Goal: Transaction & Acquisition: Purchase product/service

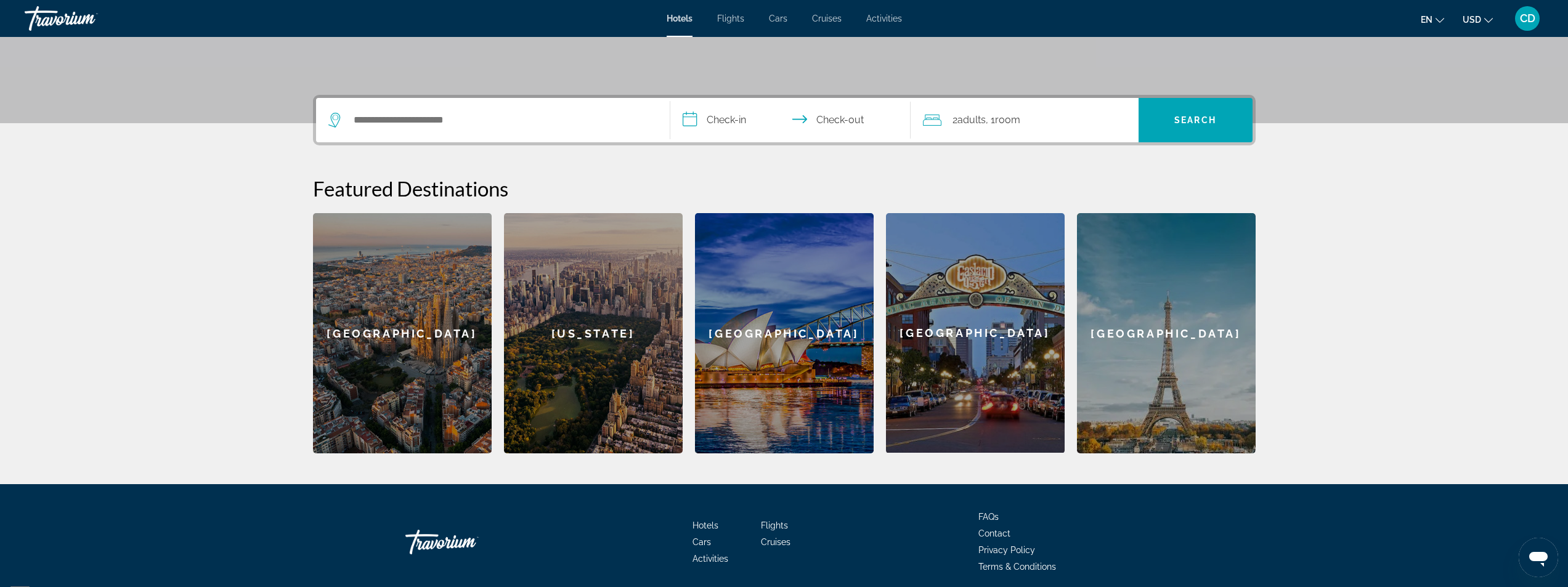
scroll to position [295, 0]
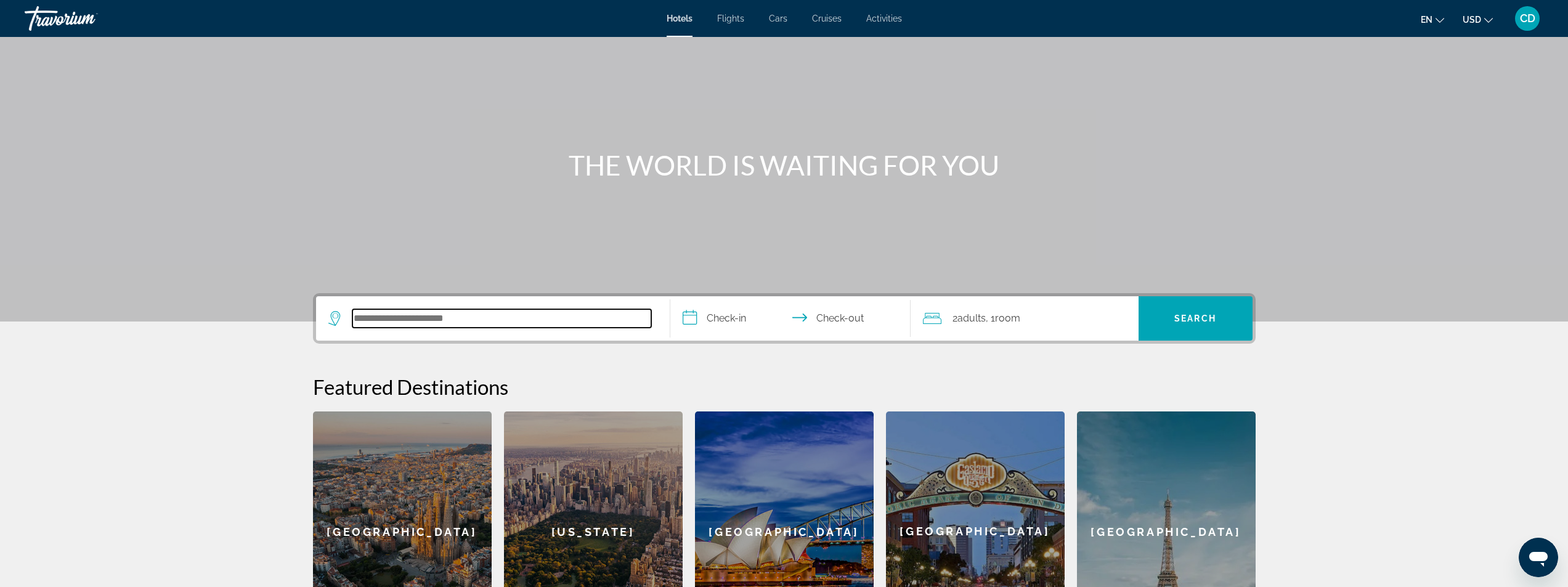
click at [499, 316] on input "Search hotel destination" at bounding box center [502, 318] width 299 height 18
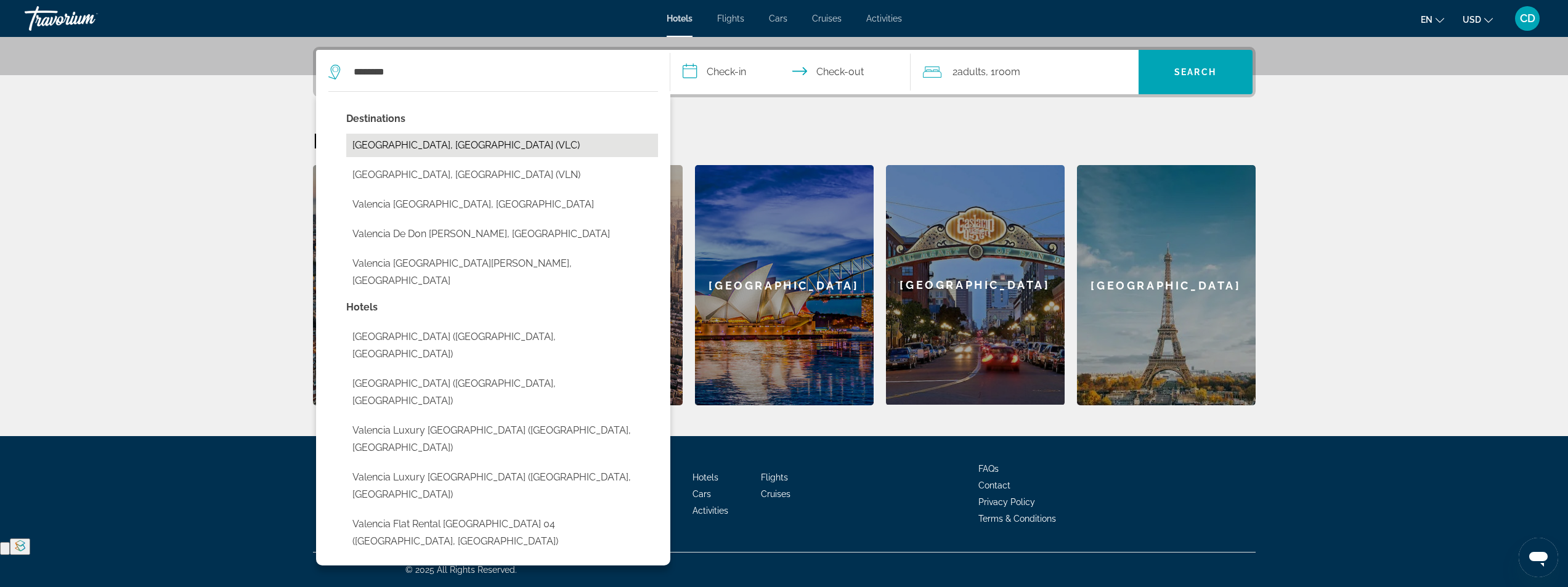
click at [414, 149] on button "Valencia, Spain (VLC)" at bounding box center [502, 145] width 311 height 23
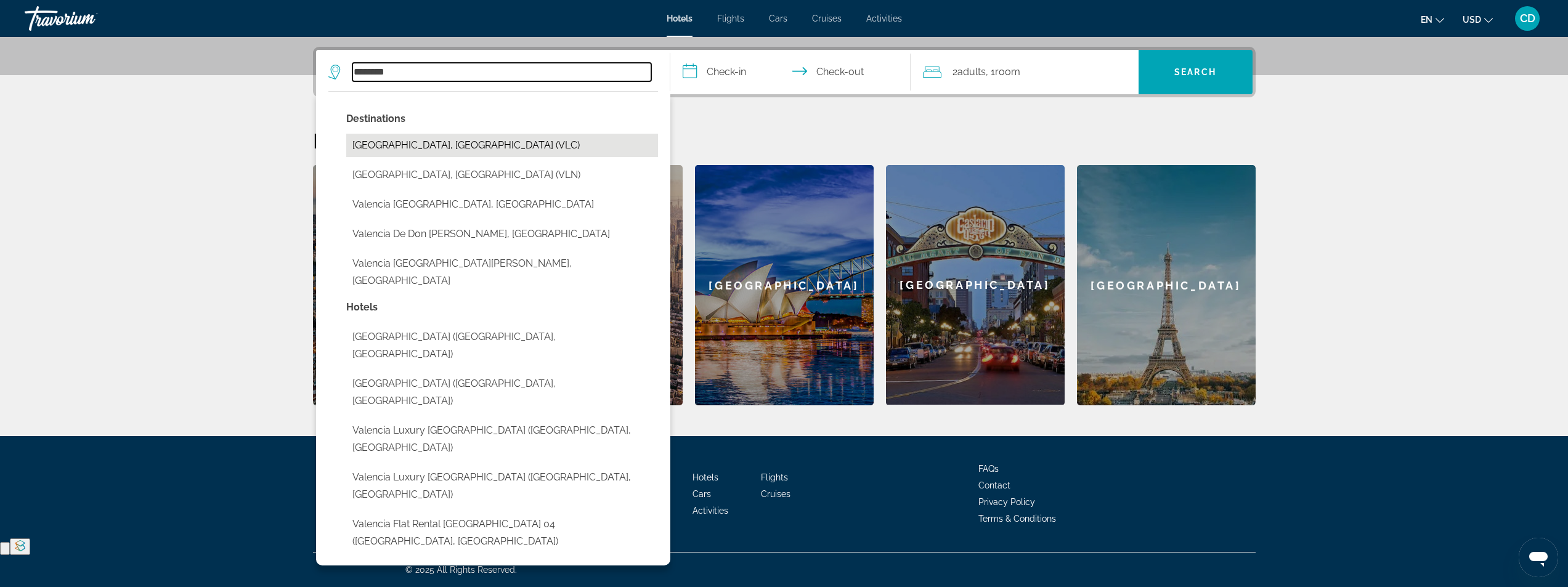
type input "**********"
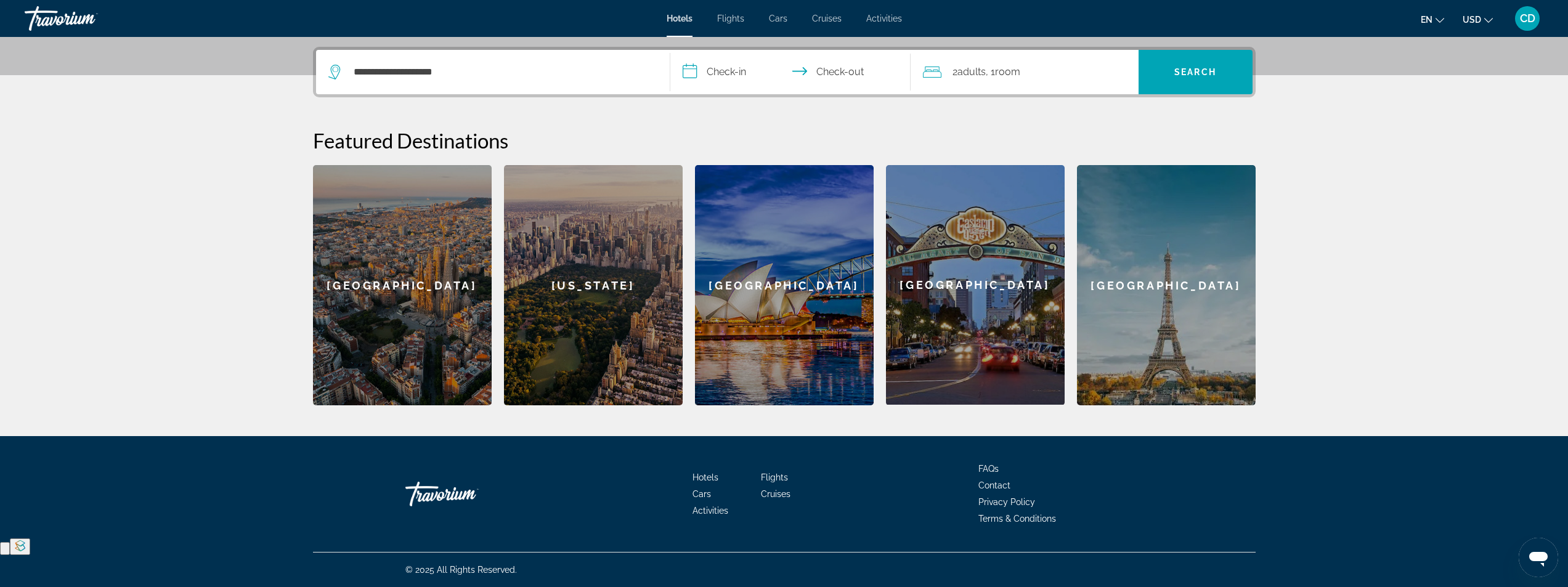
click at [730, 73] on input "**********" at bounding box center [793, 74] width 245 height 48
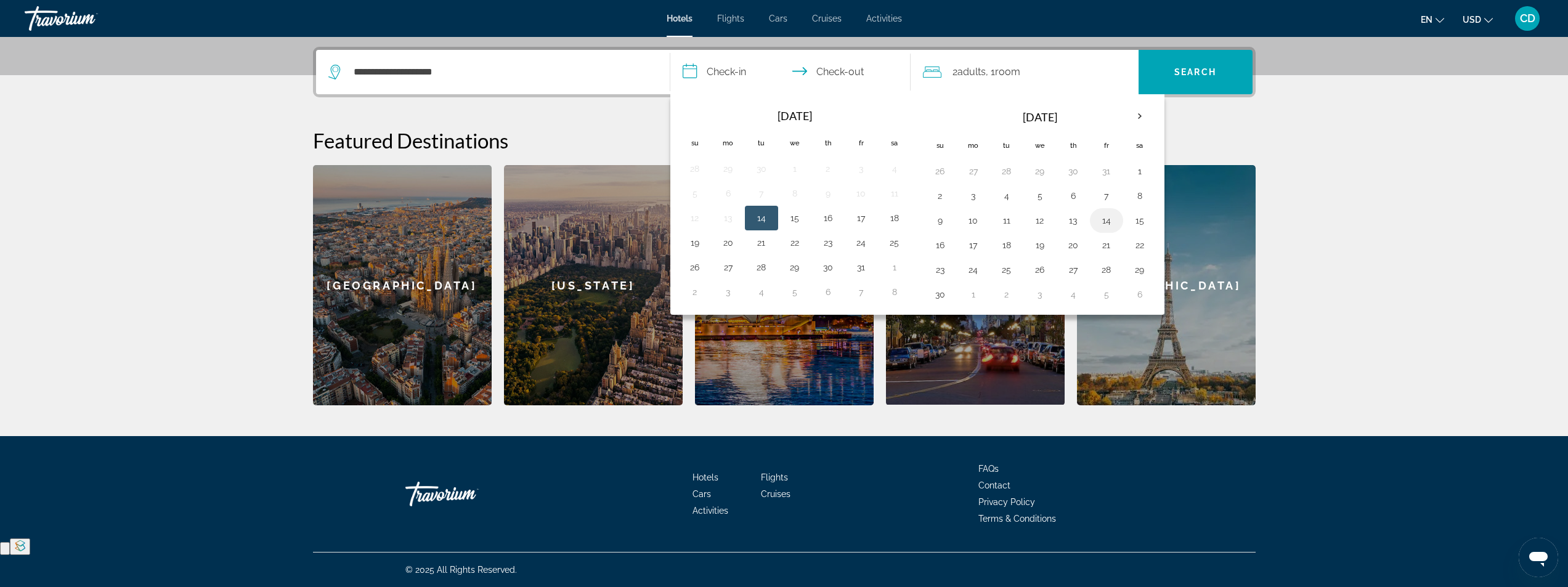
click at [1106, 222] on button "14" at bounding box center [1106, 221] width 20 height 17
click at [858, 72] on input "**********" at bounding box center [793, 74] width 245 height 48
click at [976, 245] on button "17" at bounding box center [973, 245] width 20 height 17
type input "**********"
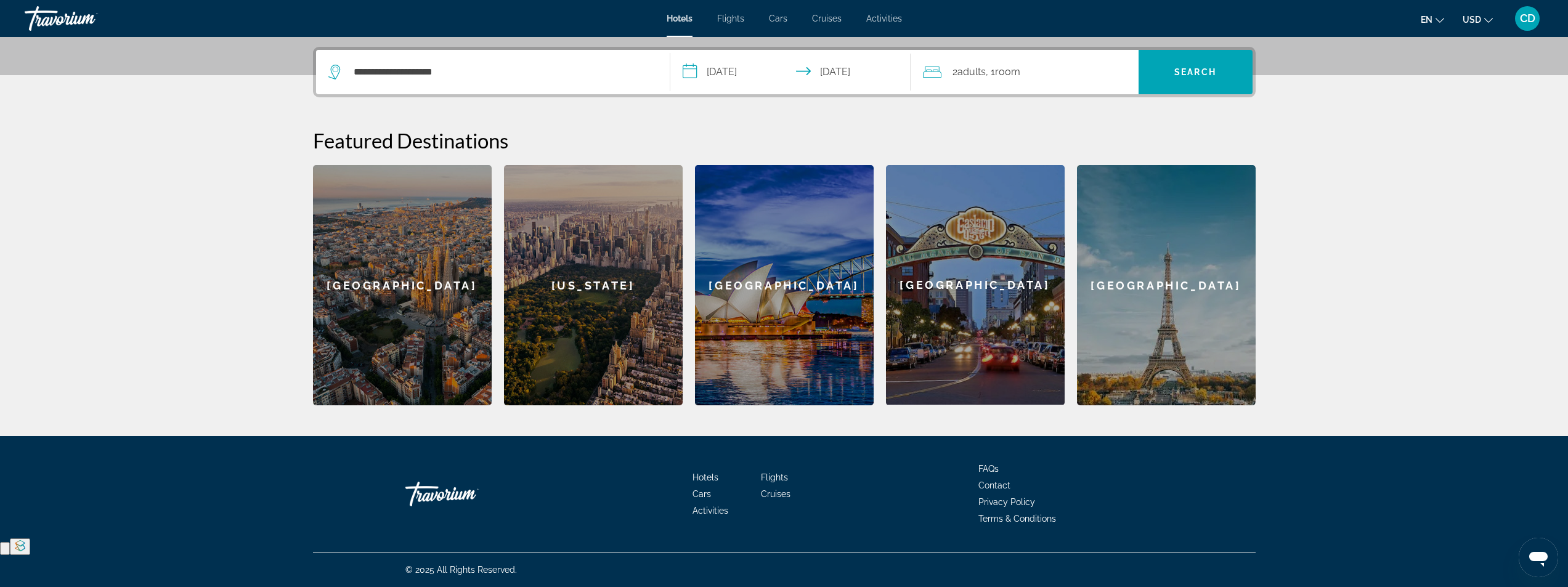
click at [1024, 65] on div "2 Adult Adults , 1 Room rooms" at bounding box center [1030, 72] width 216 height 17
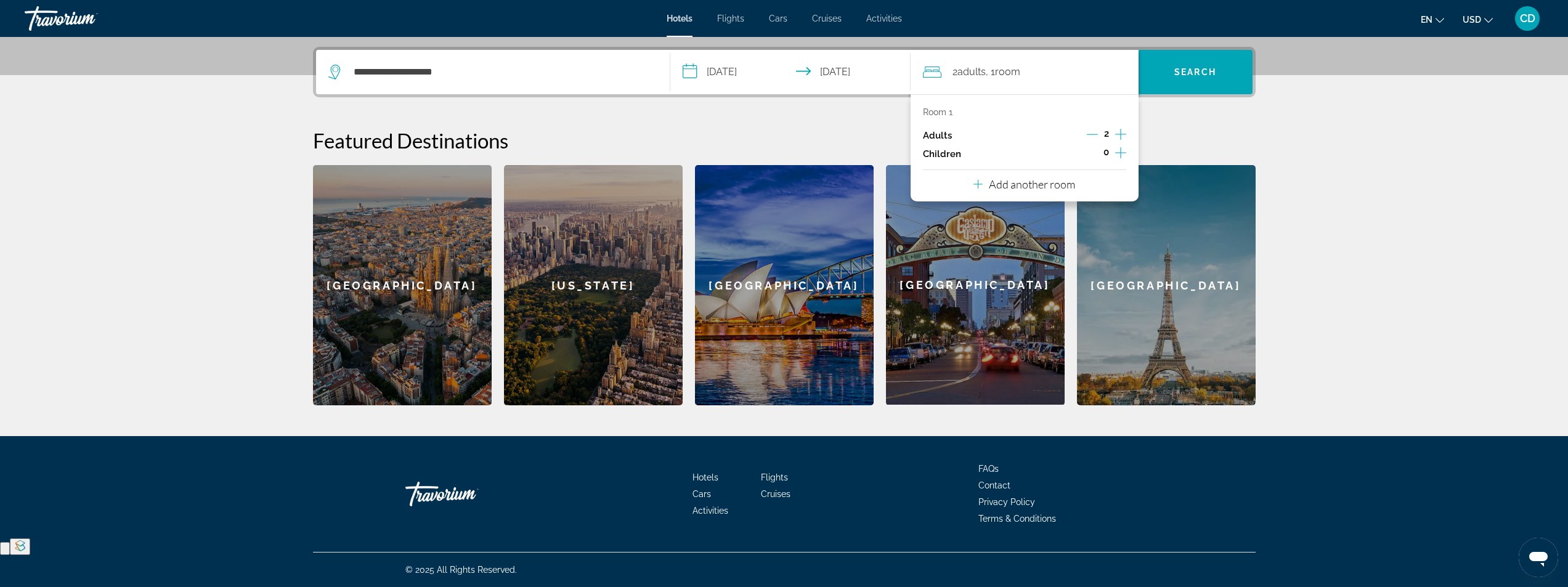
click at [977, 186] on icon "Travelers: 2 adults, 0 children" at bounding box center [978, 184] width 9 height 15
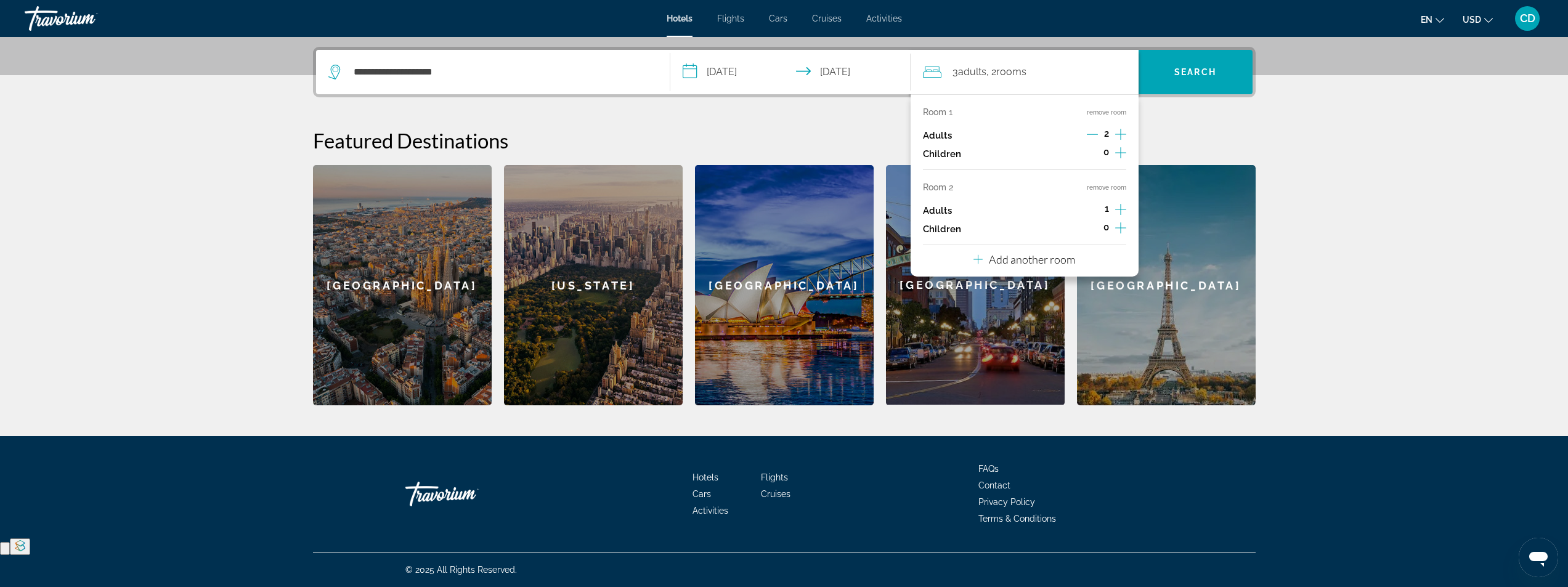
click at [1117, 209] on icon "Increment adults" at bounding box center [1120, 209] width 11 height 15
click at [1087, 210] on icon "Decrement adults" at bounding box center [1092, 210] width 11 height 1
click at [1168, 71] on span "Search" at bounding box center [1195, 72] width 114 height 30
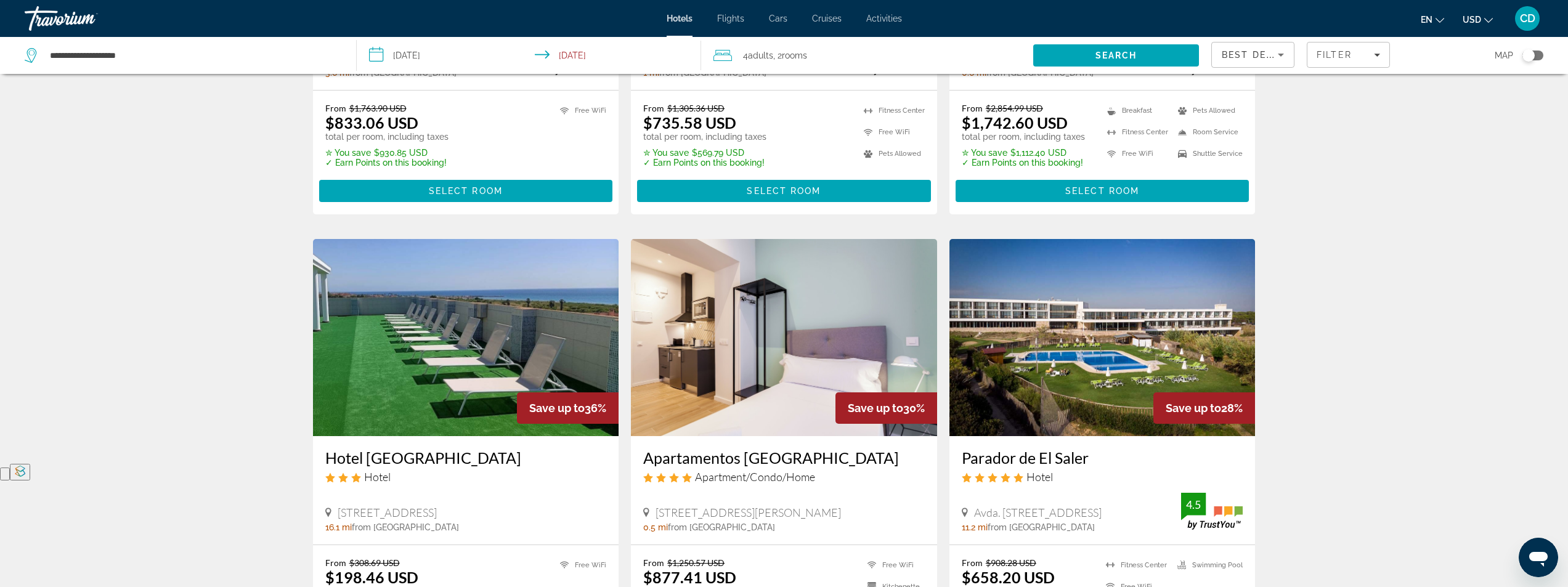
scroll to position [493, 0]
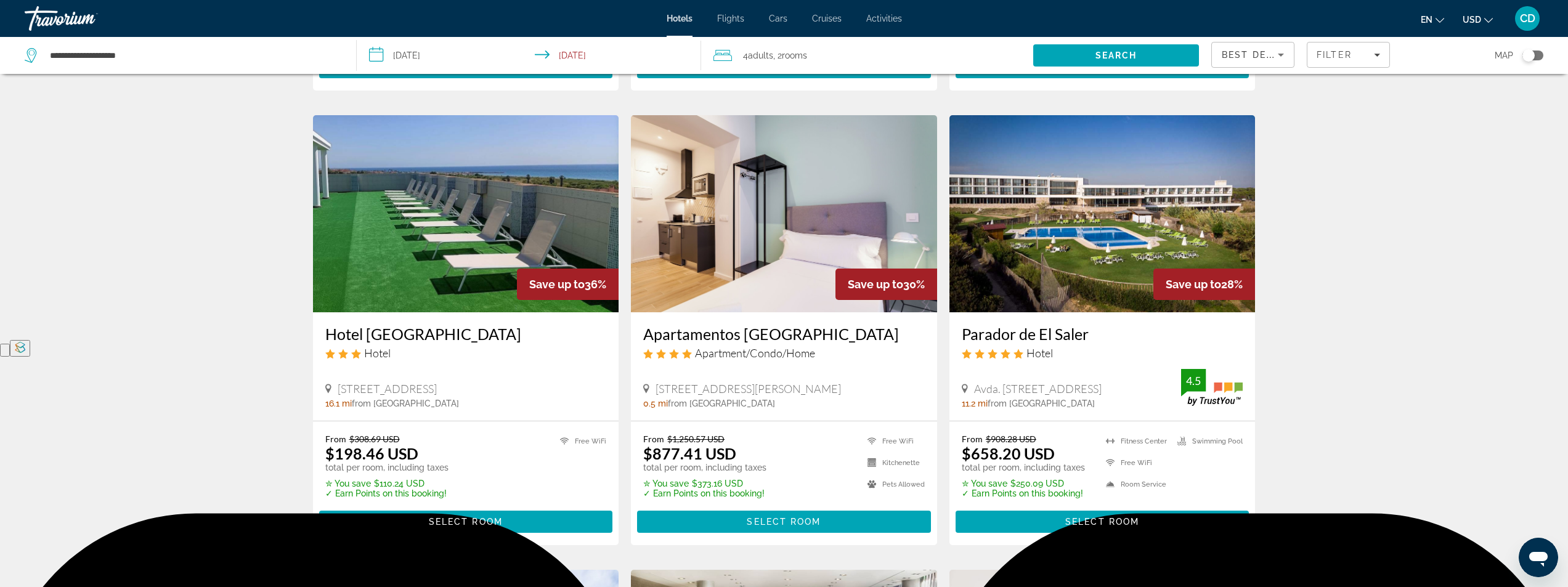
click at [477, 190] on img "Main content" at bounding box center [466, 214] width 306 height 197
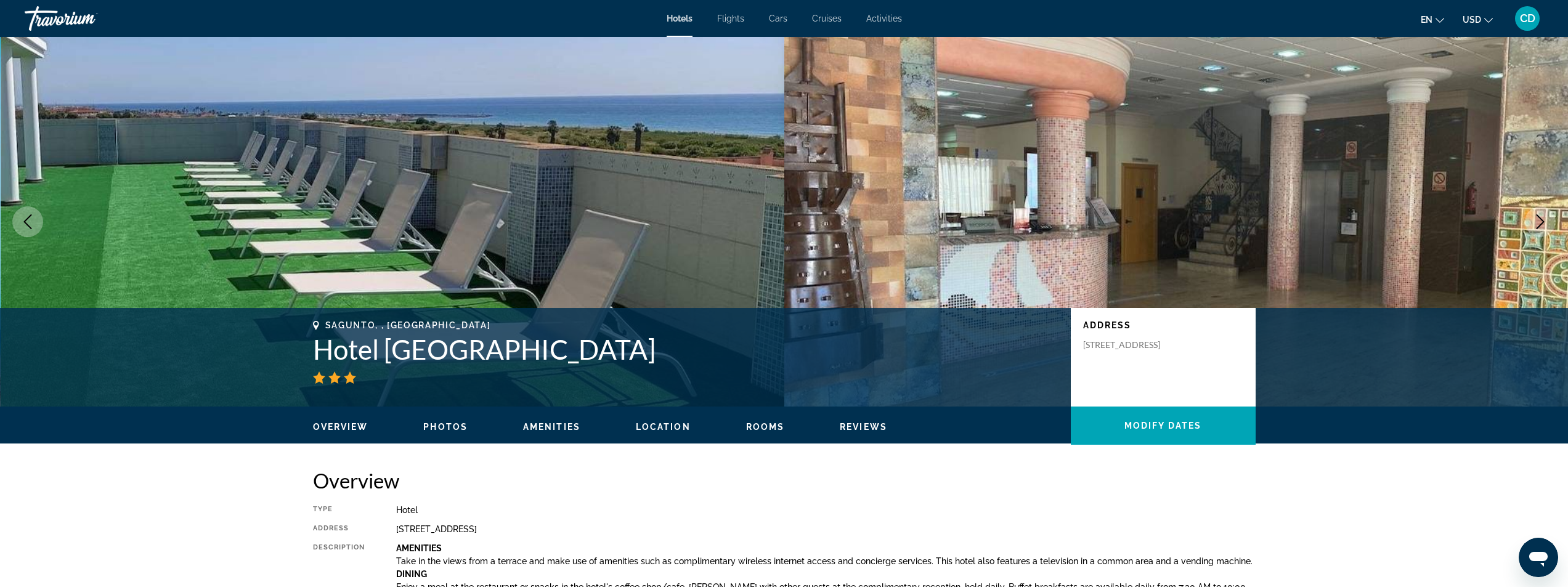
click at [1538, 223] on icon "Next image" at bounding box center [1540, 221] width 15 height 15
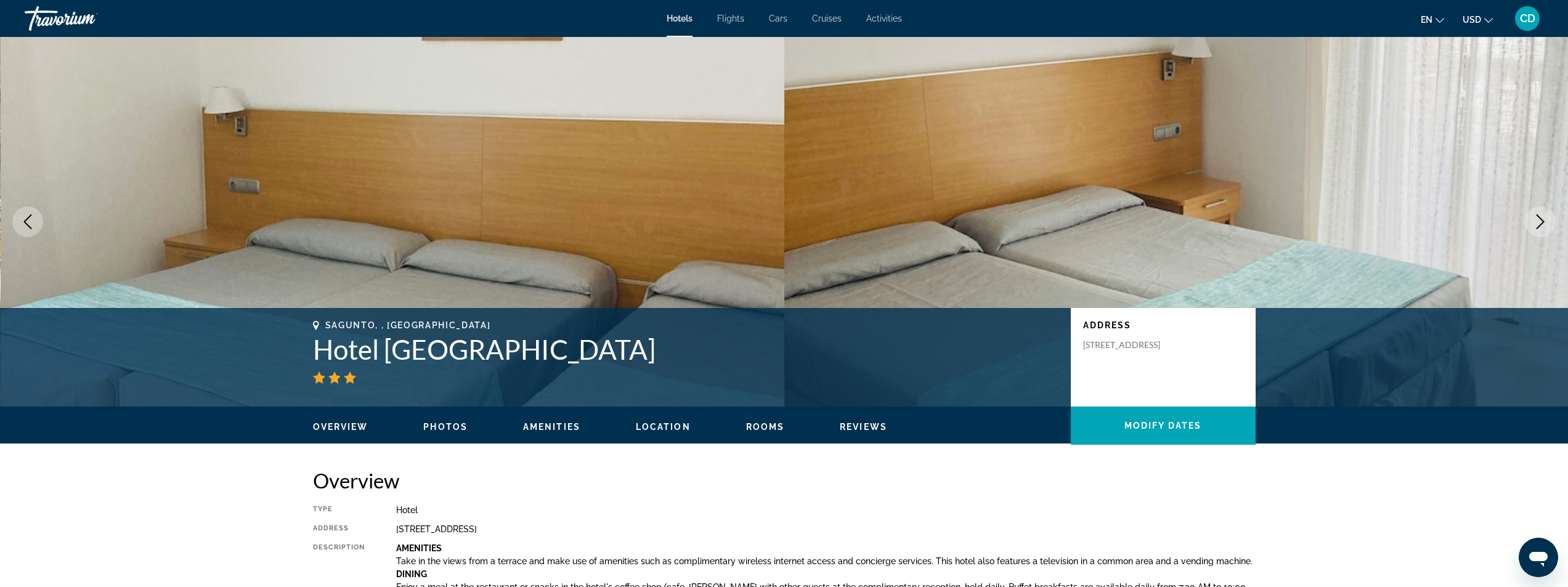
click at [1538, 223] on icon "Next image" at bounding box center [1540, 221] width 15 height 15
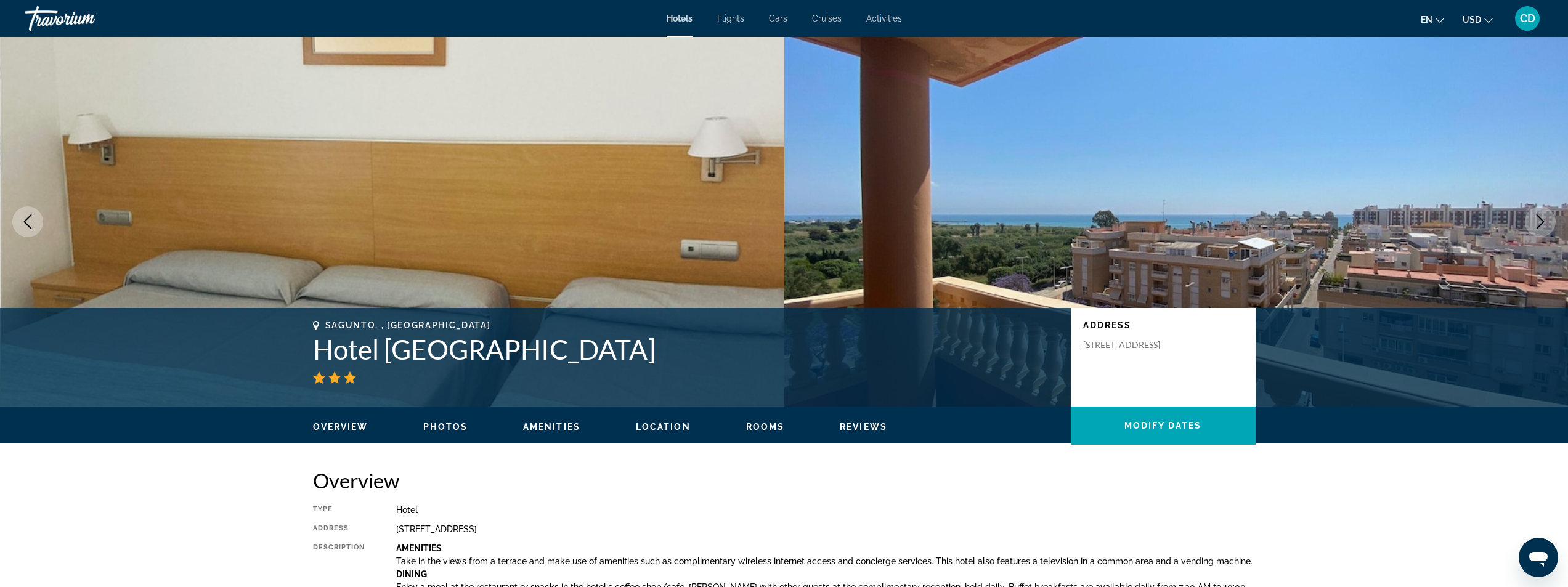
click at [1538, 223] on icon "Next image" at bounding box center [1540, 221] width 15 height 15
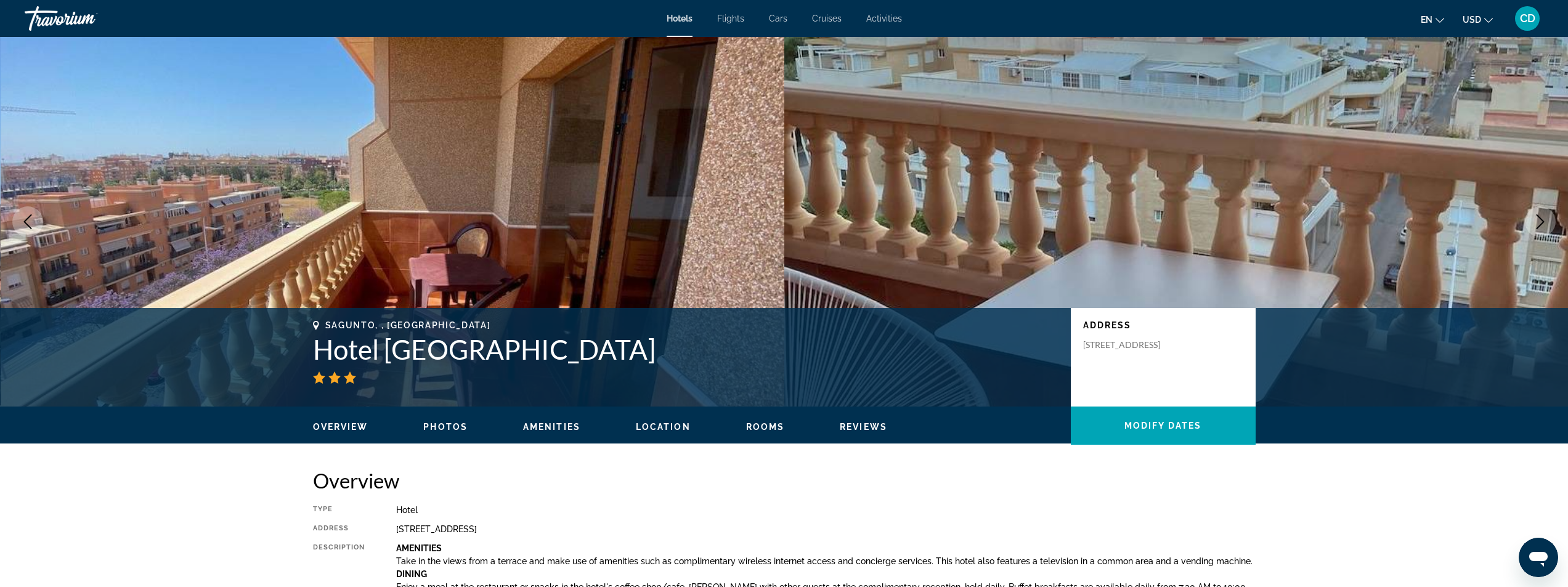
click at [1538, 223] on icon "Next image" at bounding box center [1540, 221] width 15 height 15
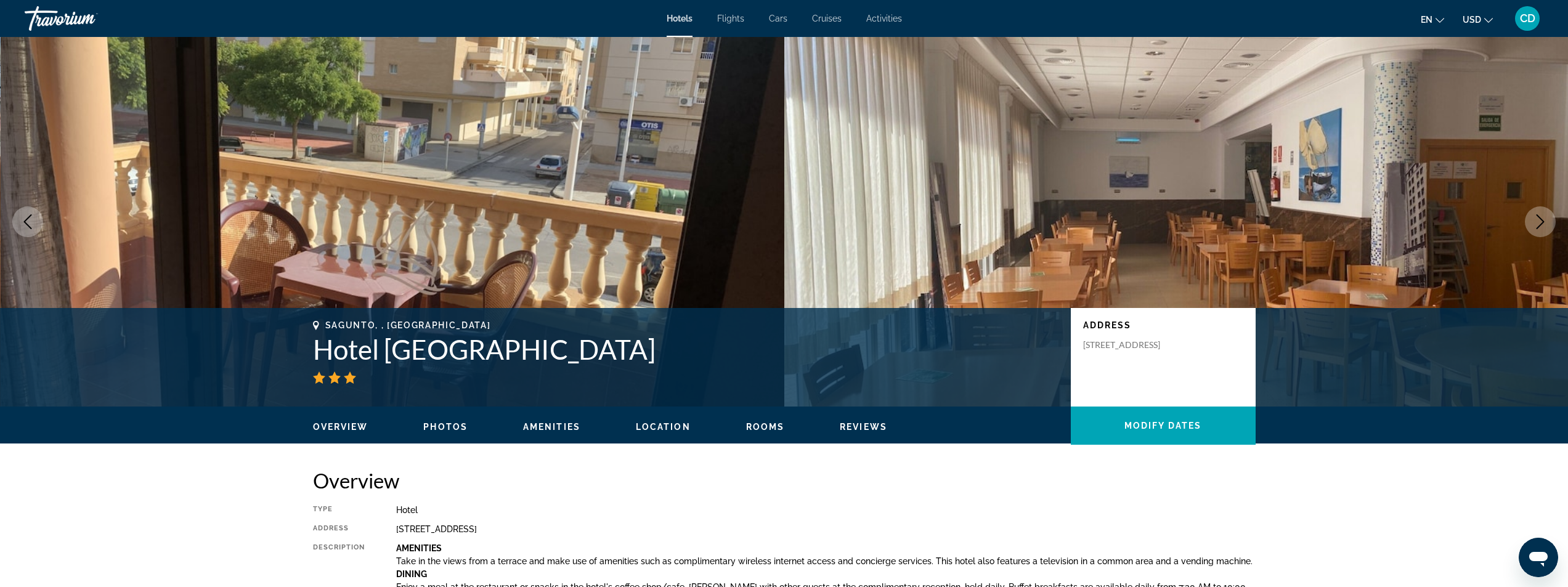
click at [1538, 223] on icon "Next image" at bounding box center [1540, 221] width 15 height 15
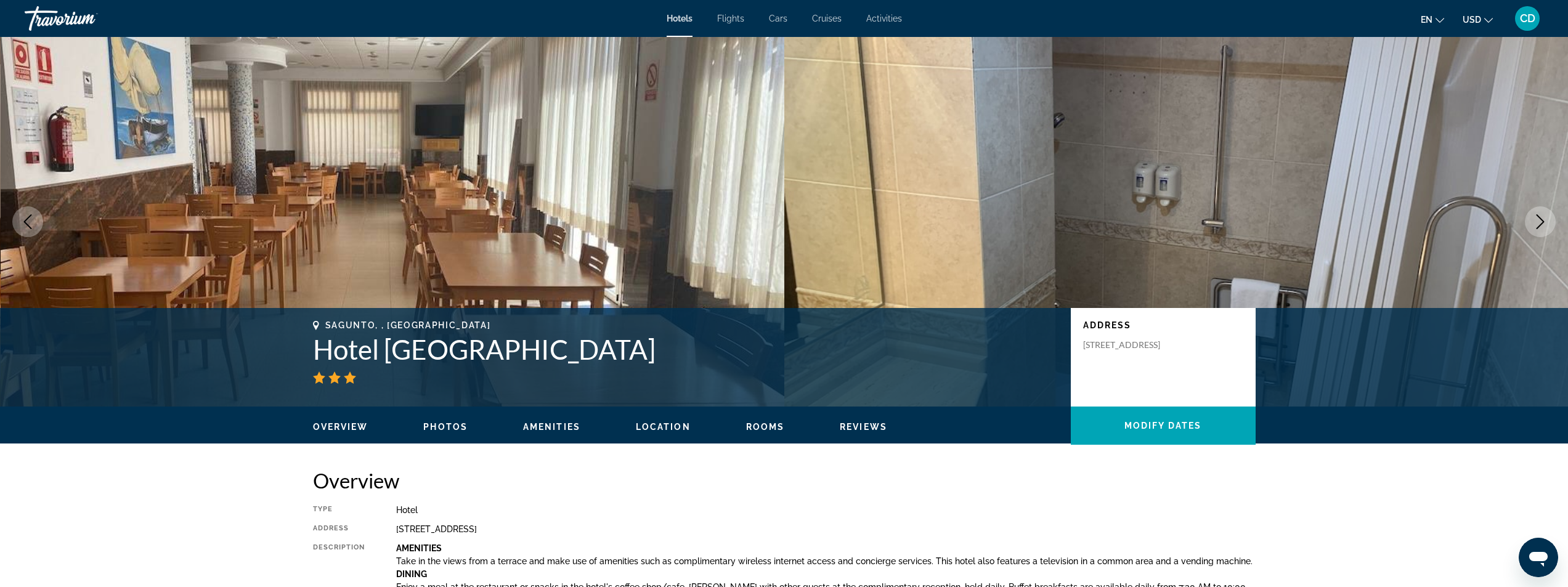
click at [1538, 223] on icon "Next image" at bounding box center [1540, 221] width 15 height 15
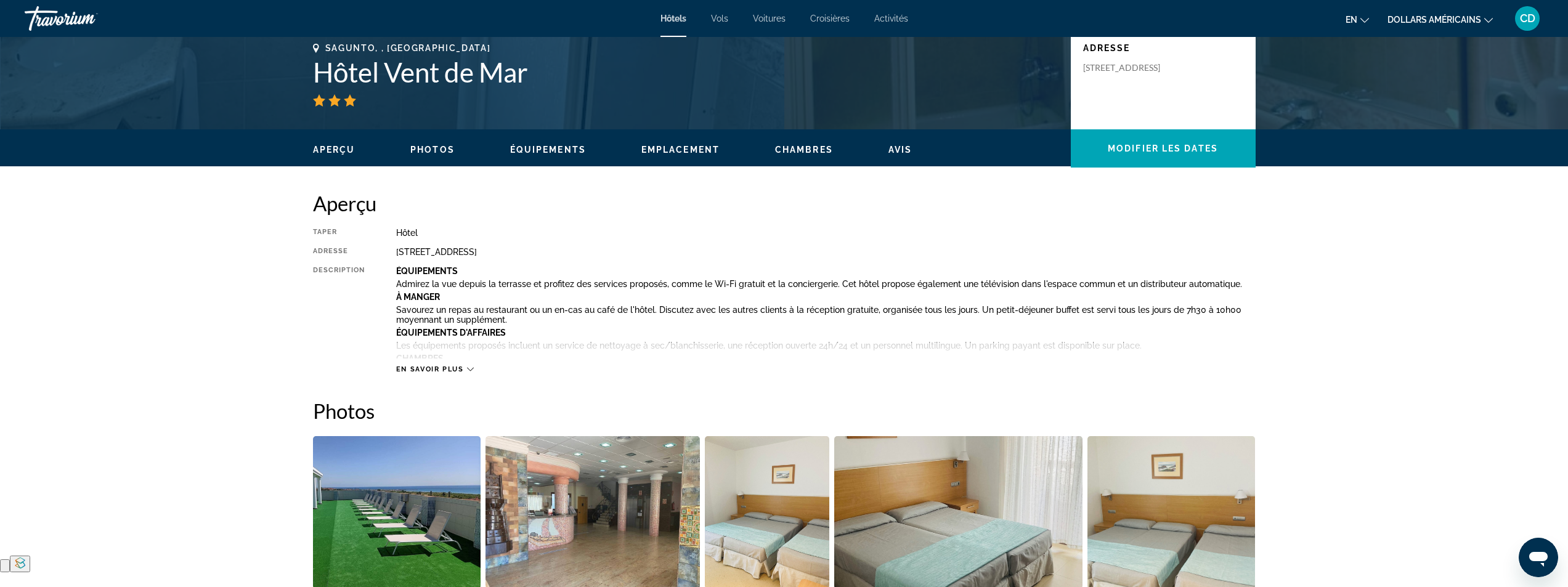
scroll to position [308, 0]
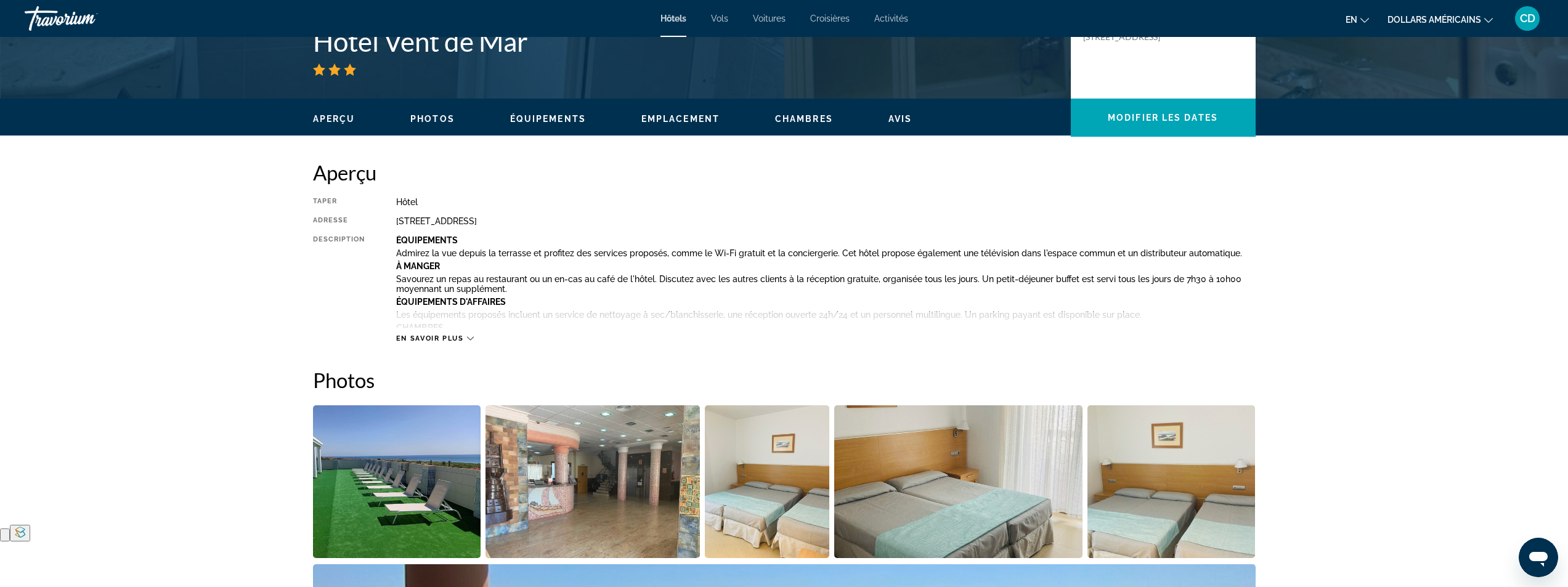
click at [463, 340] on font "En savoir plus" at bounding box center [430, 338] width 68 height 8
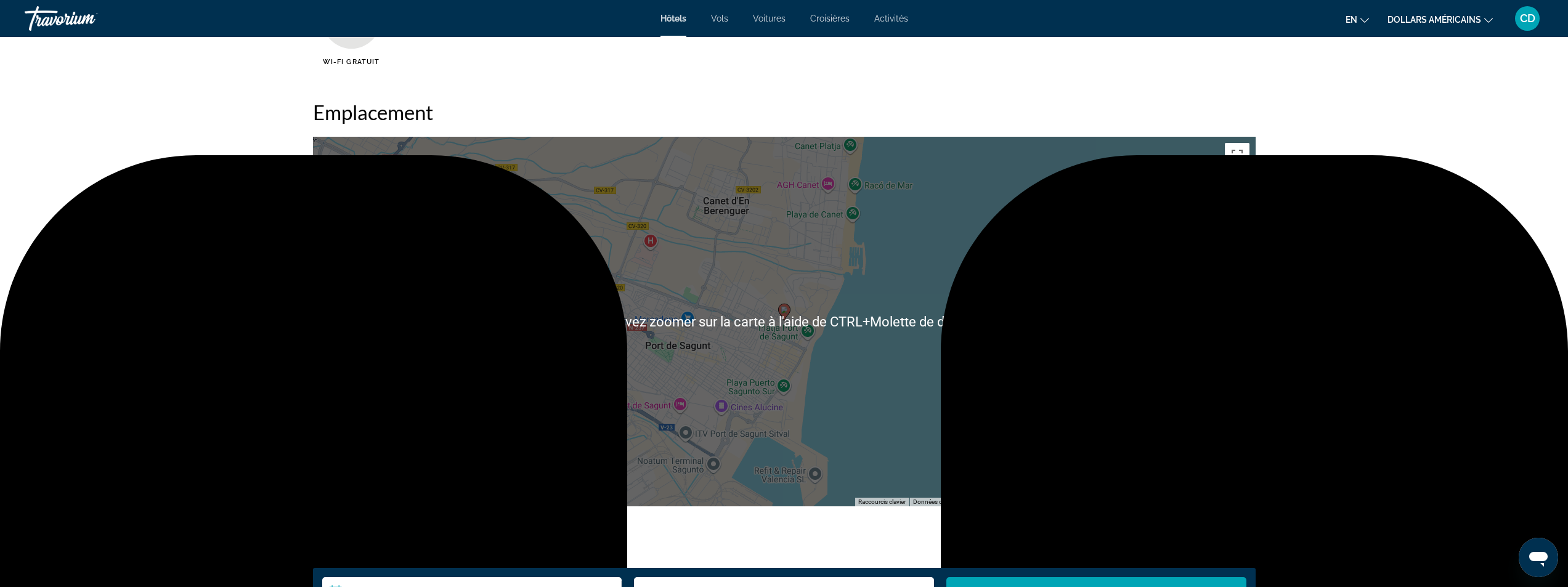
scroll to position [1663, 0]
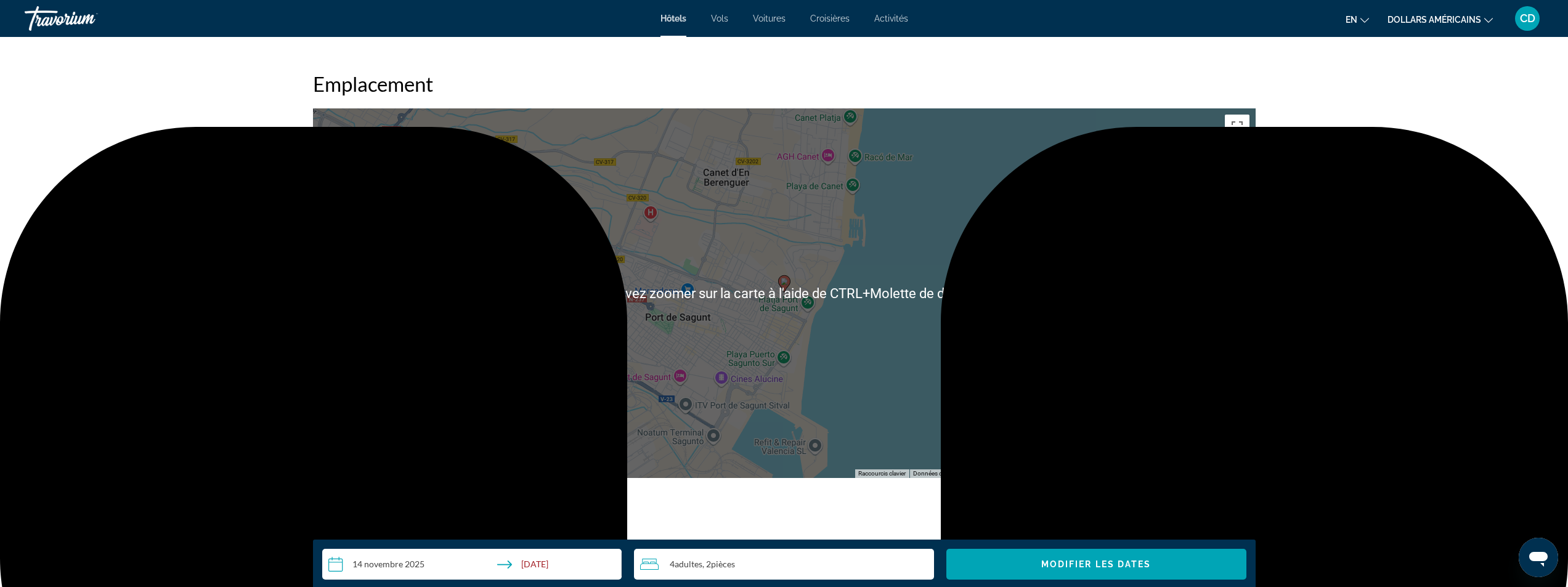
click at [1233, 456] on button "Zoom arrière" at bounding box center [1237, 451] width 25 height 25
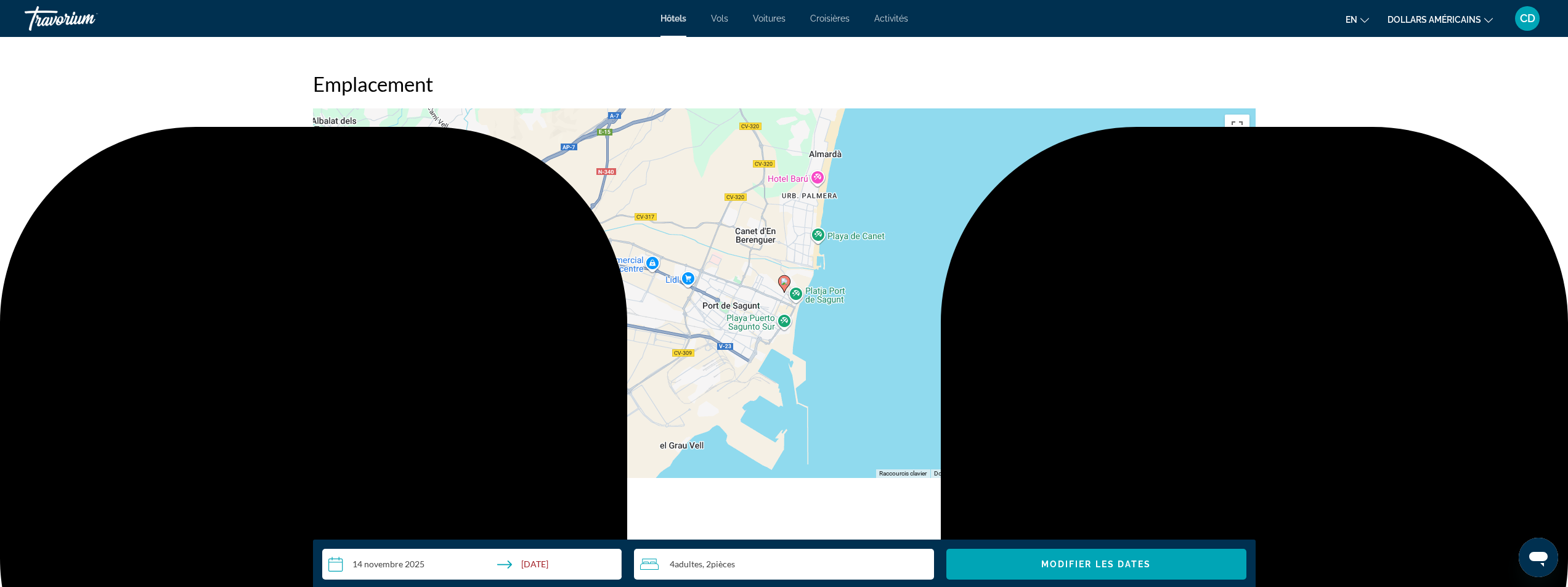
click at [1232, 456] on button "Zoom arrière" at bounding box center [1237, 451] width 25 height 25
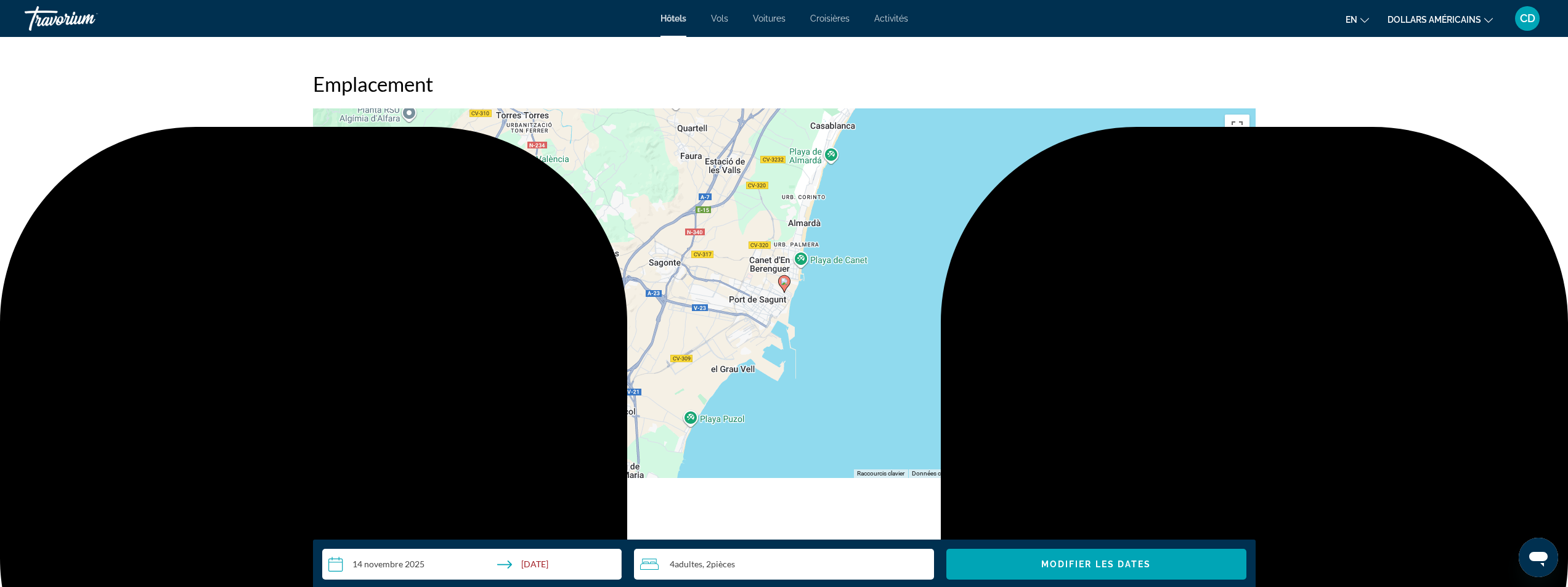
click at [1232, 456] on button "Zoom arrière" at bounding box center [1237, 451] width 25 height 25
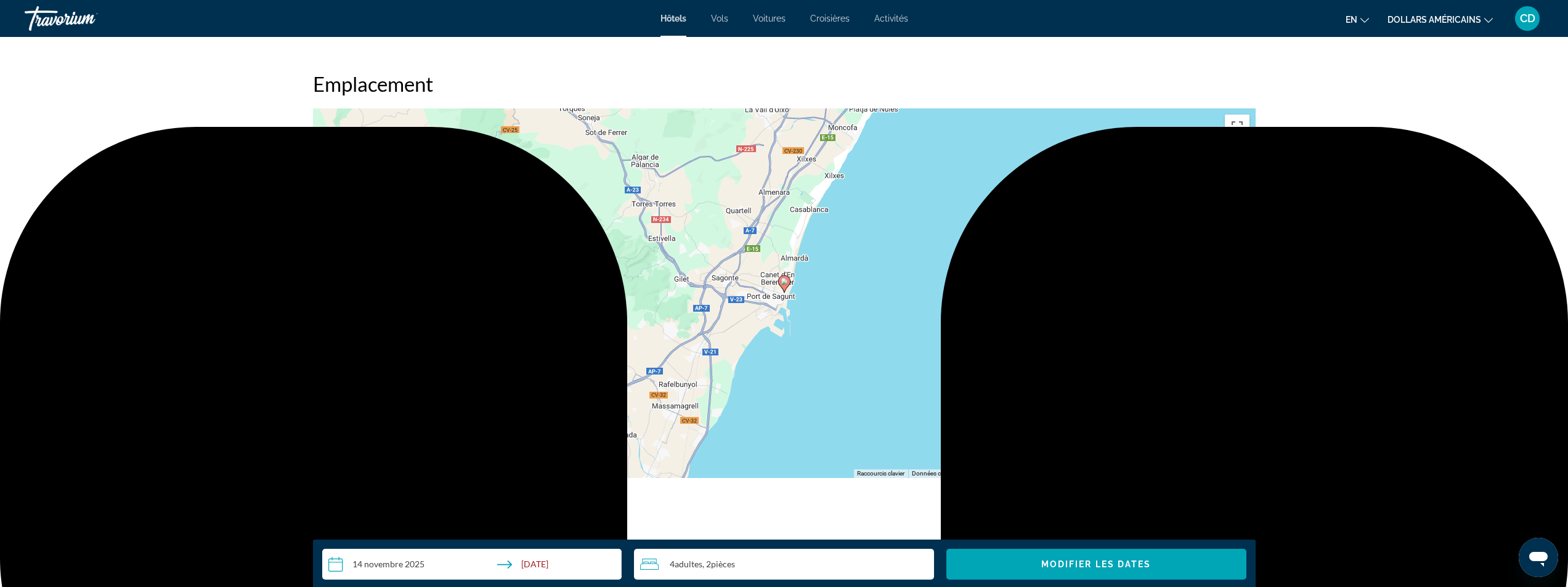
click at [1238, 427] on button "Zoom avant" at bounding box center [1237, 426] width 25 height 25
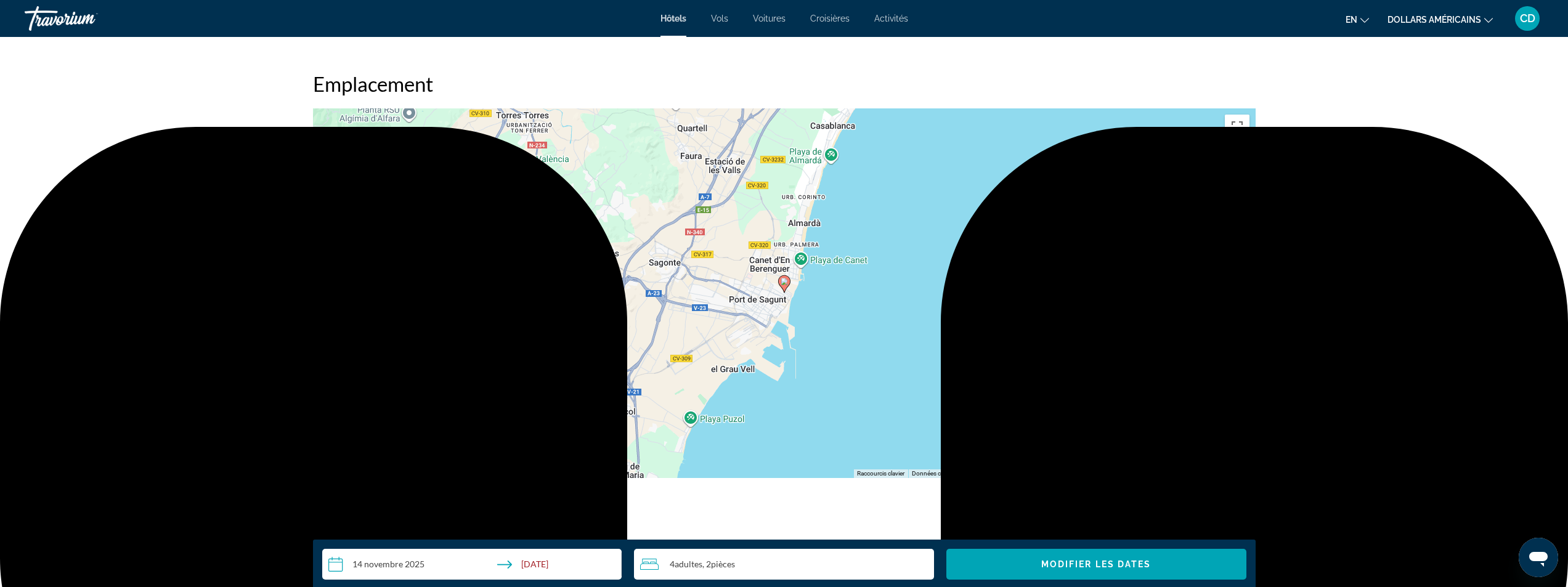
click at [1241, 454] on button "Zoom arrière" at bounding box center [1237, 451] width 25 height 25
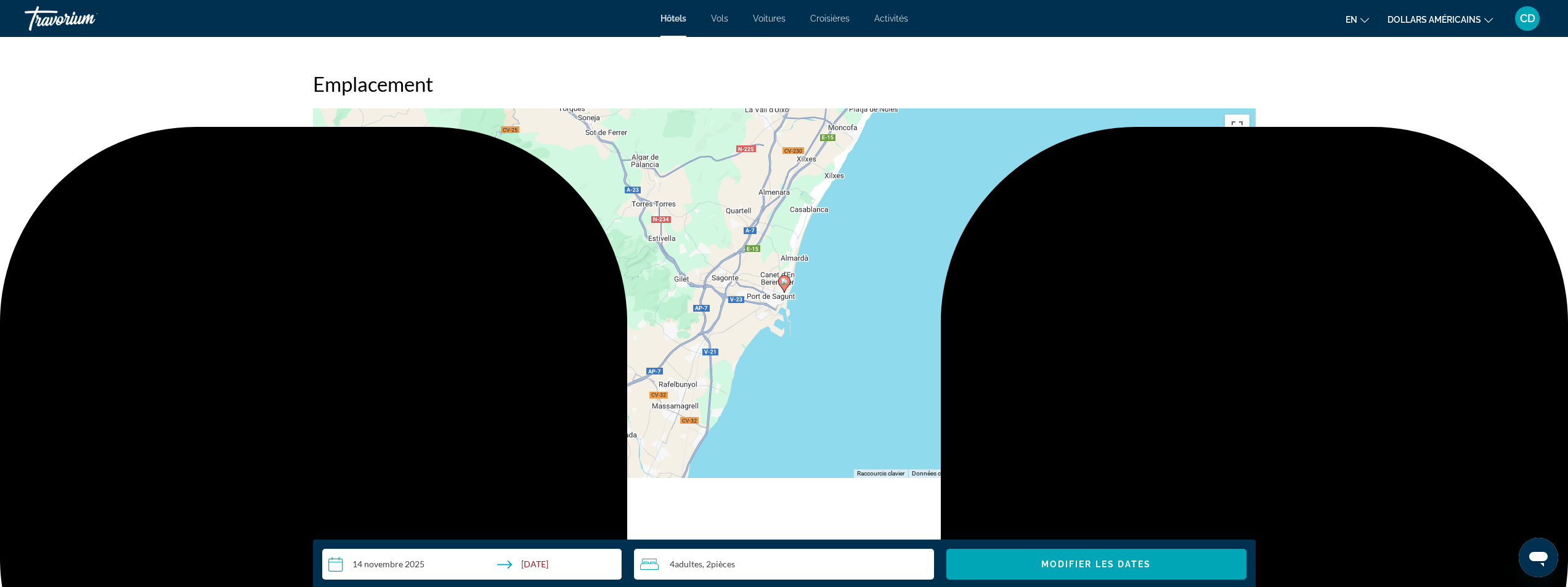
click at [1241, 454] on button "Zoom arrière" at bounding box center [1237, 451] width 25 height 25
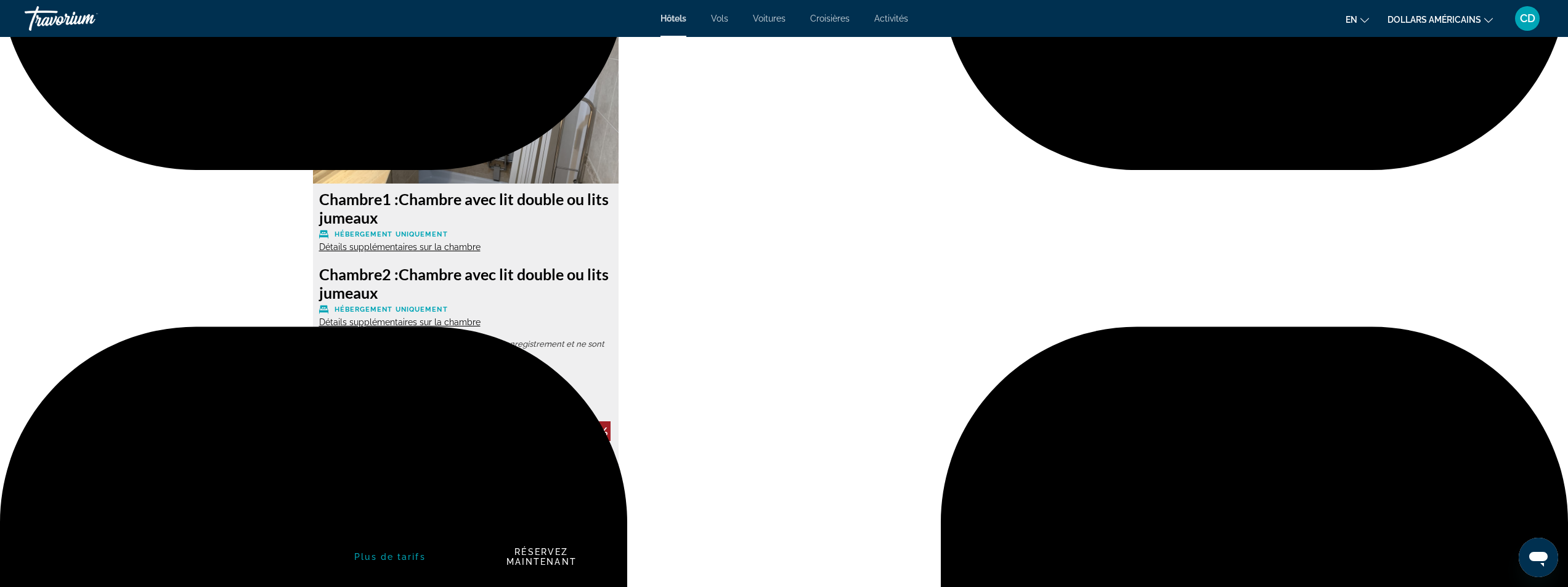
scroll to position [2278, 0]
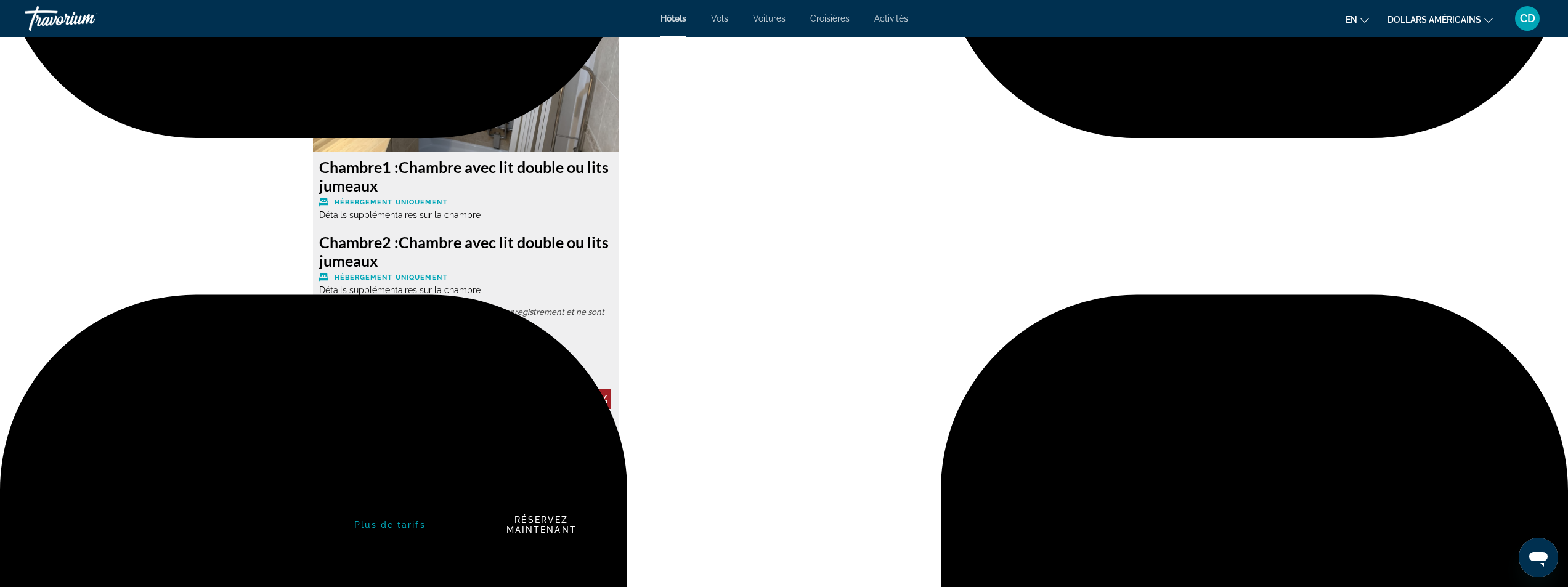
click at [398, 358] on span "Important Information" at bounding box center [394, 358] width 119 height 8
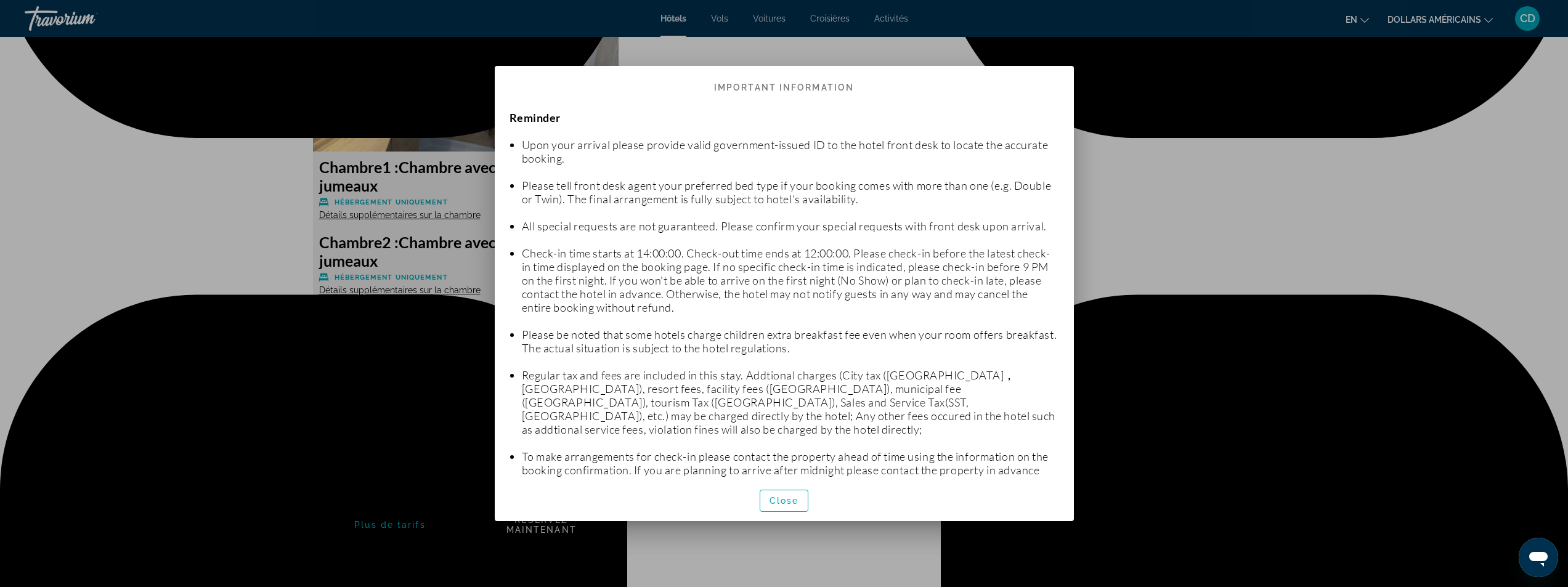
scroll to position [0, 0]
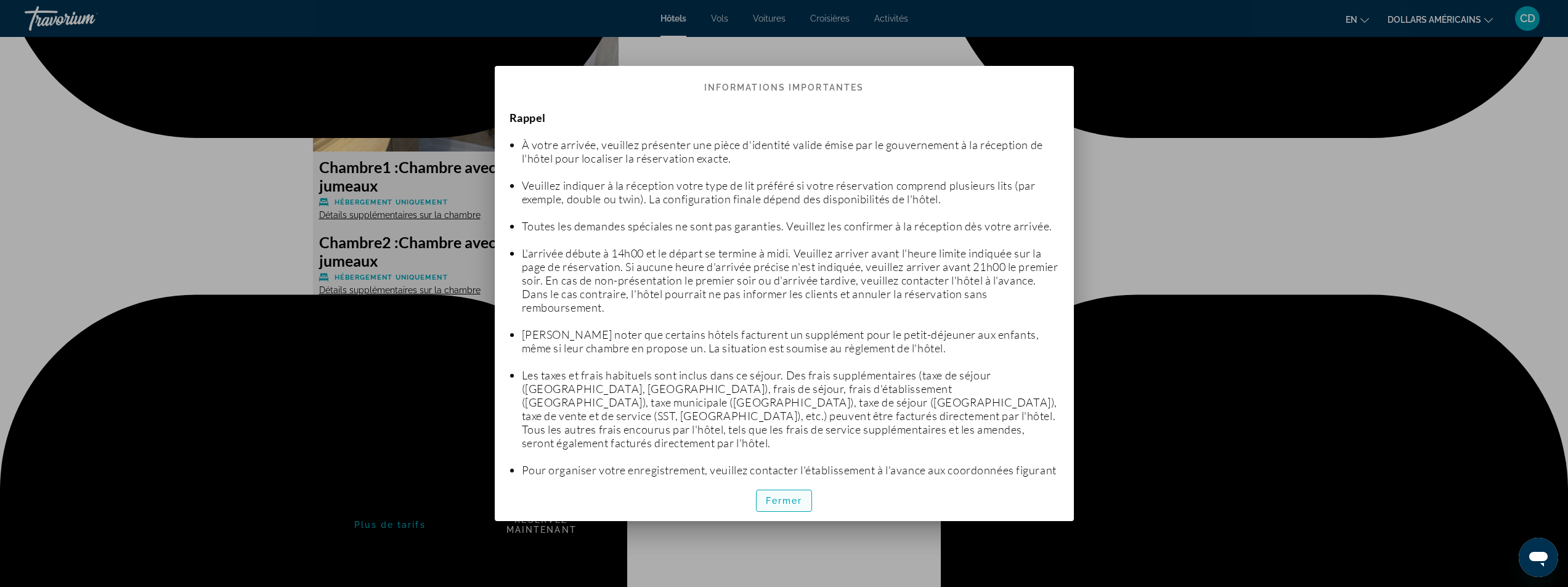
click at [788, 503] on font "Fermer" at bounding box center [784, 501] width 37 height 10
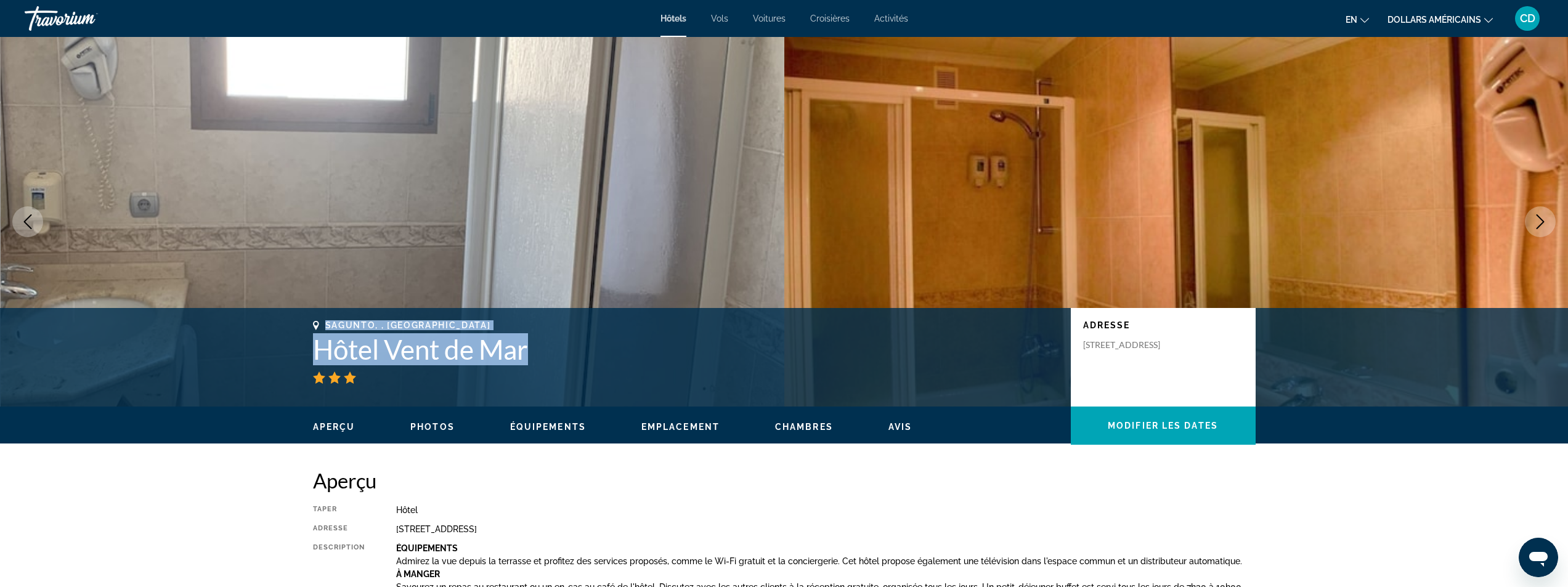
drag, startPoint x: 542, startPoint y: 353, endPoint x: 295, endPoint y: 317, distance: 249.6
click at [295, 317] on div "Sagunto, , Espagne Hôtel Vent de Mar Adresse Carrer Illa De Còrsega 61, Sagonte…" at bounding box center [784, 357] width 1568 height 99
copy div "Sagunto, , Espagne Hôtel Vent de Mar"
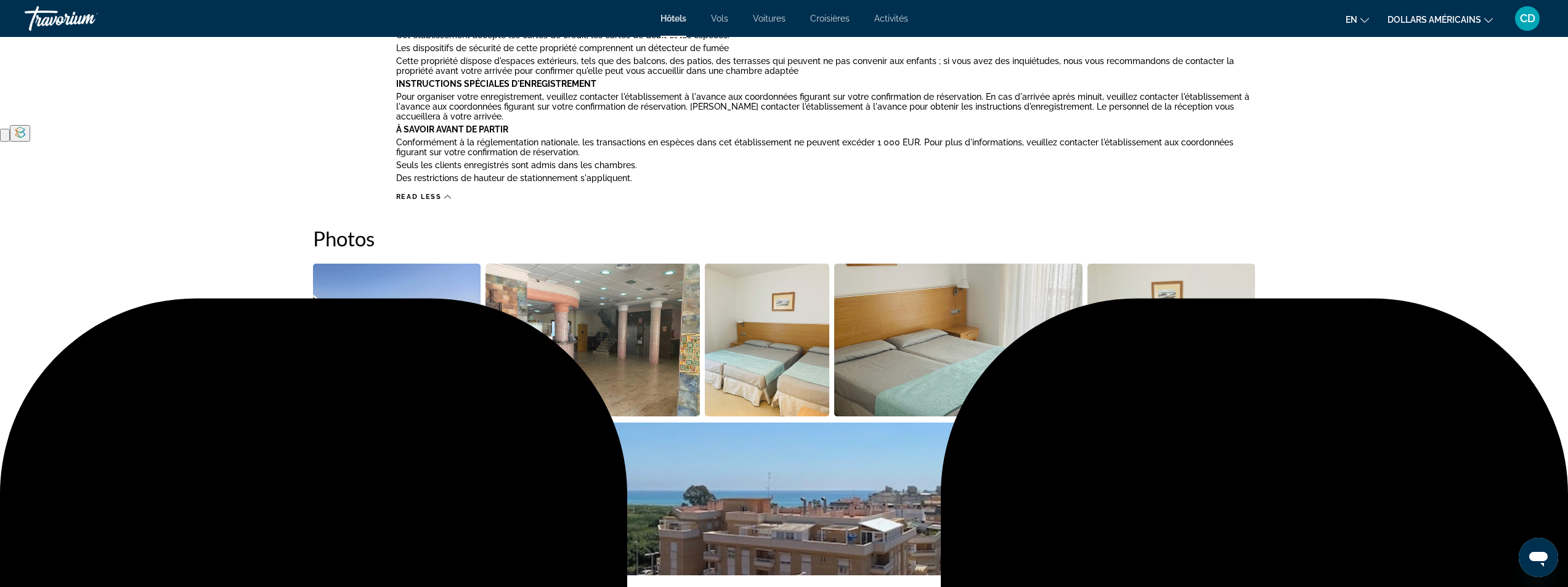
scroll to position [985, 0]
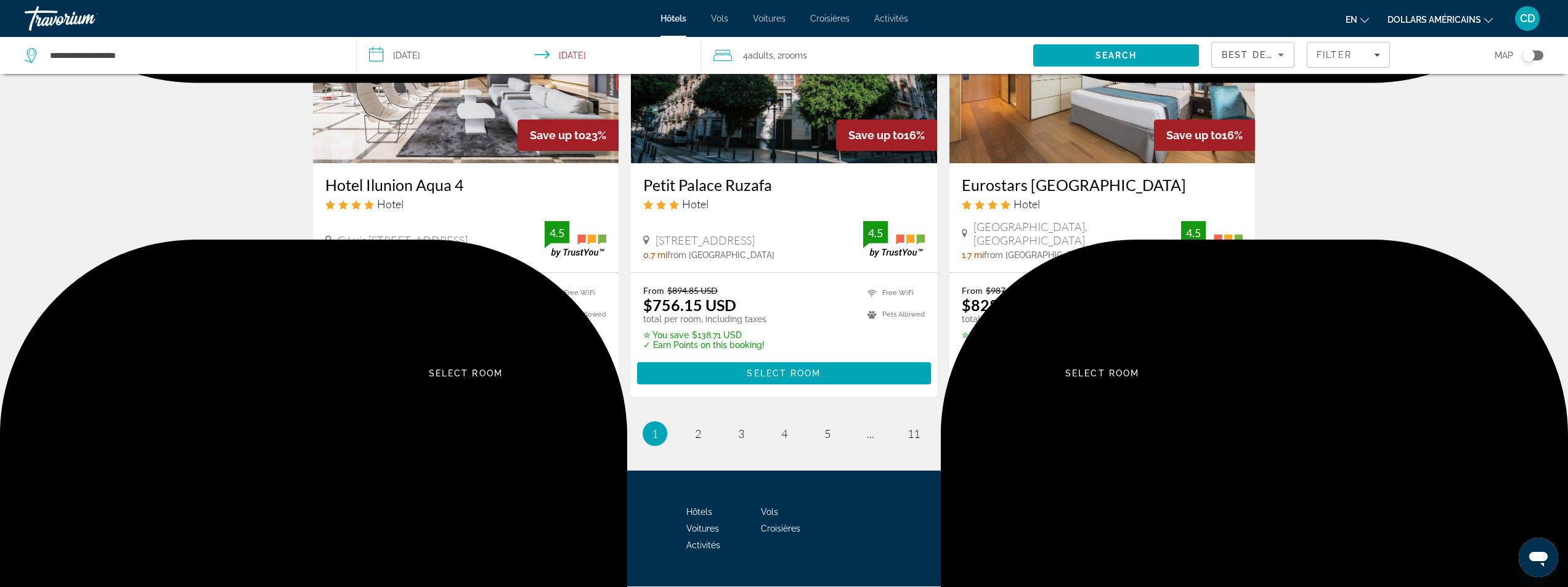
scroll to position [1571, 0]
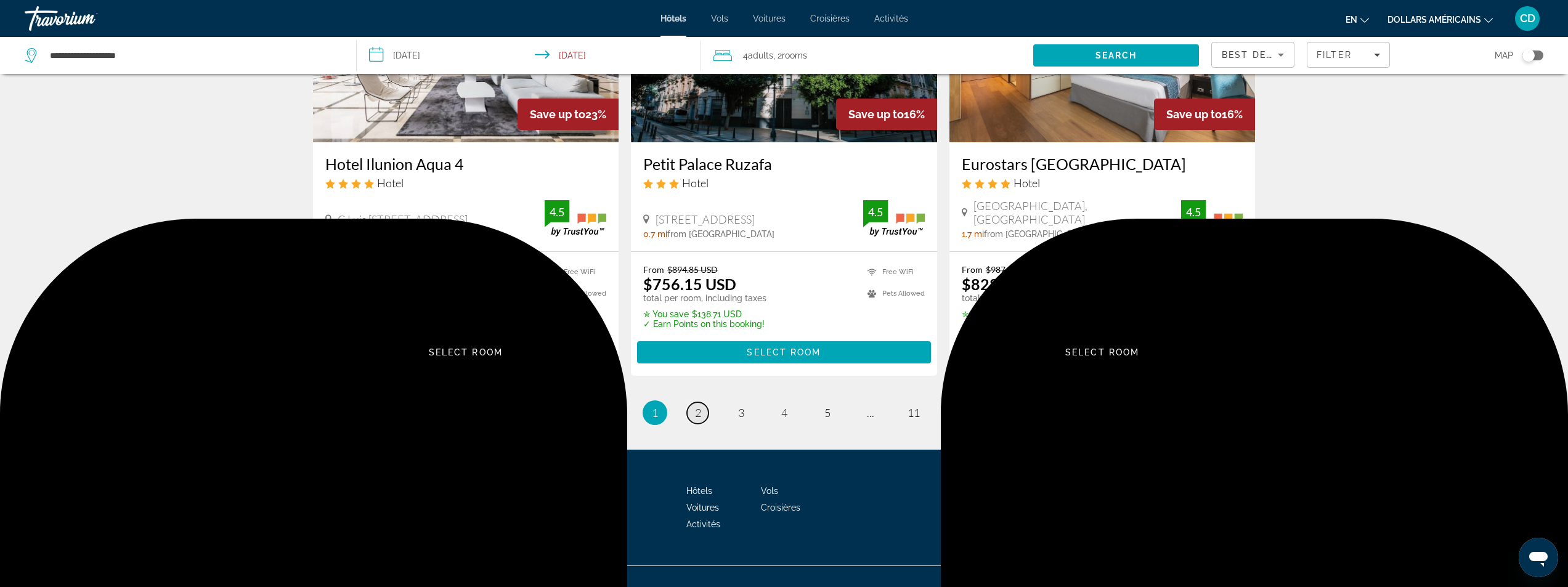
click at [699, 406] on span "2" at bounding box center [698, 412] width 6 height 14
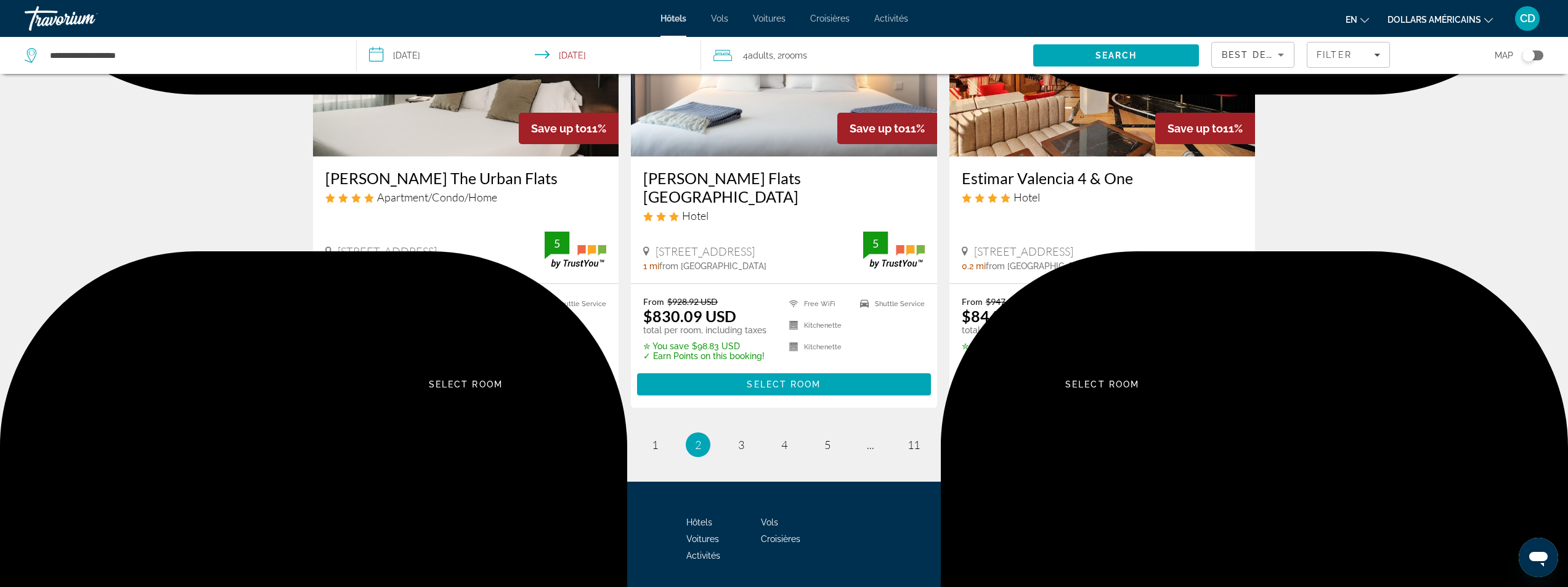
scroll to position [1548, 0]
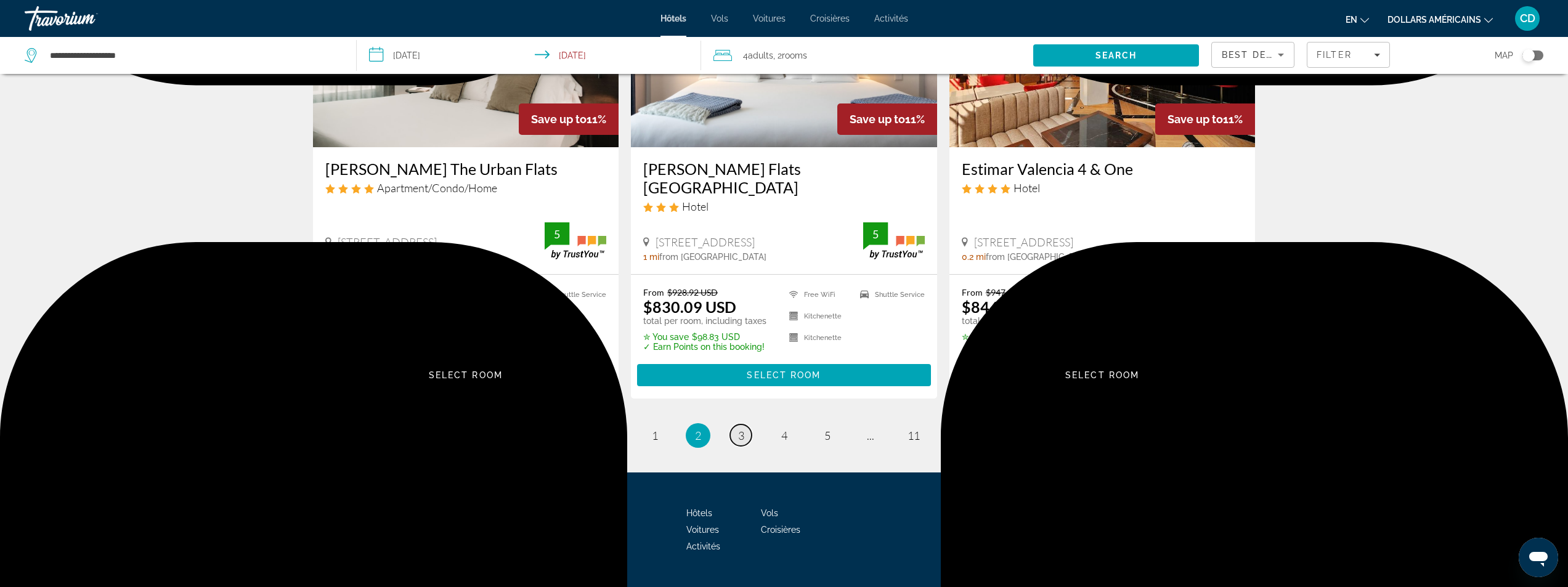
click at [740, 429] on span "3" at bounding box center [741, 435] width 6 height 14
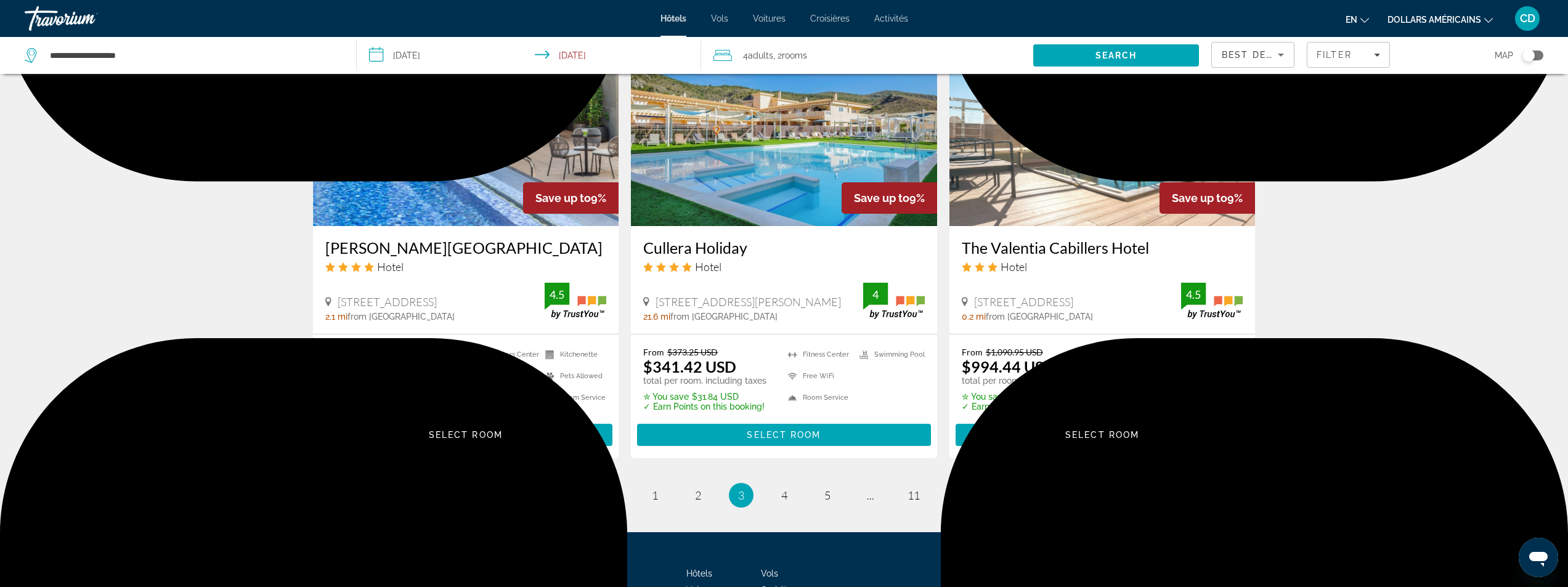
scroll to position [1478, 0]
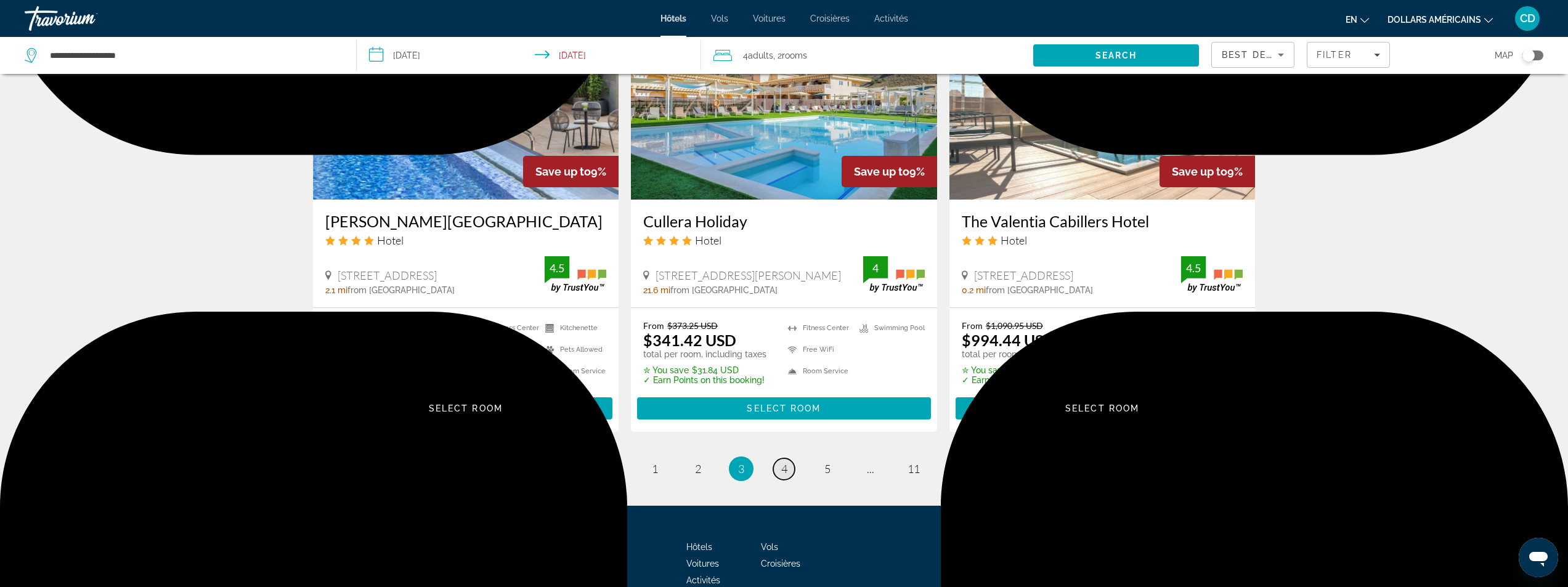
click at [785, 469] on span "4" at bounding box center [784, 469] width 6 height 14
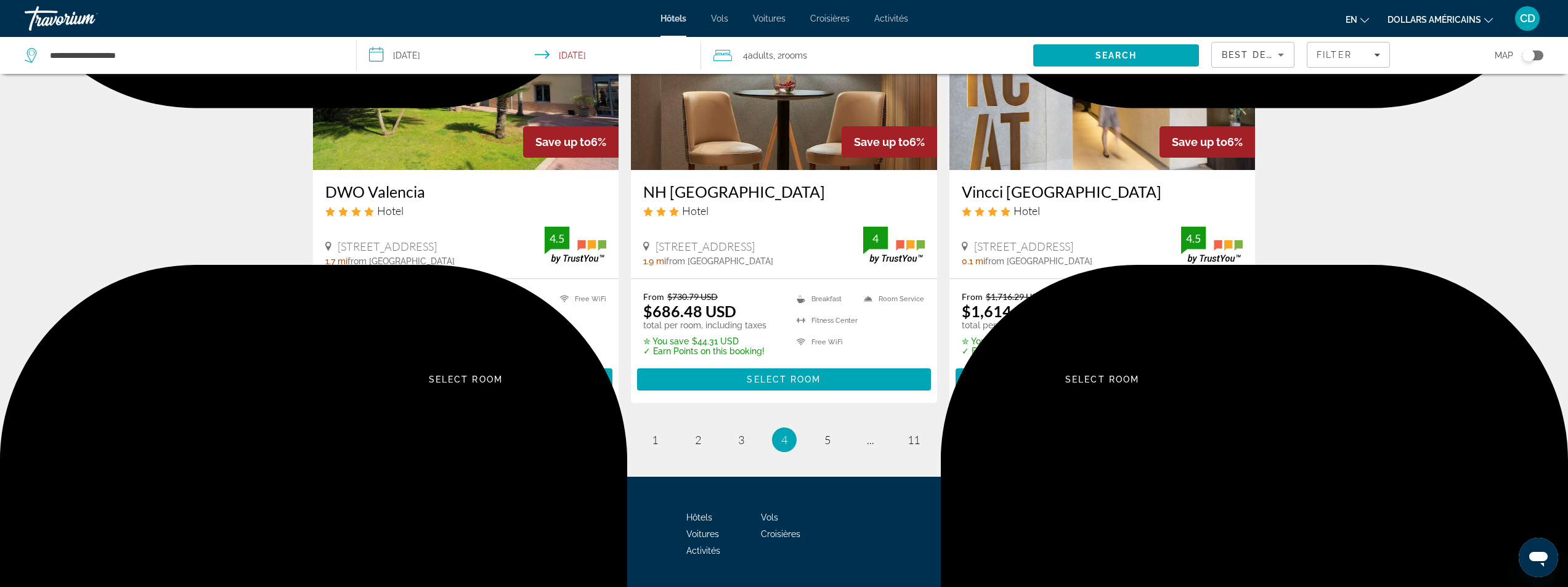
scroll to position [1547, 0]
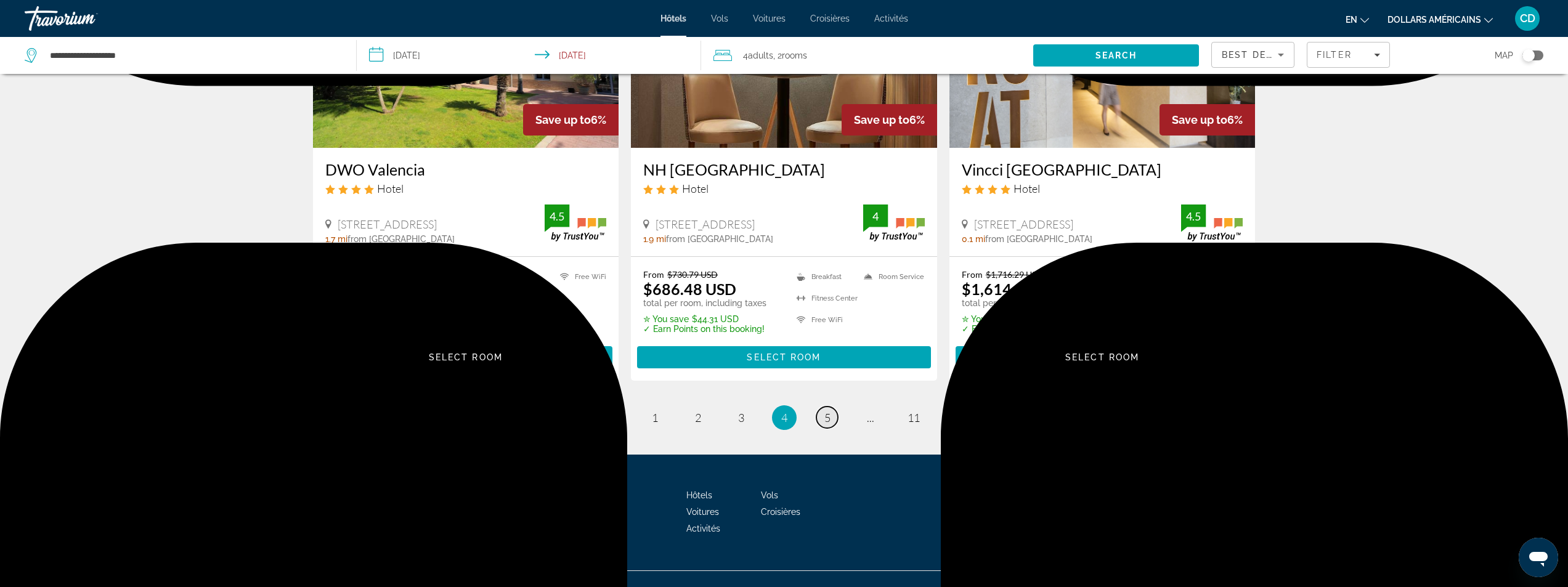
click at [825, 411] on span "5" at bounding box center [828, 417] width 6 height 14
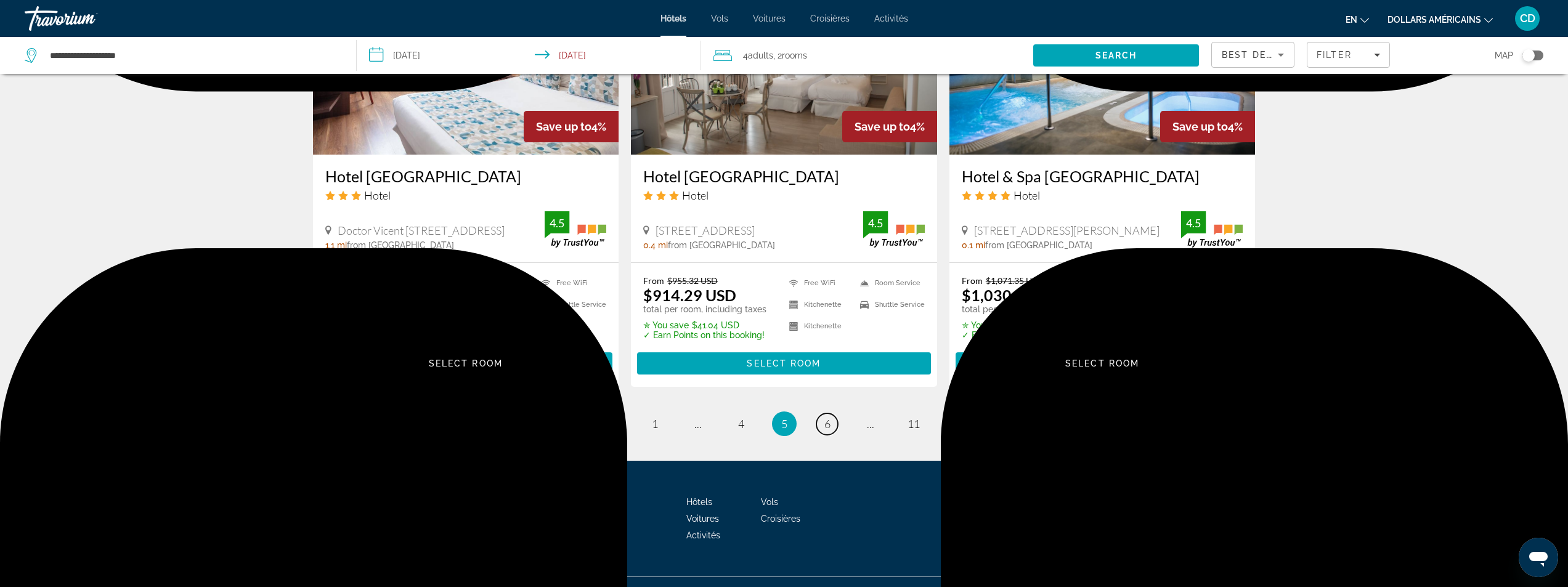
scroll to position [1548, 0]
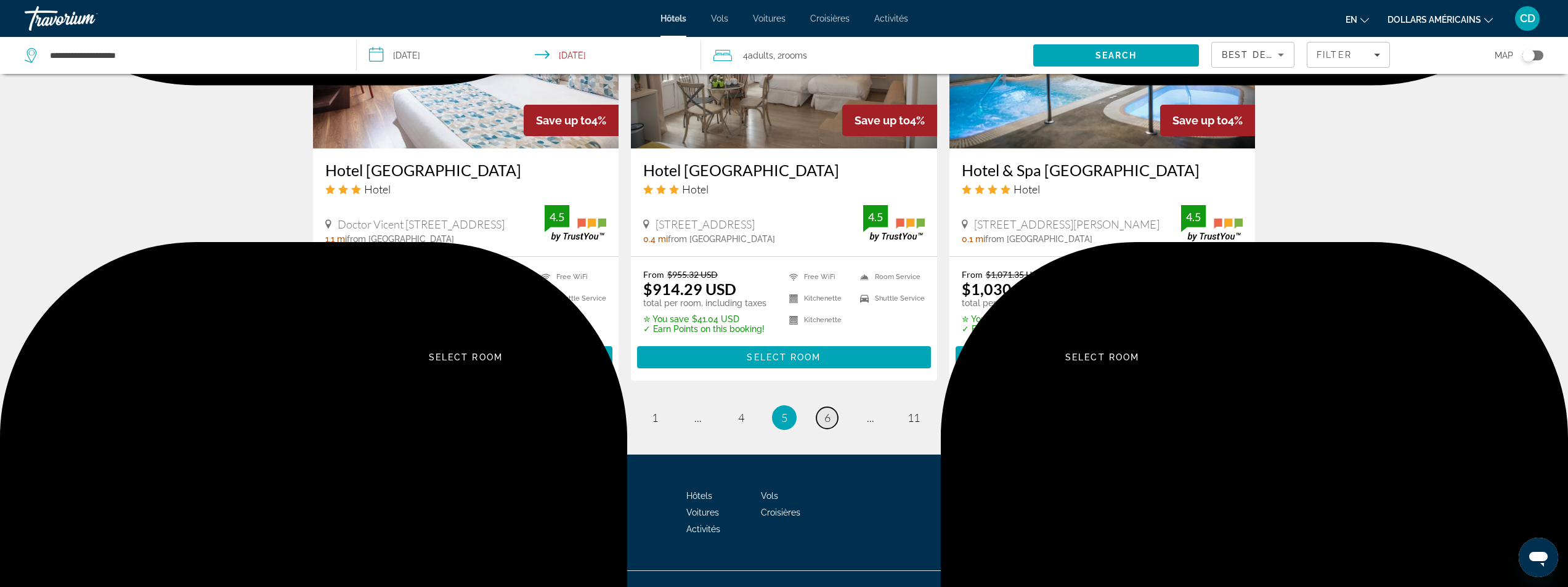
click at [828, 411] on span "6" at bounding box center [828, 417] width 6 height 14
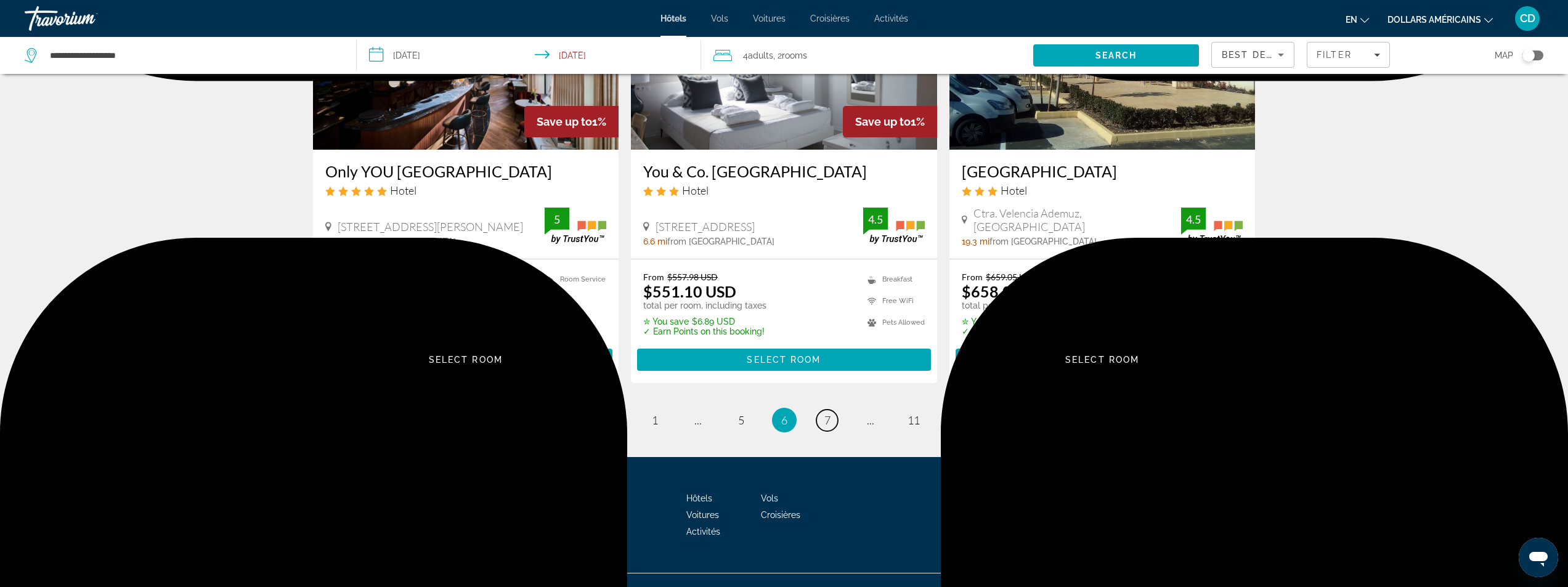
scroll to position [1553, 0]
click at [913, 413] on span "11" at bounding box center [913, 419] width 12 height 14
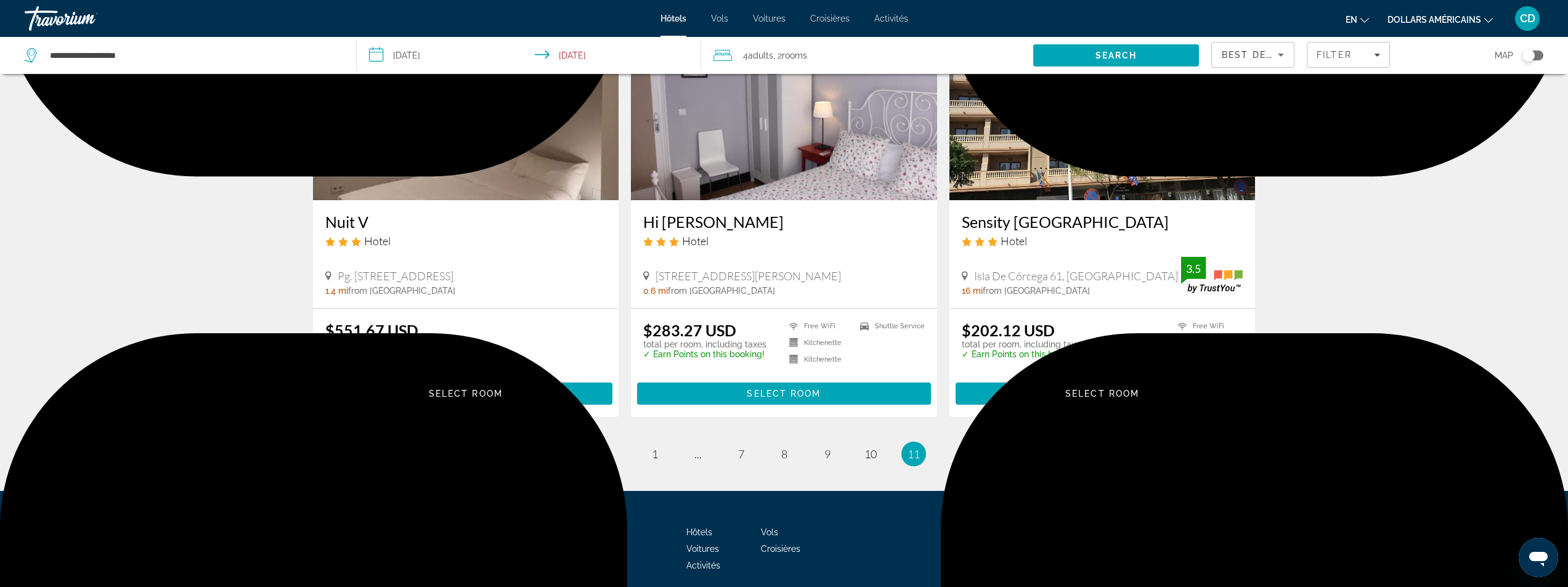
scroll to position [1427, 0]
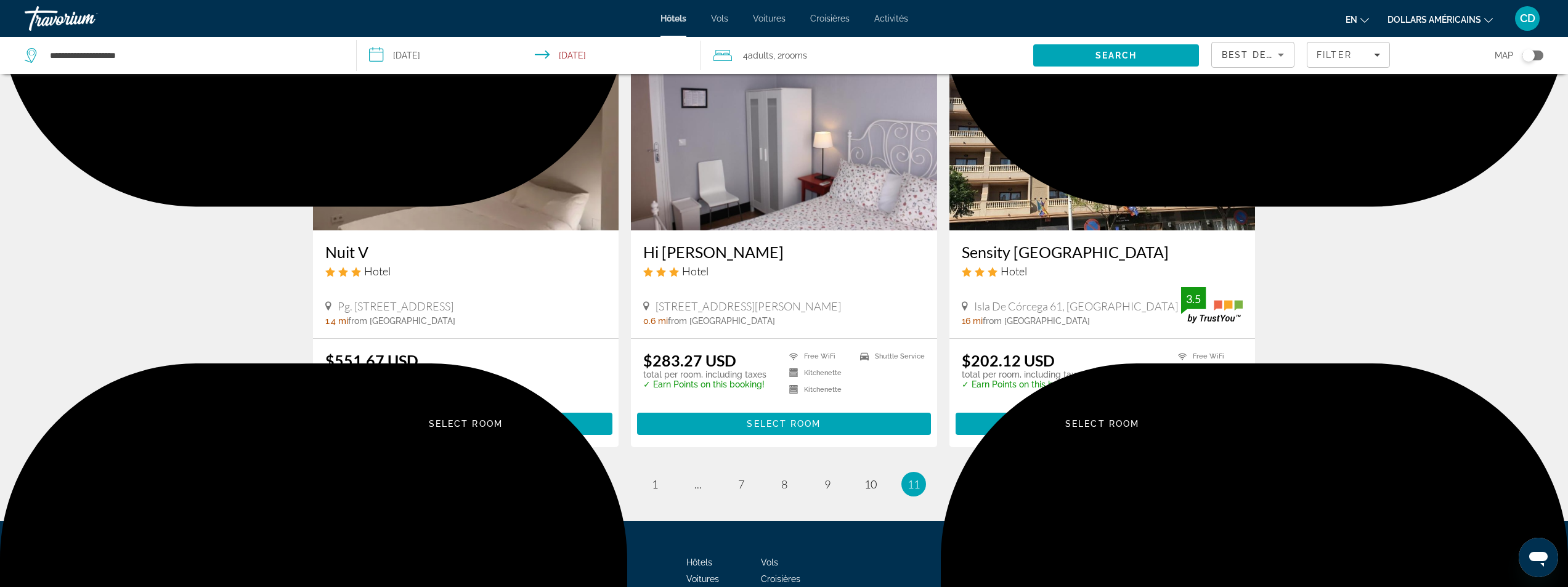
click at [1062, 164] on img "Contenu principal" at bounding box center [1103, 132] width 306 height 197
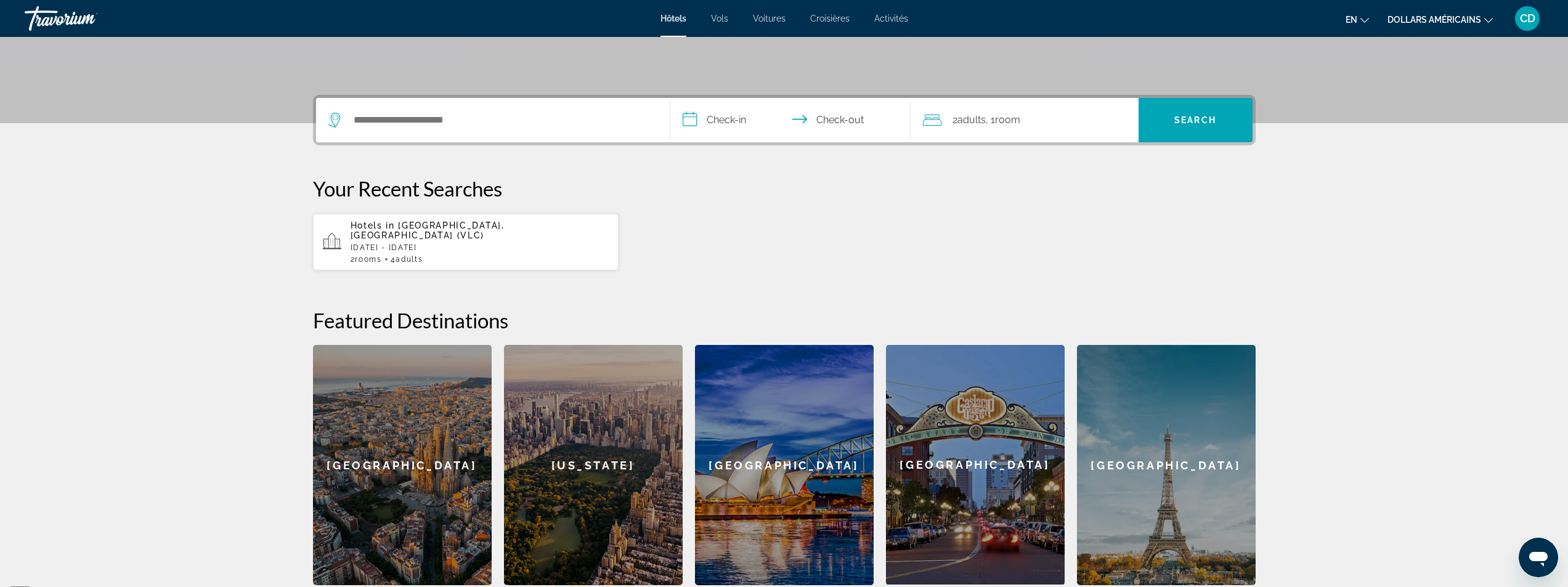
scroll to position [308, 0]
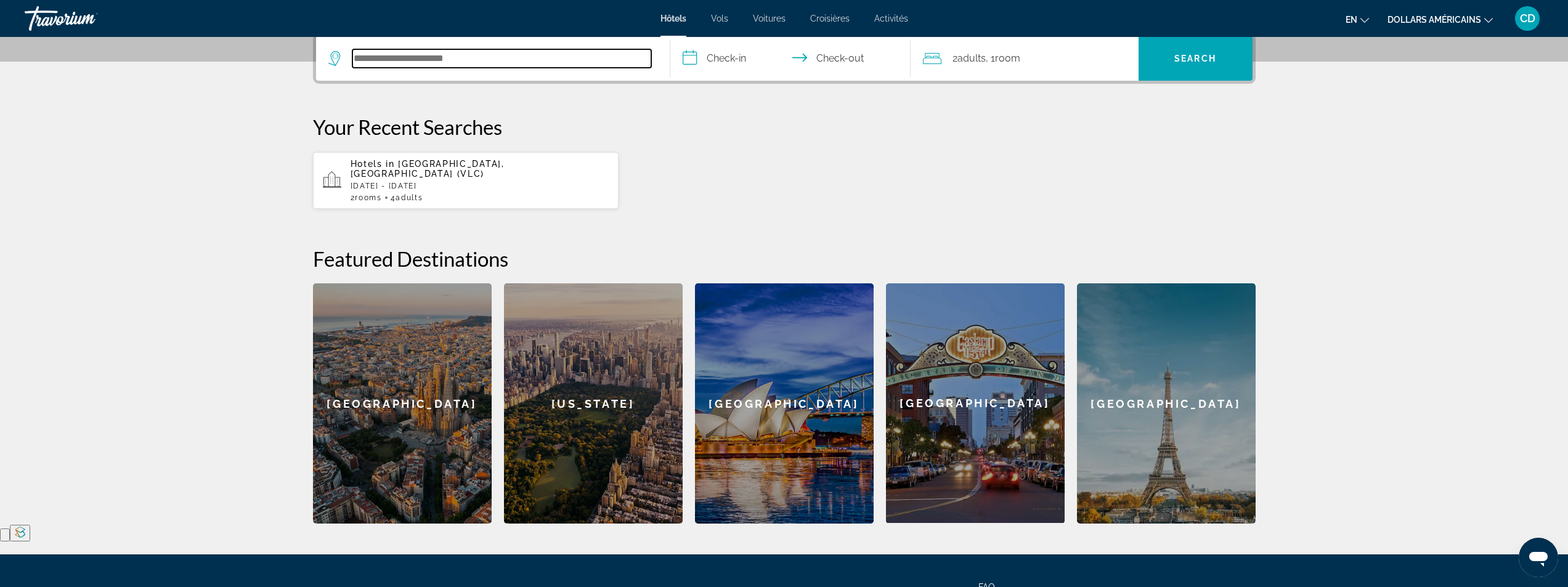
click at [554, 52] on input "Search hotel destination" at bounding box center [502, 58] width 299 height 18
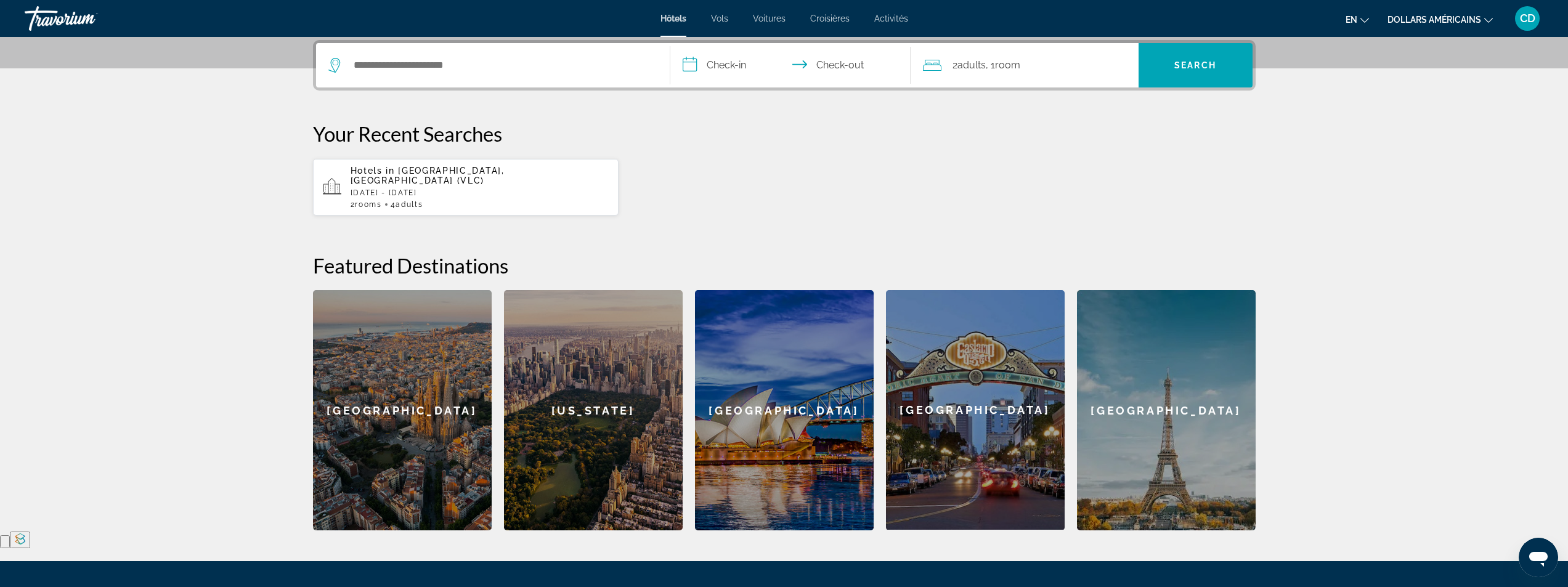
click at [462, 189] on p "Fri, 14 Nov - Mon, 17 Nov" at bounding box center [480, 193] width 258 height 9
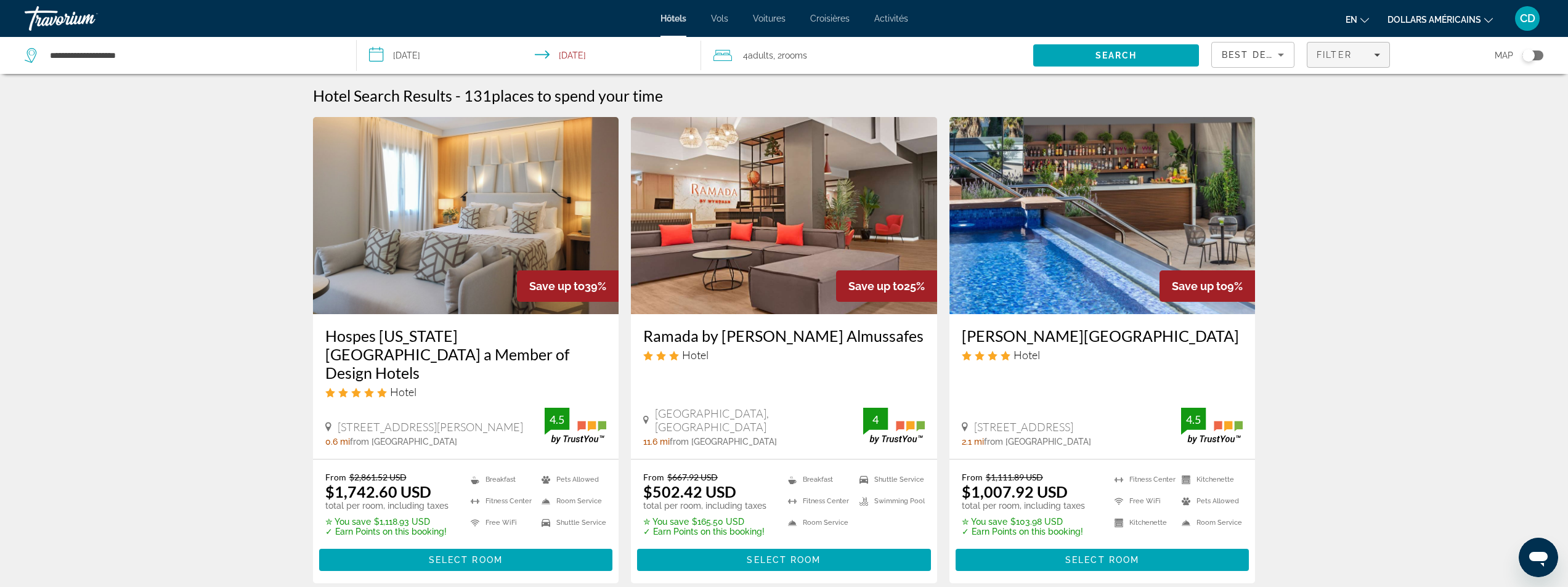
click at [1364, 59] on div "Filter" at bounding box center [1348, 55] width 63 height 10
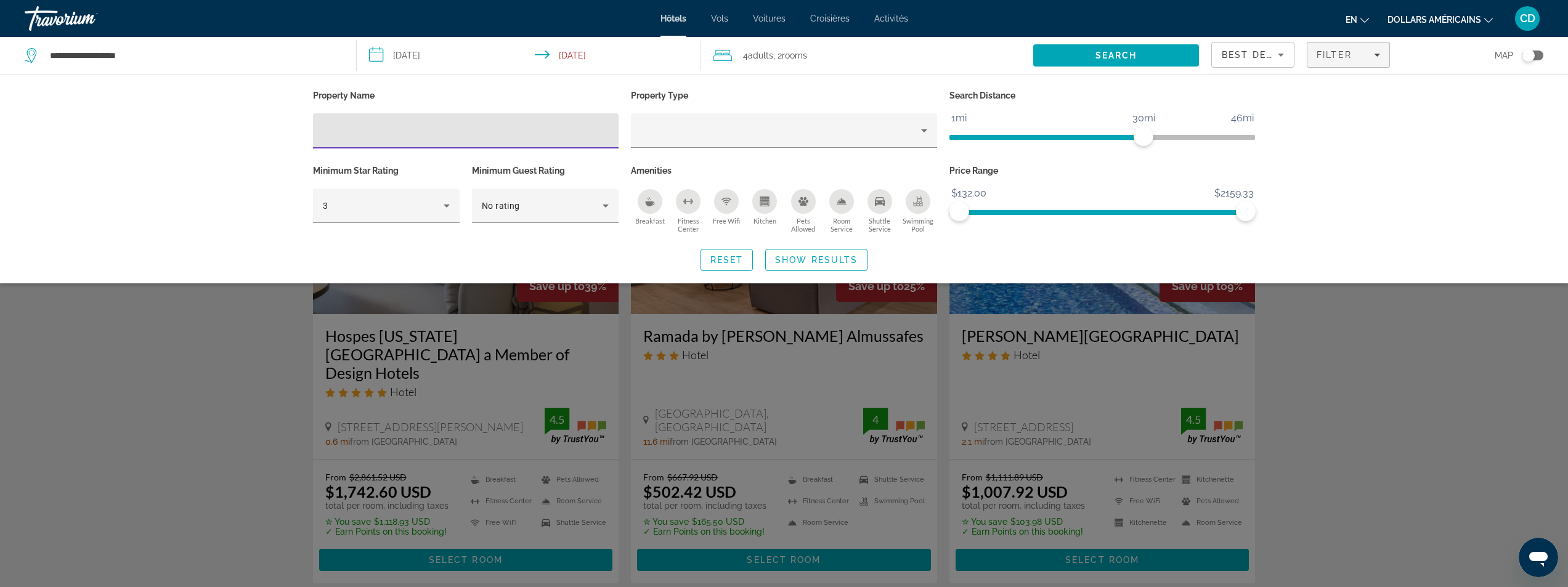
click at [564, 130] on input "Hotel Filters" at bounding box center [466, 131] width 287 height 15
type input "**********"
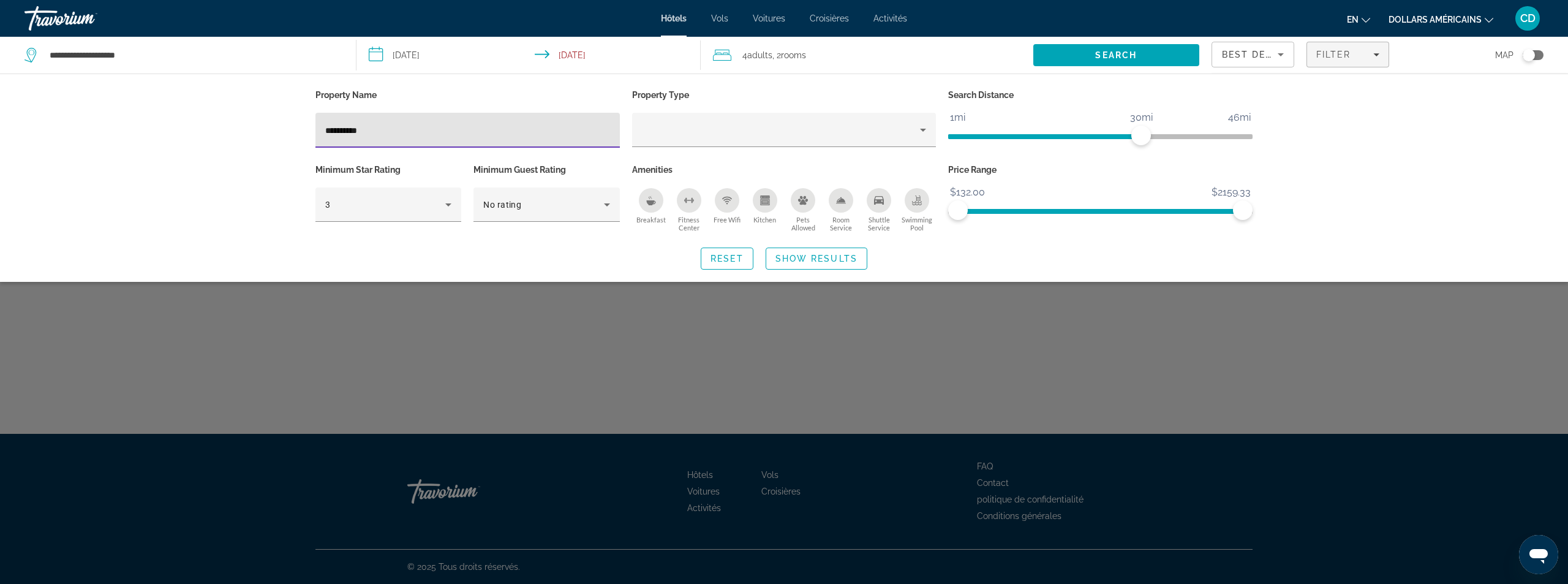
click at [993, 370] on div "Search widget" at bounding box center [784, 384] width 1568 height 400
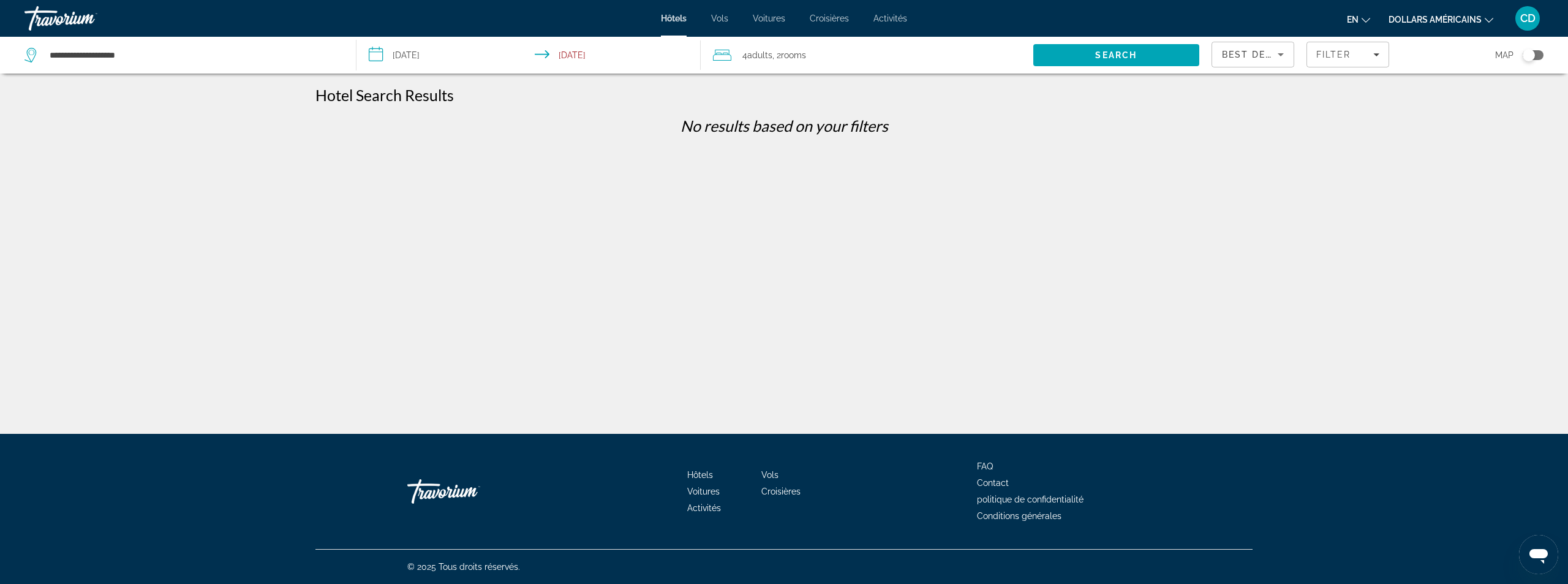
click at [1276, 55] on icon "Sort by" at bounding box center [1281, 54] width 14 height 14
click at [1257, 140] on font "Prix ​​le plus bas" at bounding box center [1250, 145] width 56 height 10
click at [1103, 56] on span "Search" at bounding box center [1116, 56] width 42 height 10
click at [1098, 51] on span "Search" at bounding box center [1116, 56] width 42 height 10
click at [1538, 52] on div "Toggle map" at bounding box center [1533, 56] width 21 height 10
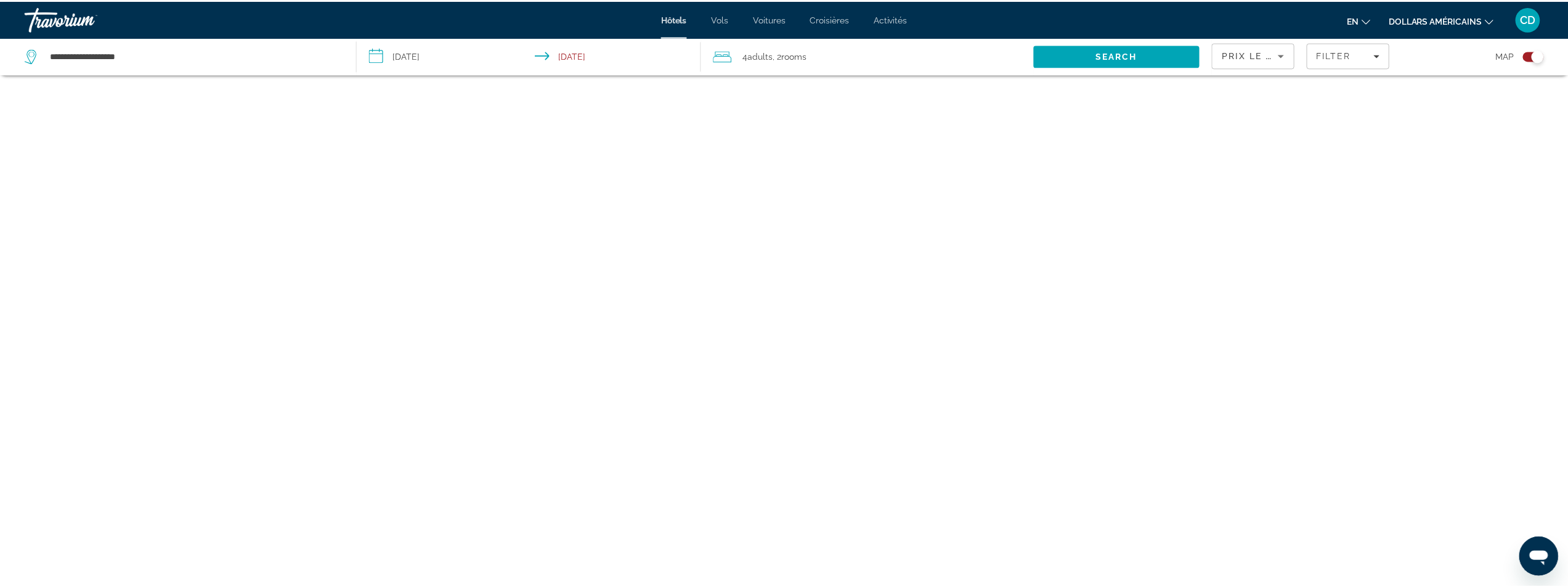
scroll to position [74, 0]
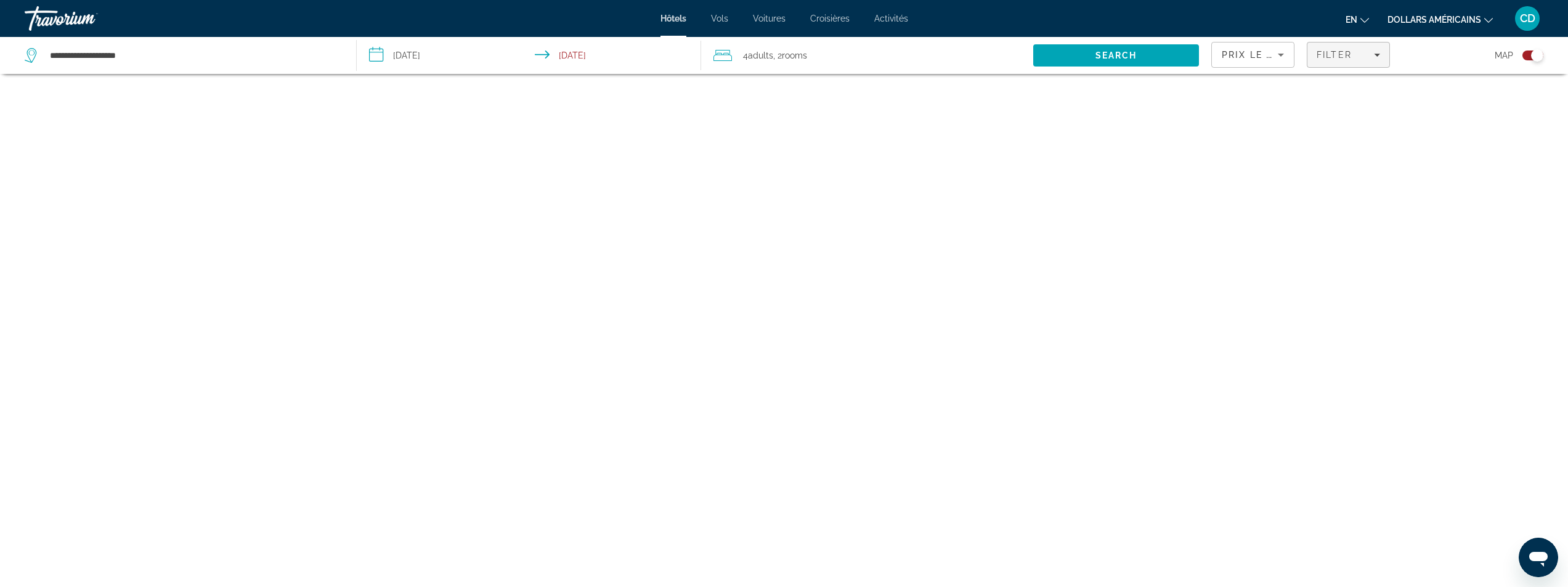
click at [1367, 59] on div "Filter" at bounding box center [1348, 55] width 63 height 10
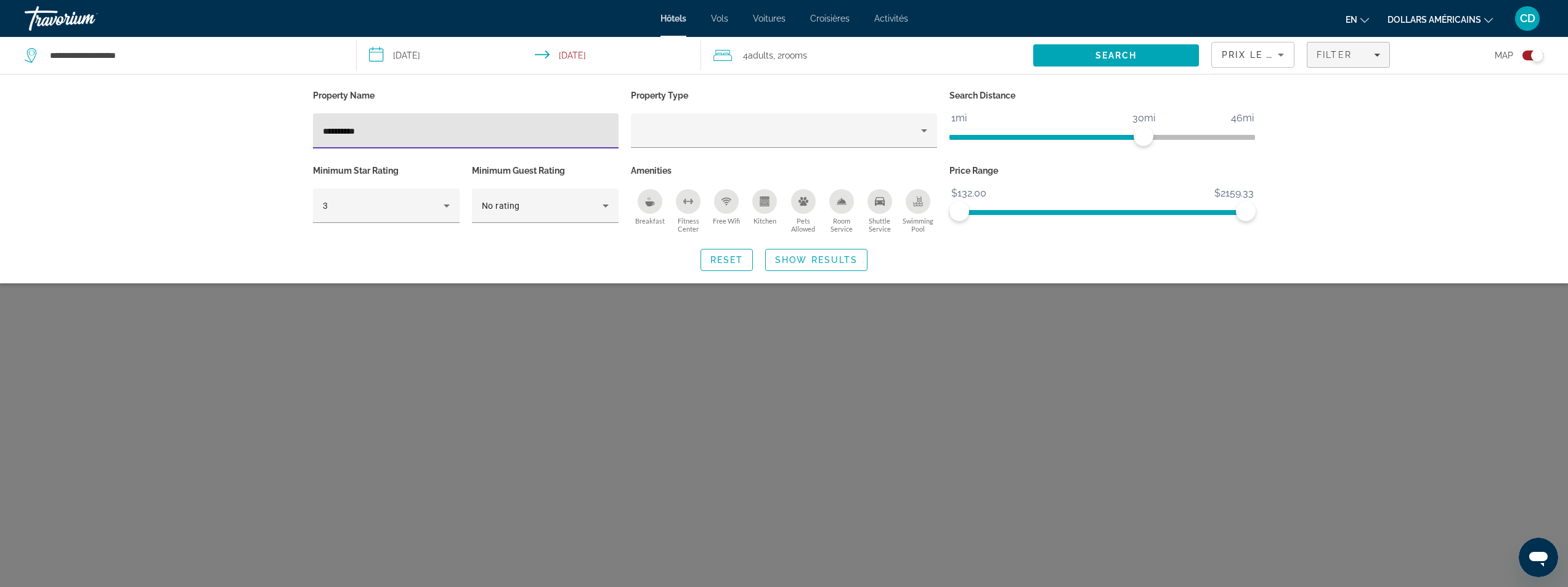
click at [502, 128] on input "**********" at bounding box center [466, 131] width 287 height 15
type input "*"
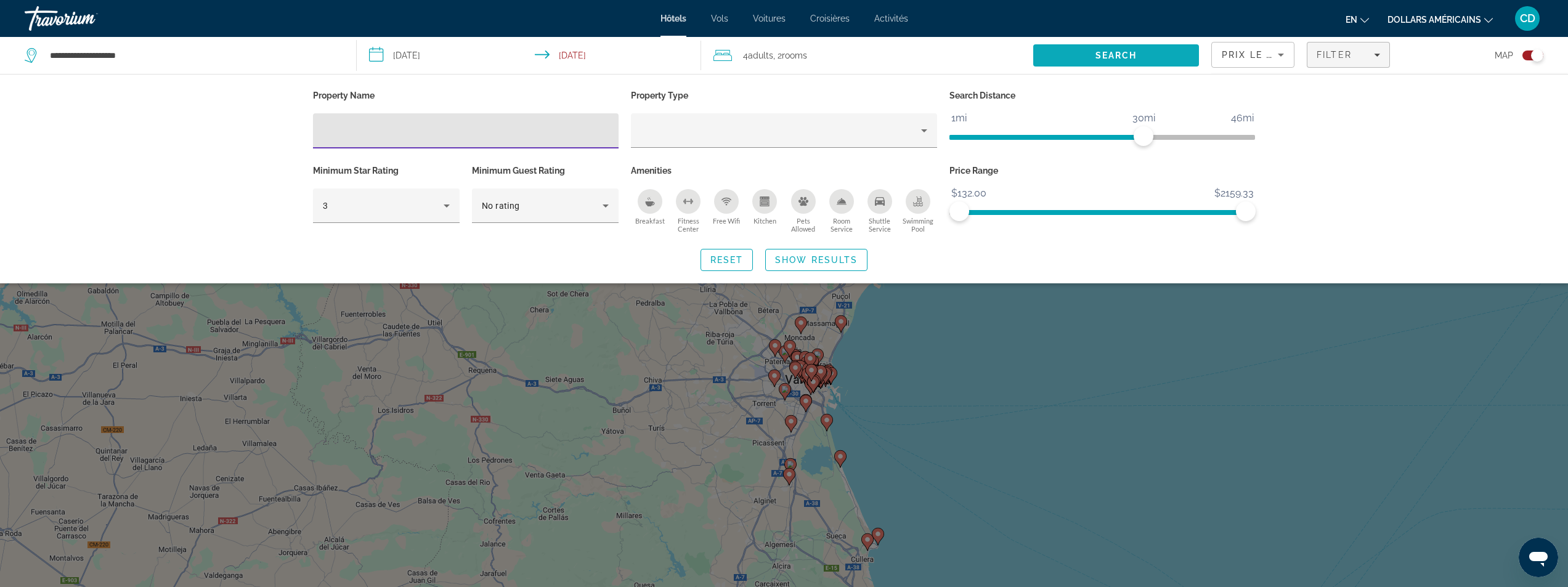
click at [1123, 55] on span "Search" at bounding box center [1116, 56] width 42 height 10
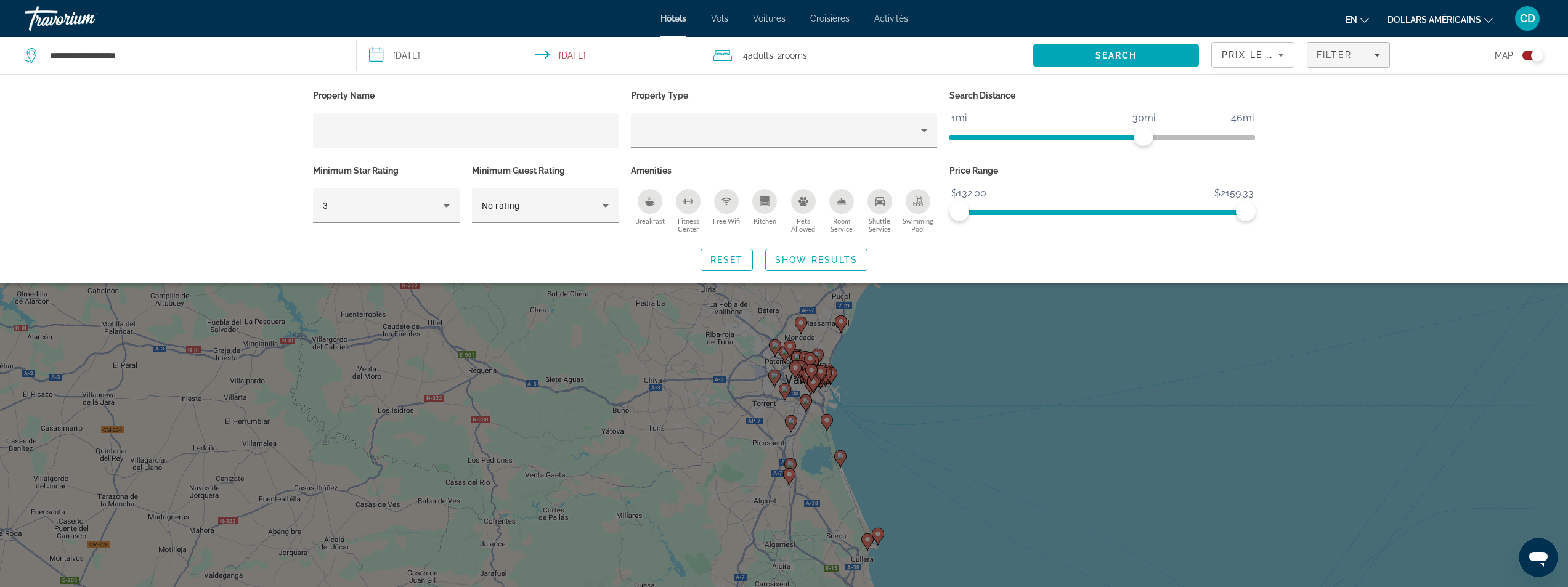
click at [1249, 398] on div "Search widget" at bounding box center [784, 386] width 1568 height 402
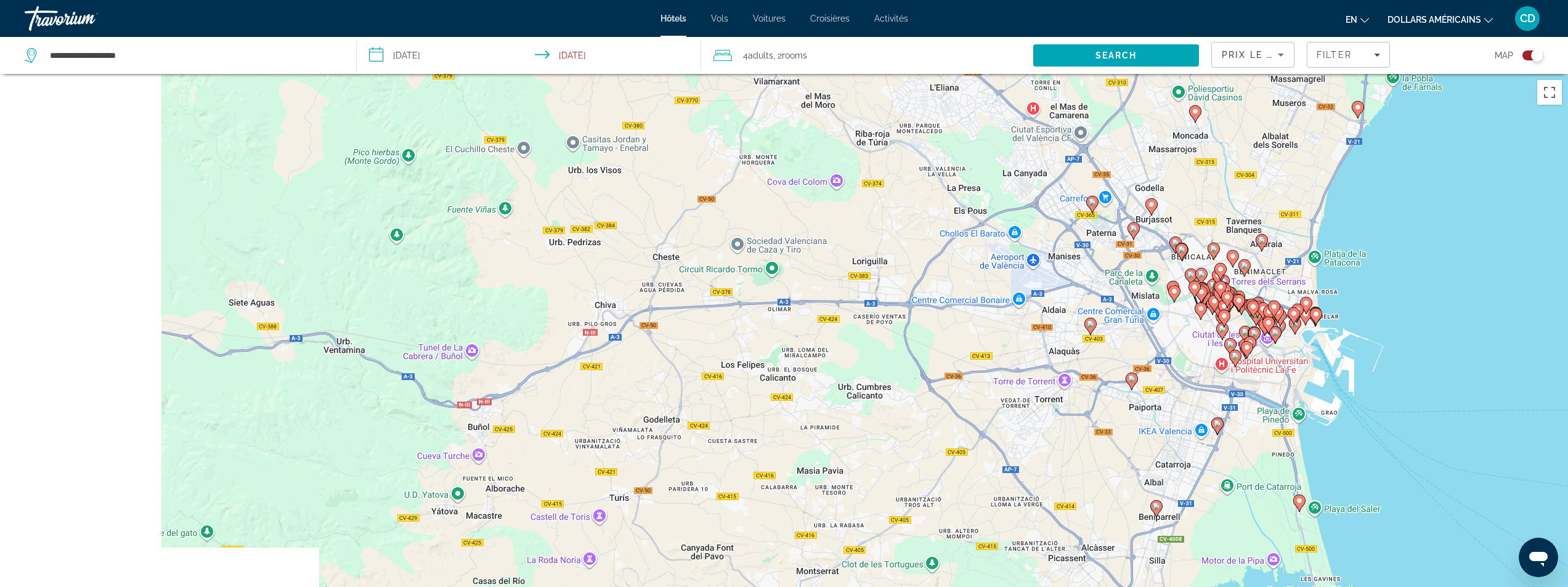
drag, startPoint x: 738, startPoint y: 377, endPoint x: 1572, endPoint y: 319, distance: 836.0
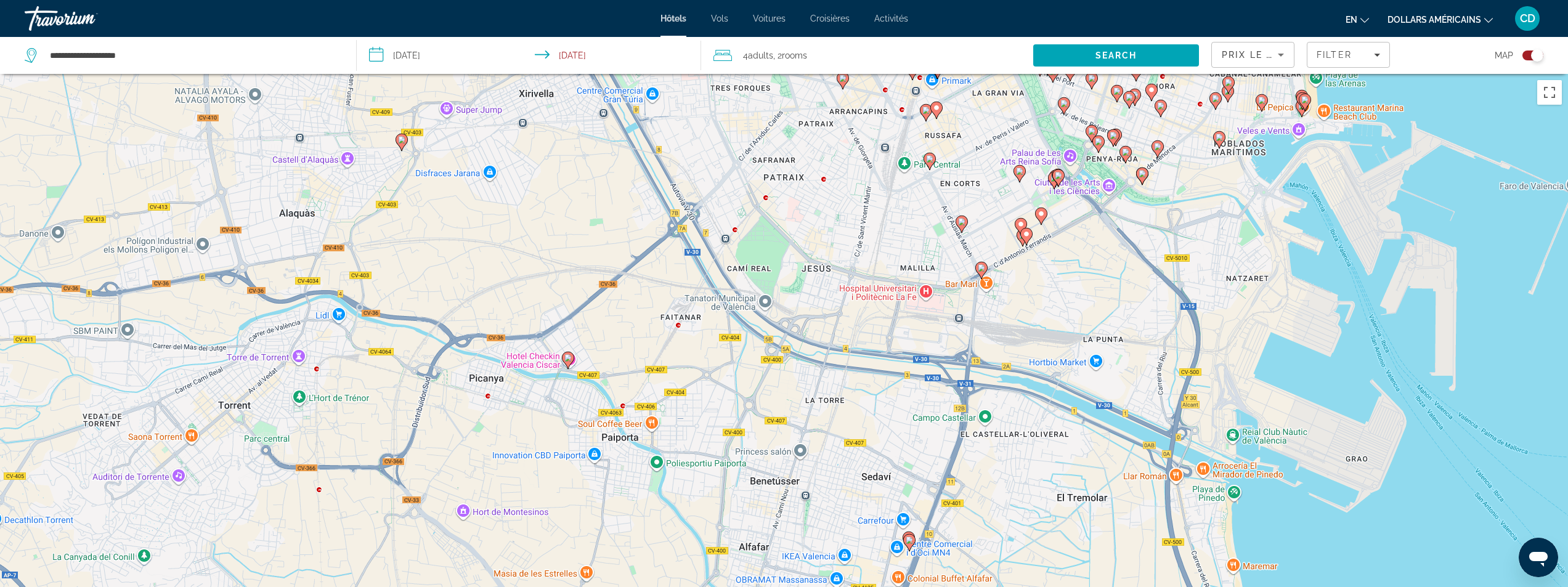
drag, startPoint x: 1249, startPoint y: 373, endPoint x: 1132, endPoint y: 434, distance: 131.9
click at [1130, 437] on div "Pour activer le glissement avec le clavier, appuyez sur Alt+Entrée. Une fois ce…" at bounding box center [784, 367] width 1568 height 587
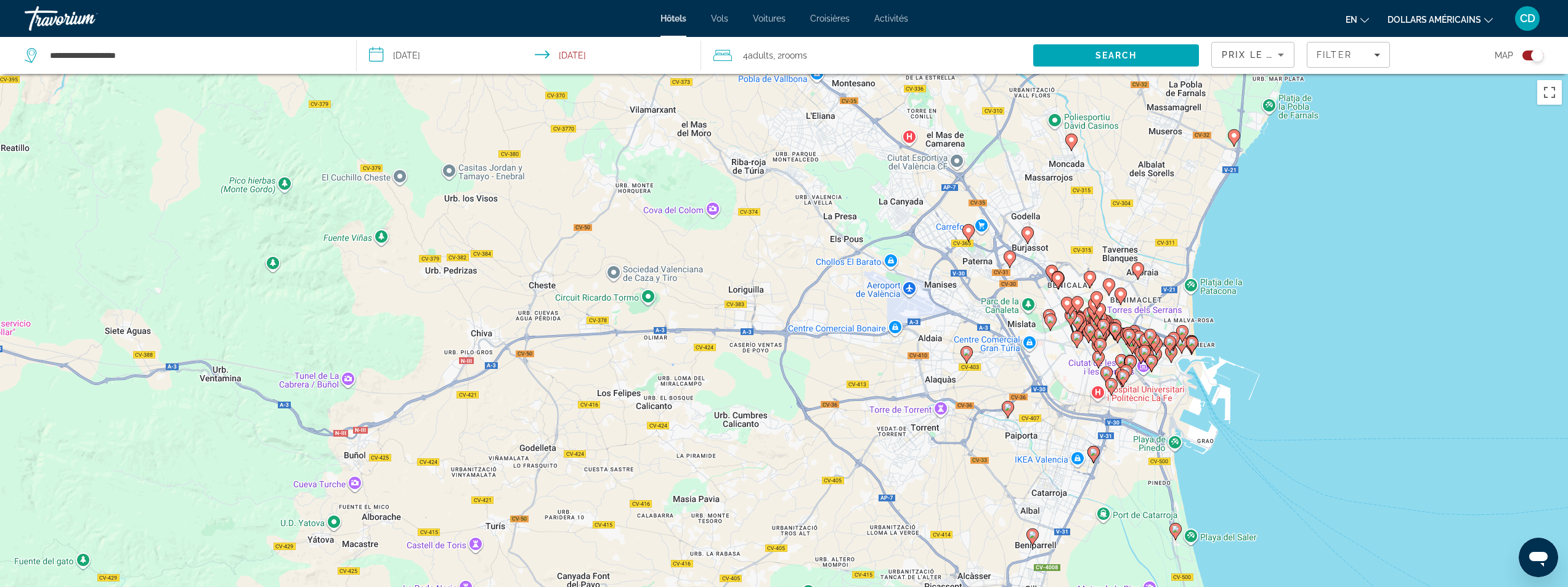
drag, startPoint x: 1522, startPoint y: 54, endPoint x: 1518, endPoint y: 62, distance: 8.9
click at [1522, 55] on div "Toggle map" at bounding box center [1532, 56] width 21 height 10
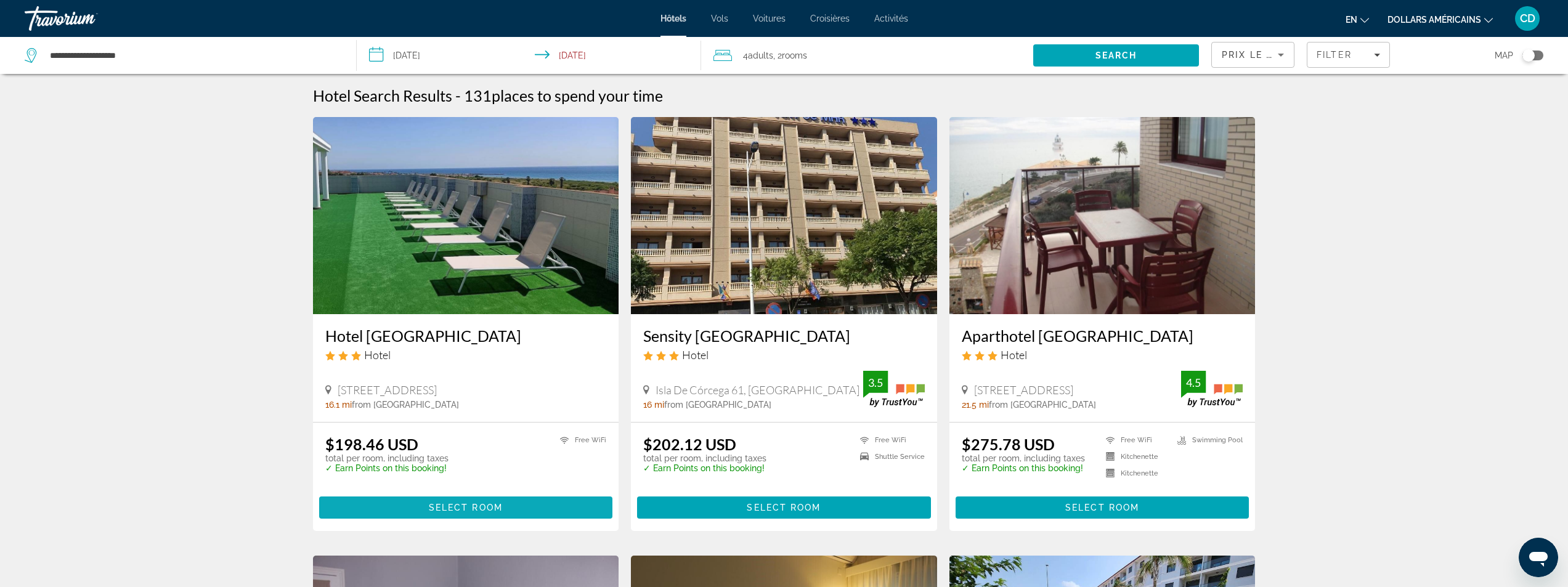
click at [476, 498] on span "Contenu principal" at bounding box center [466, 507] width 294 height 30
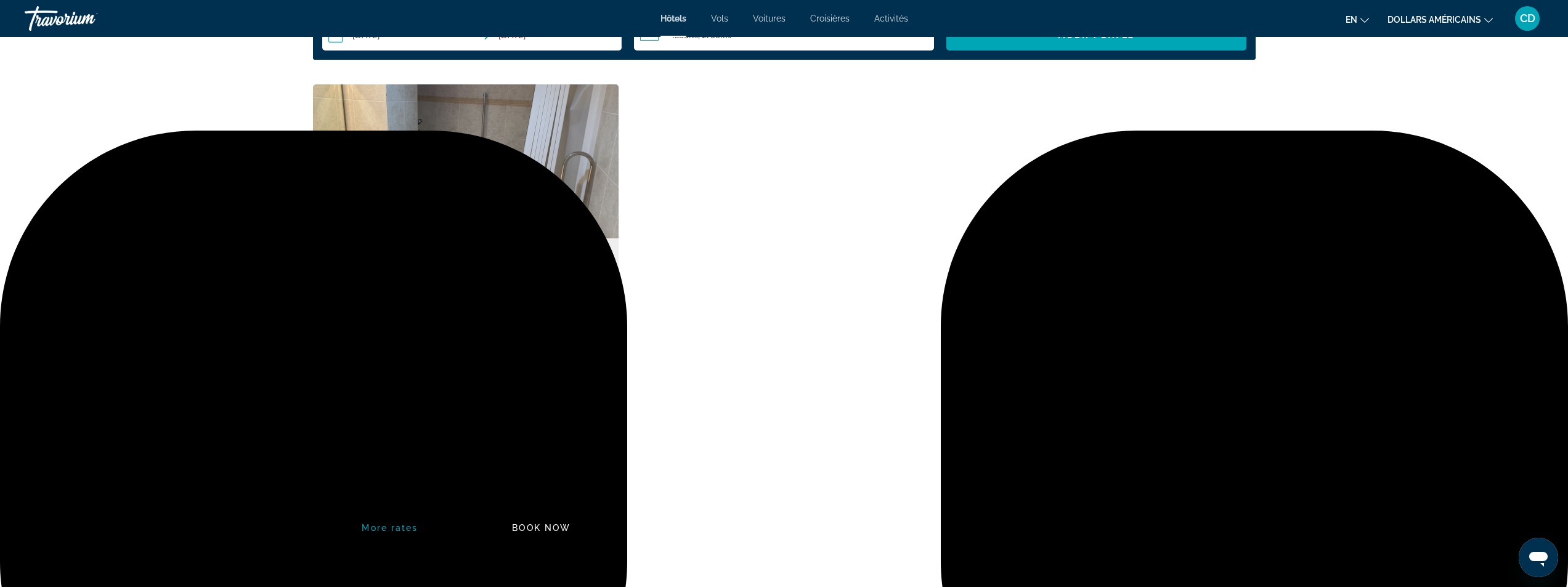
scroll to position [1742, 0]
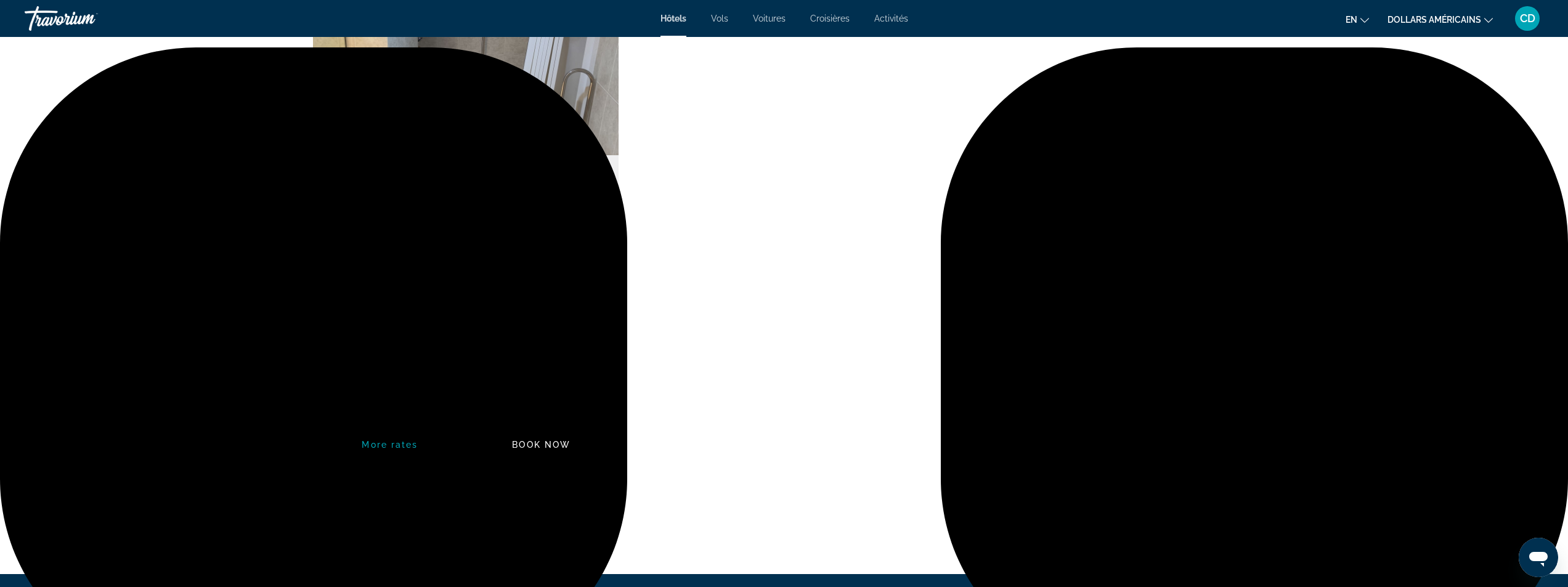
click at [490, 394] on icon "Show Taxes and Fees disclaimer" at bounding box center [490, 394] width 15 height 11
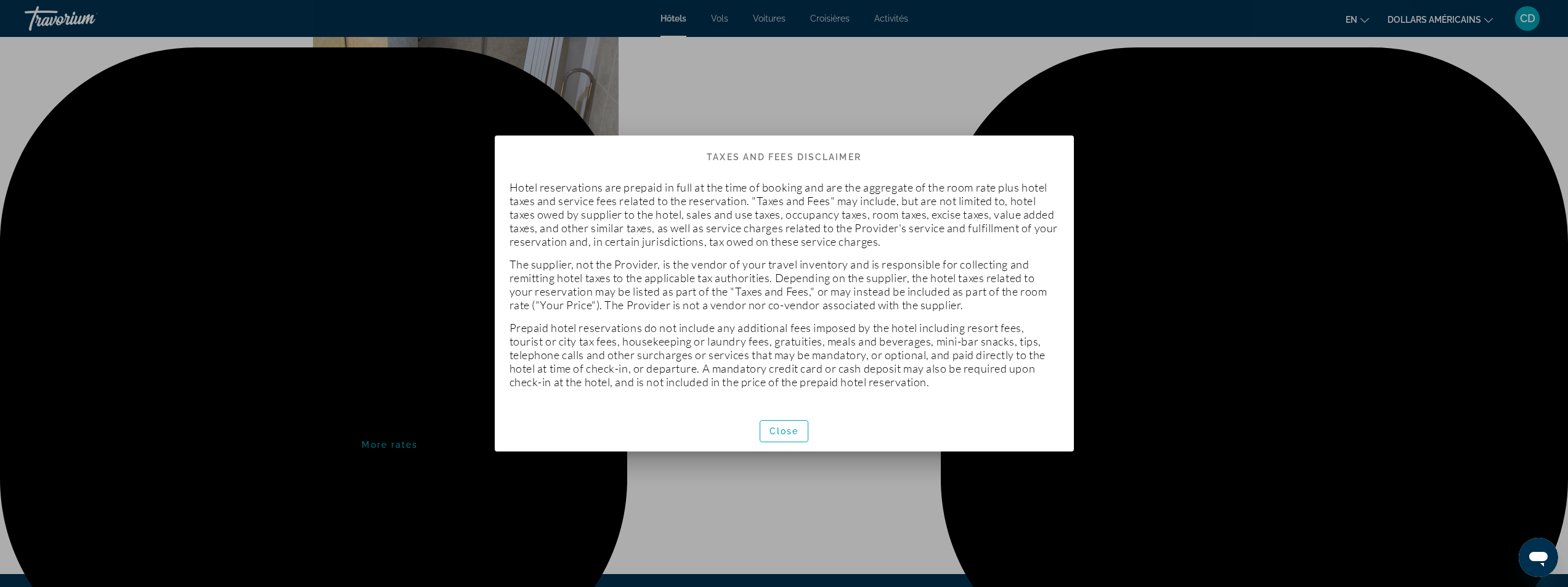
scroll to position [0, 0]
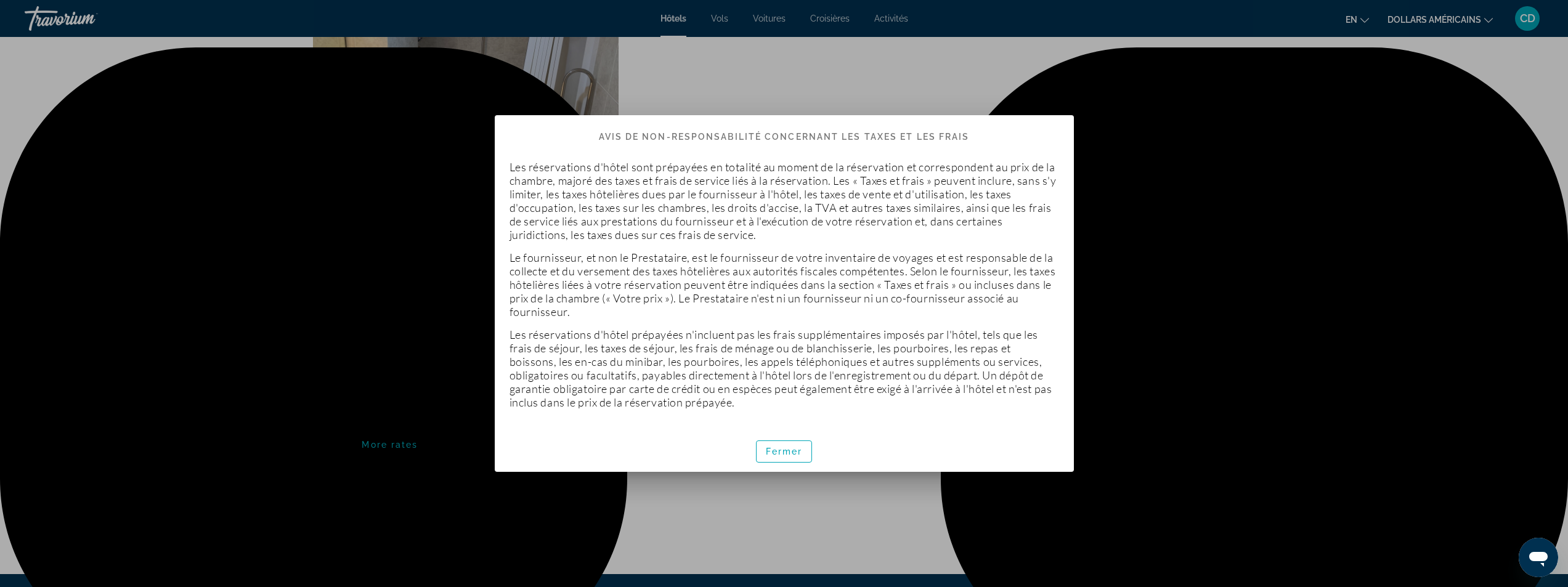
click at [459, 492] on div at bounding box center [784, 293] width 1568 height 587
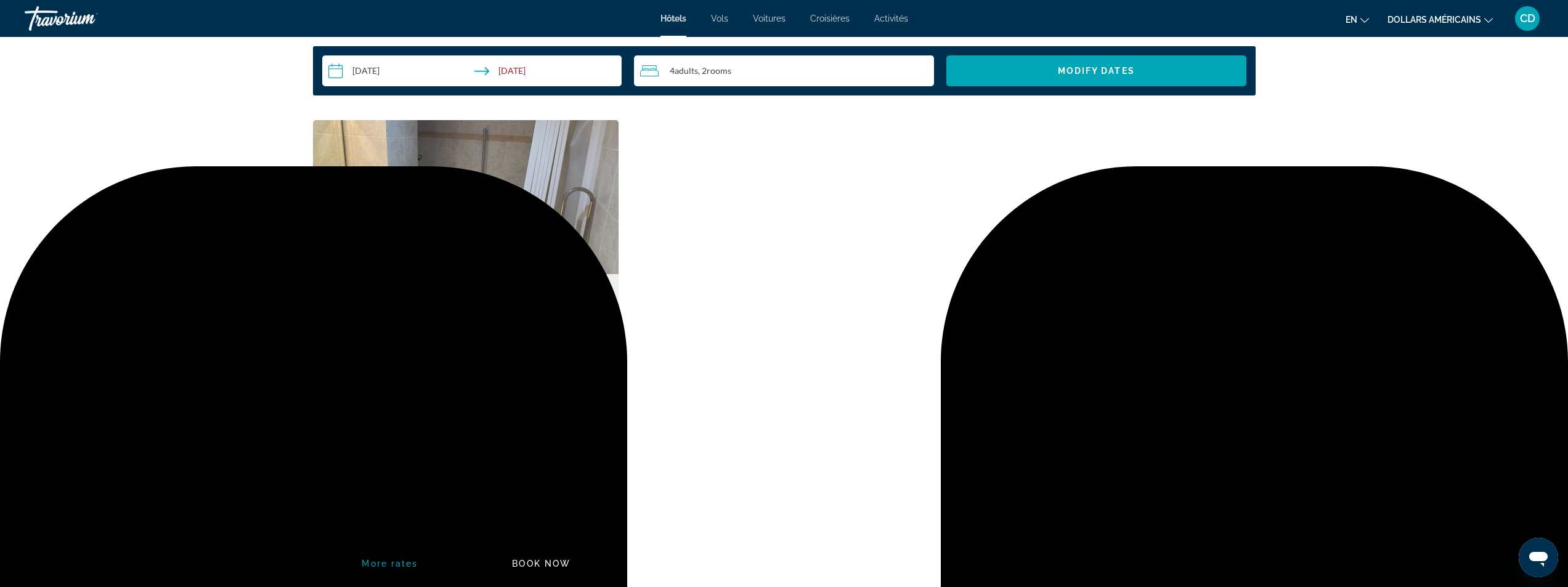
scroll to position [1696, 0]
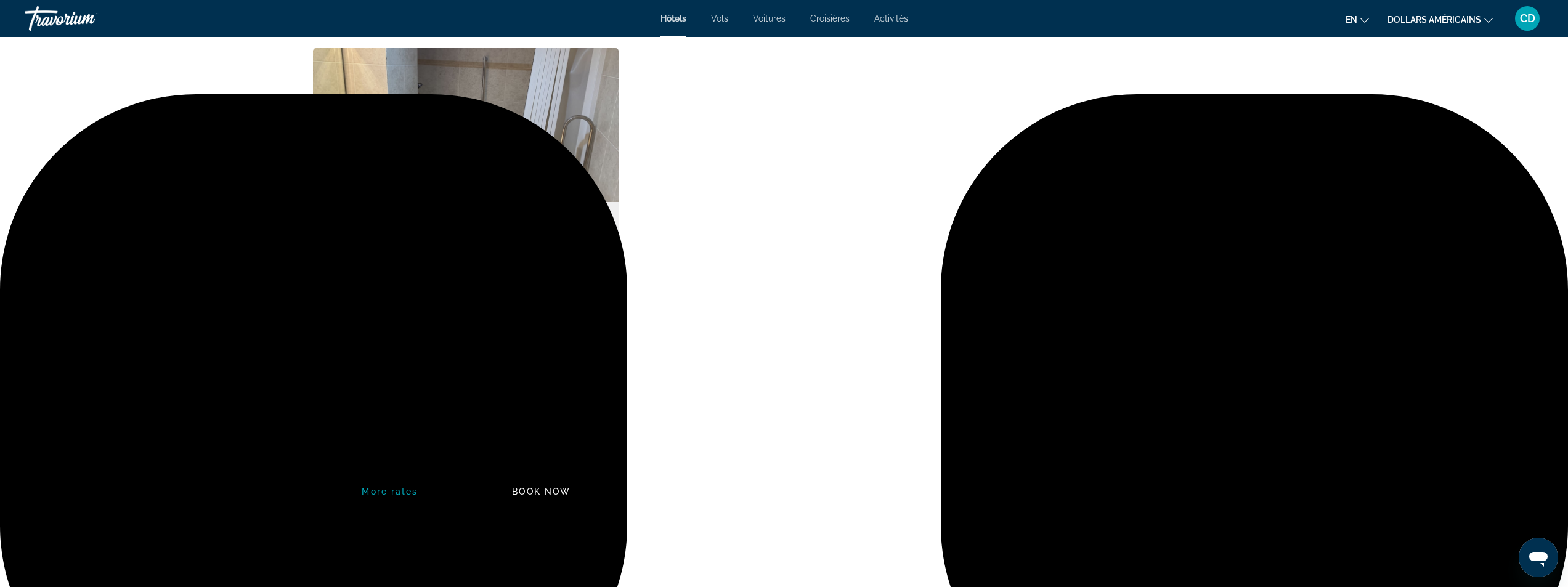
click at [561, 488] on span "Book now" at bounding box center [541, 492] width 59 height 10
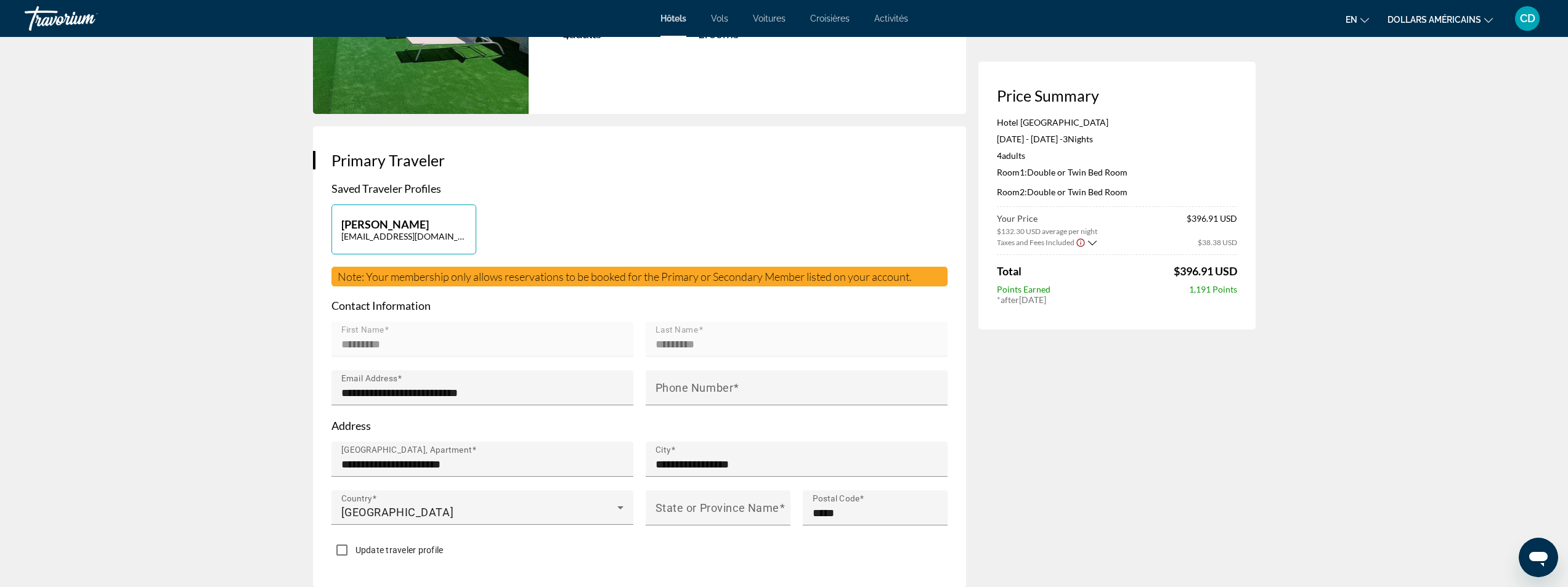
scroll to position [246, 0]
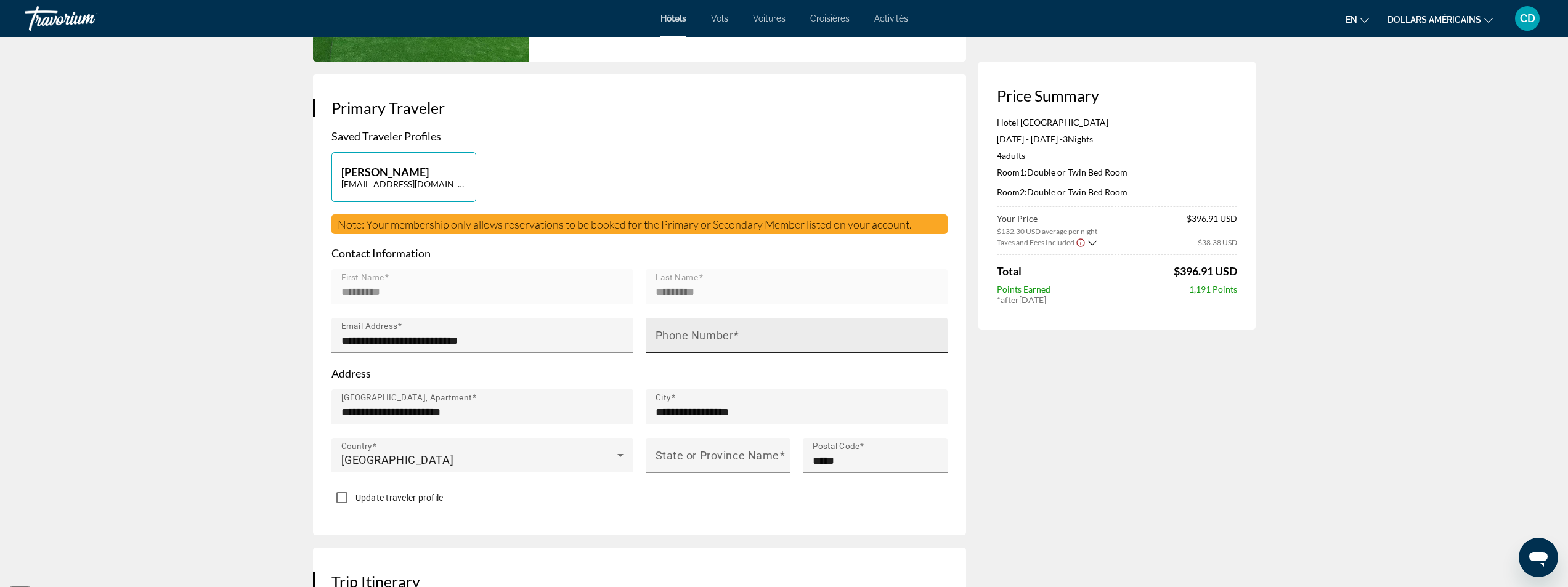
click at [807, 341] on input "Phone Number" at bounding box center [800, 340] width 290 height 15
type input "**********"
type input "***"
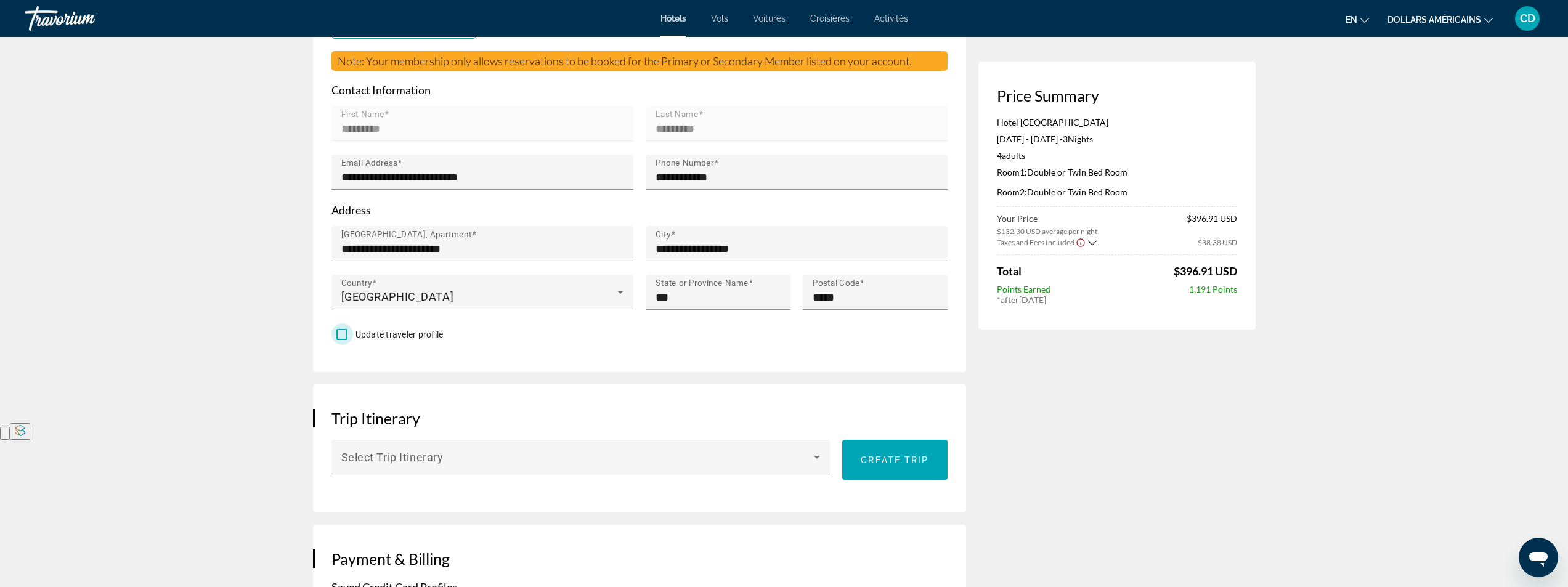
scroll to position [431, 0]
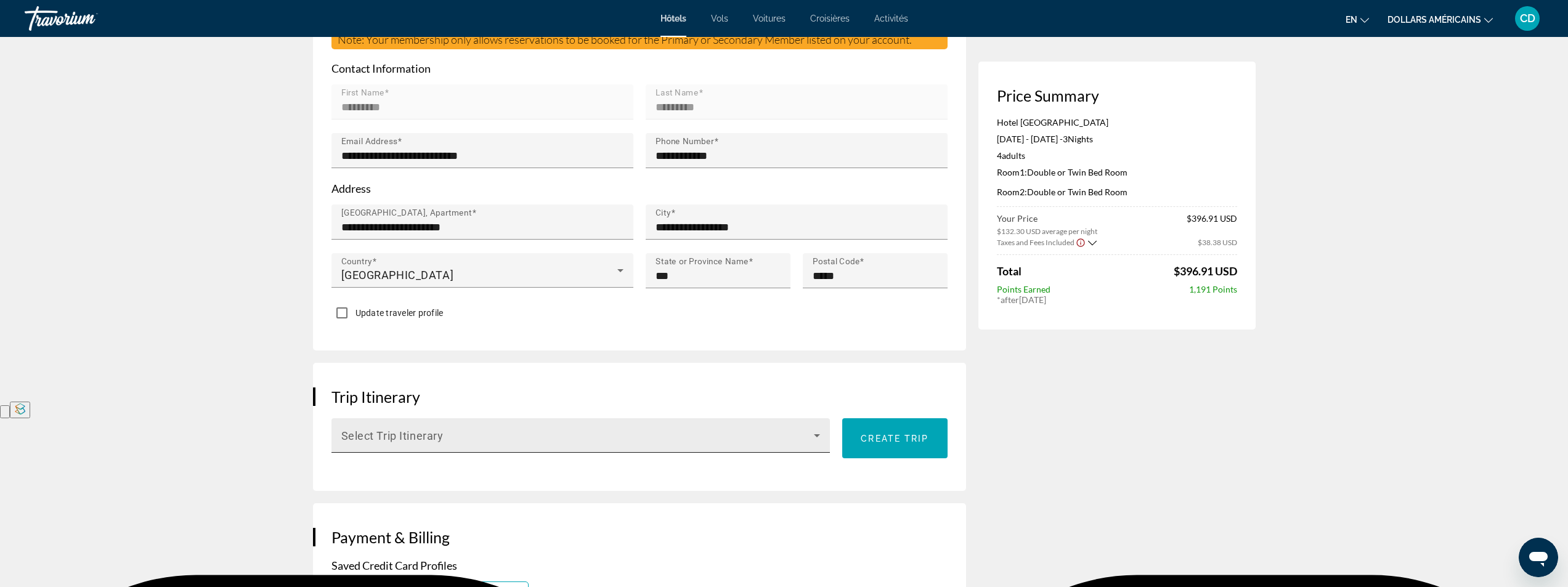
click at [817, 436] on icon "Contenu principal" at bounding box center [817, 435] width 15 height 15
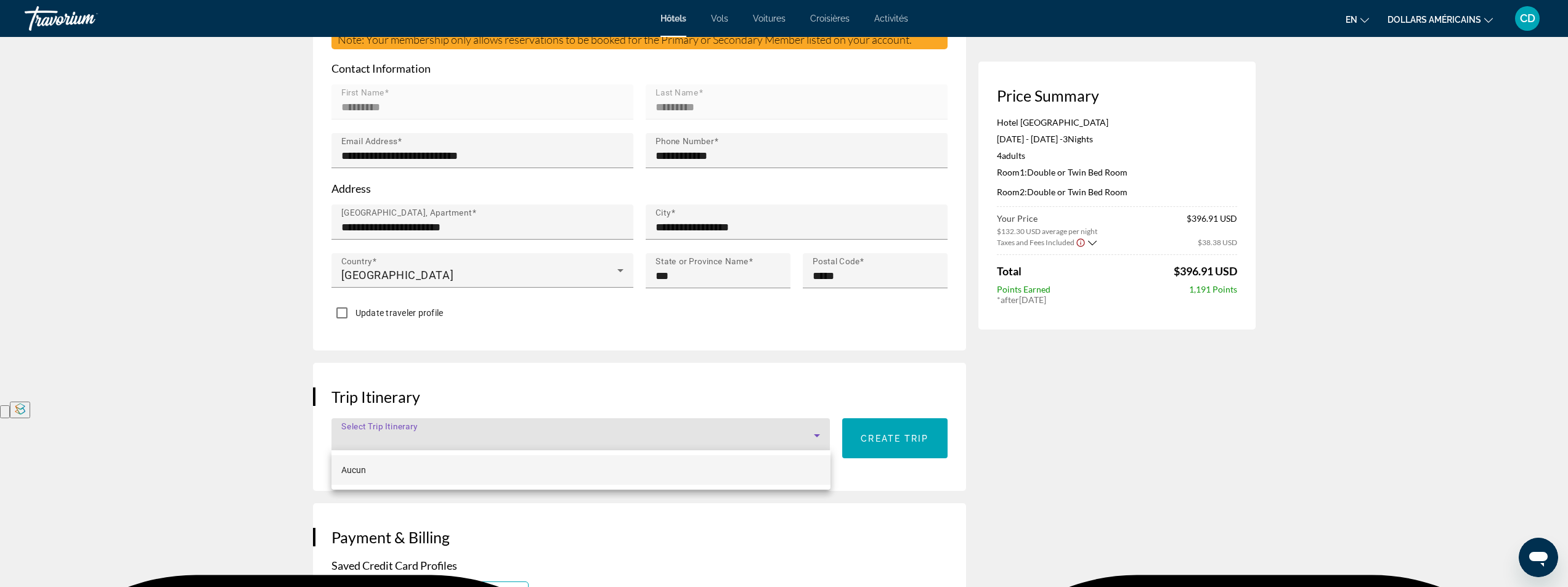
click at [817, 436] on div at bounding box center [784, 293] width 1568 height 587
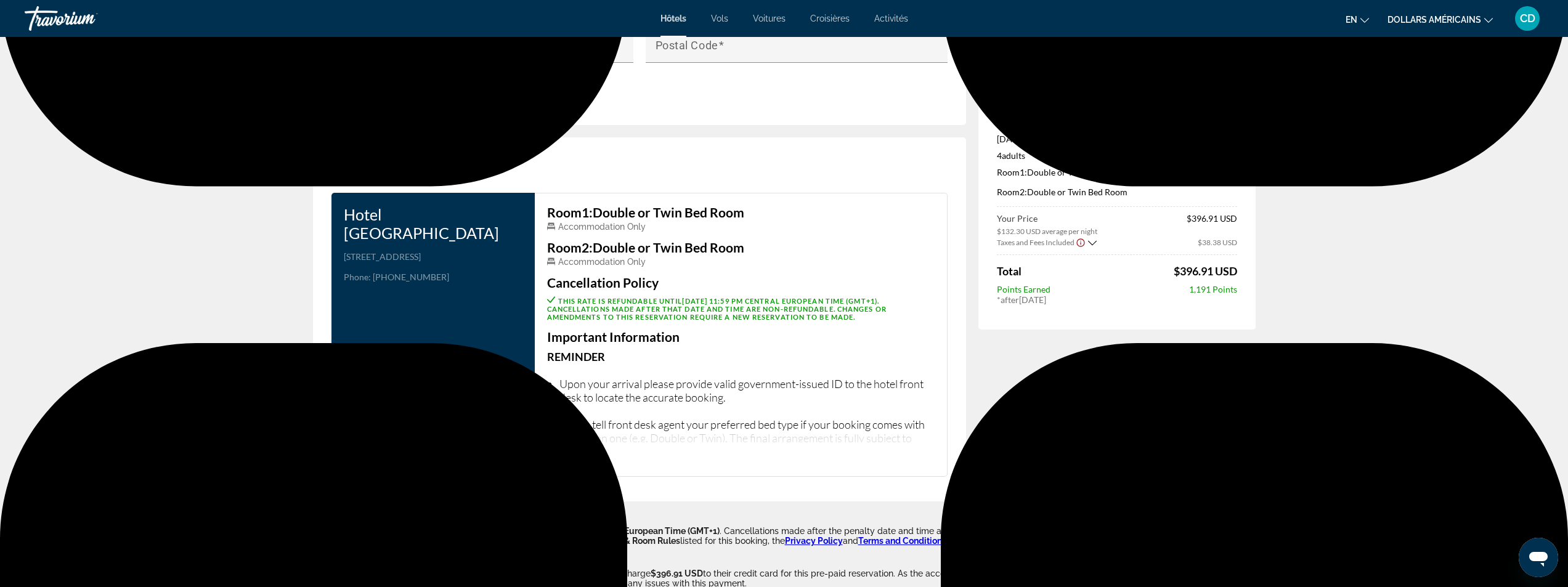
scroll to position [1478, 0]
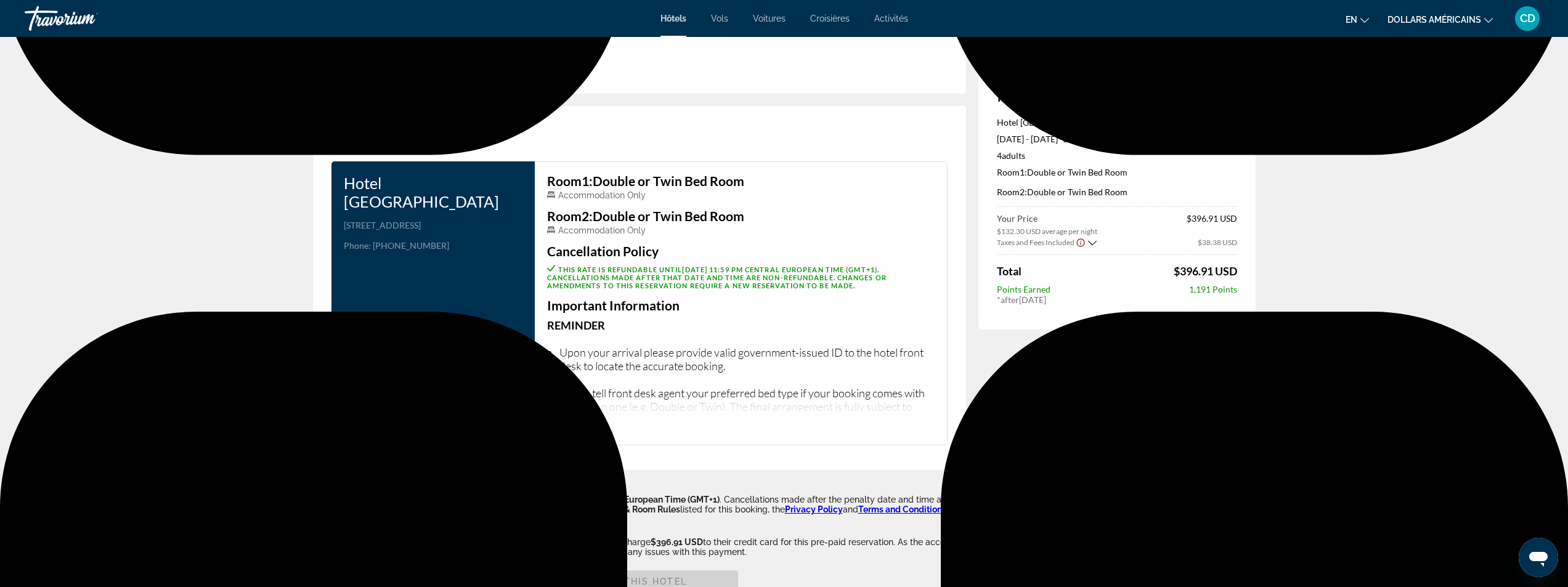
click at [601, 424] on icon "Contenu principal" at bounding box center [601, 427] width 7 height 7
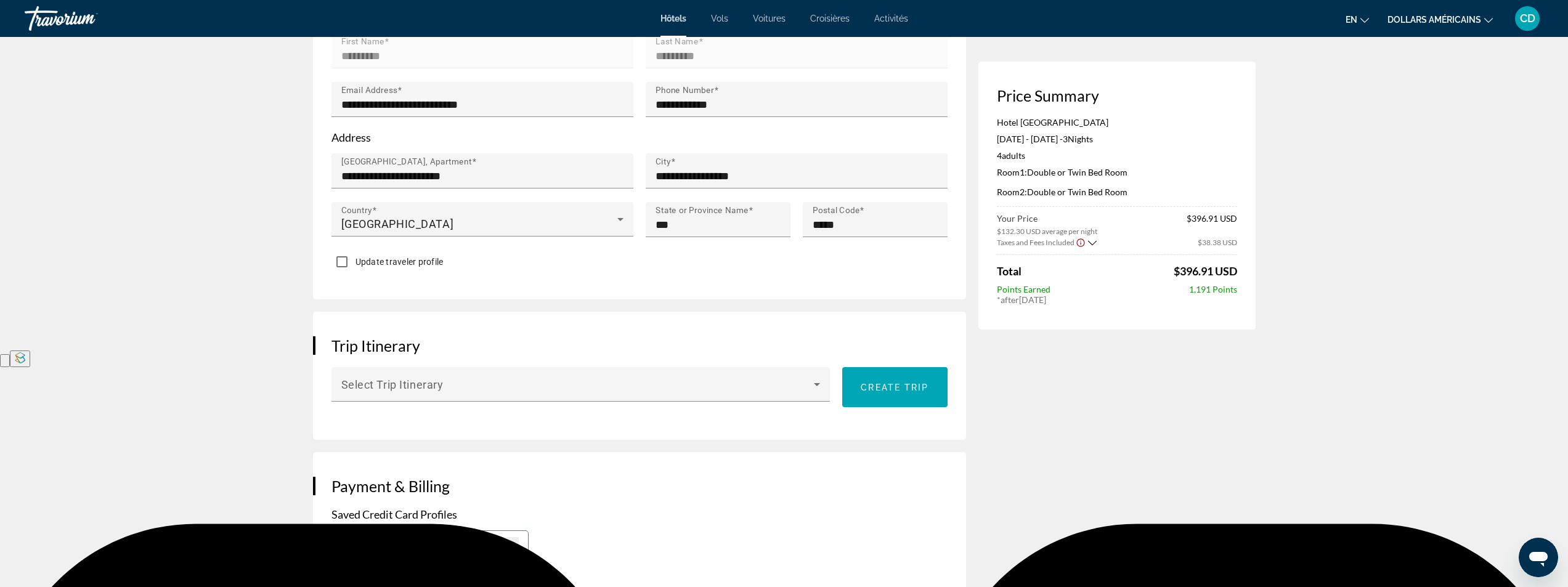
scroll to position [493, 0]
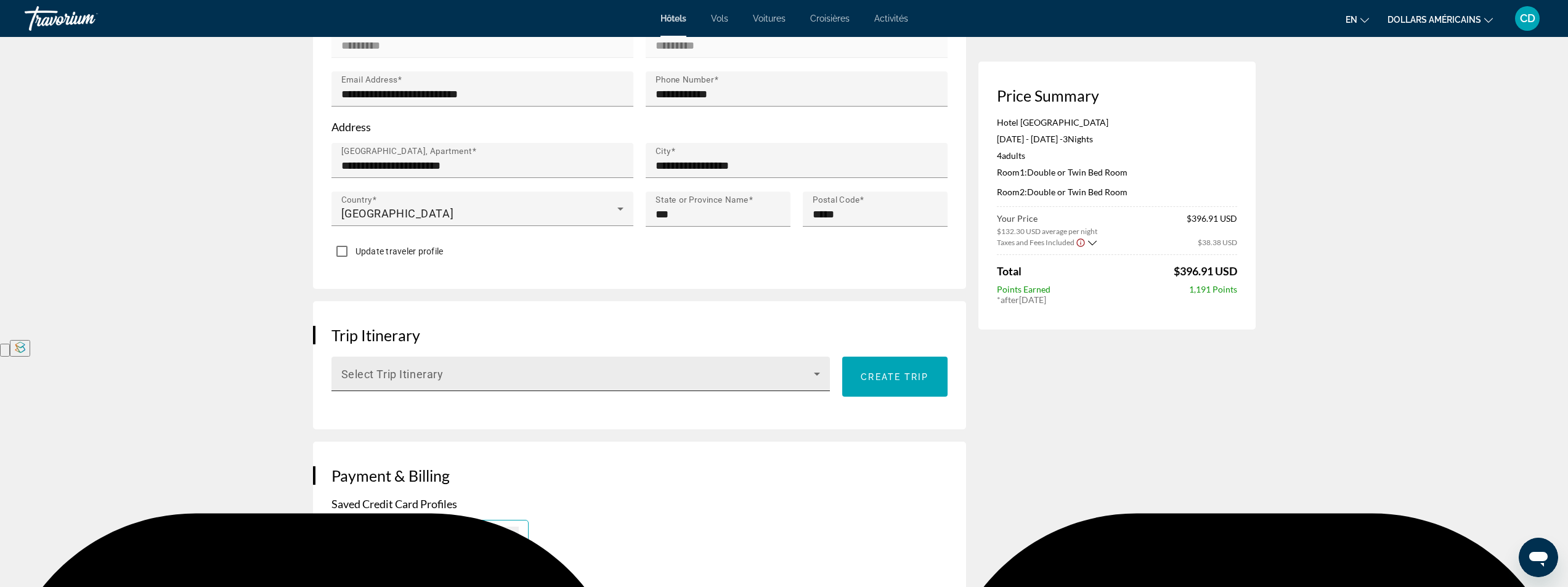
click at [812, 369] on icon "Contenu principal" at bounding box center [817, 374] width 15 height 15
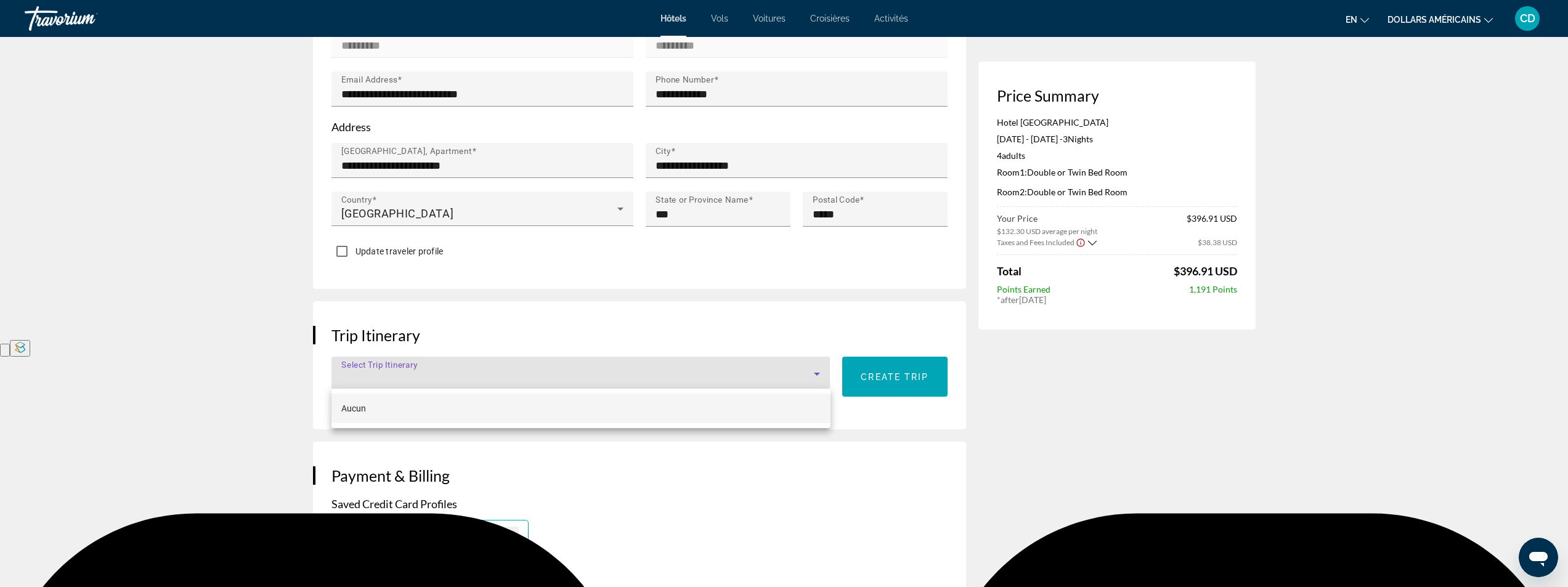
click at [812, 370] on div at bounding box center [784, 293] width 1568 height 587
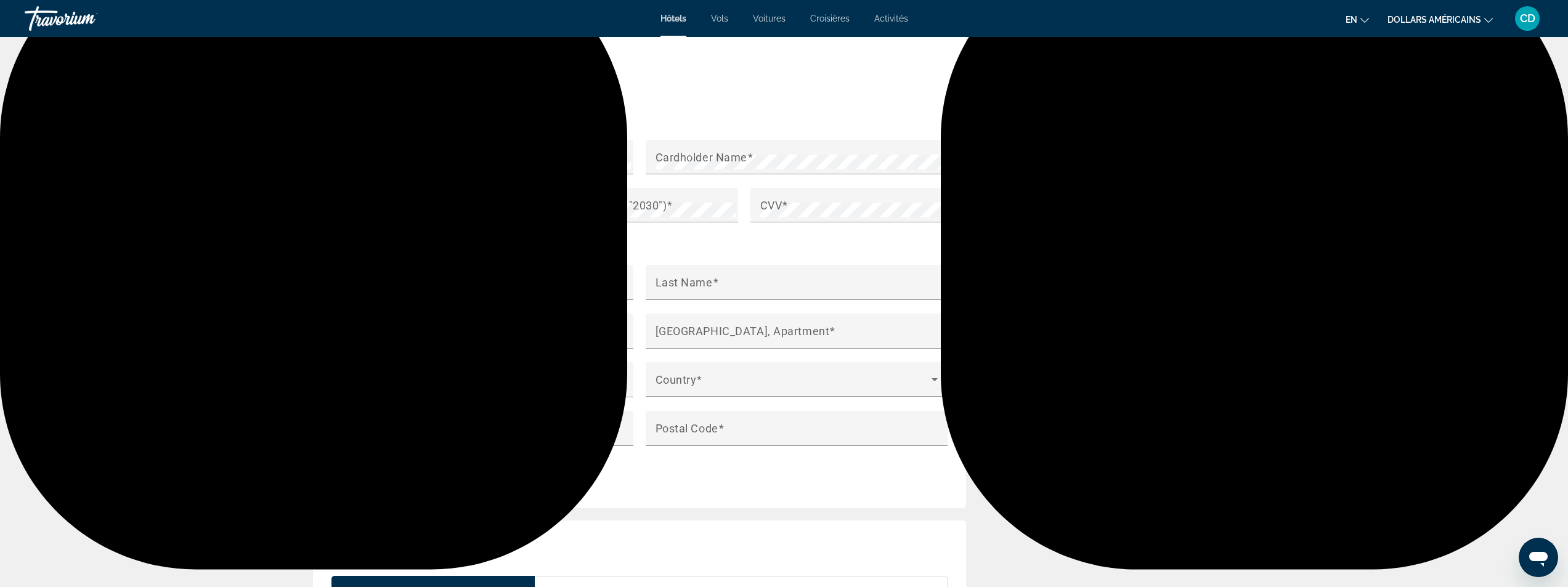
scroll to position [1109, 0]
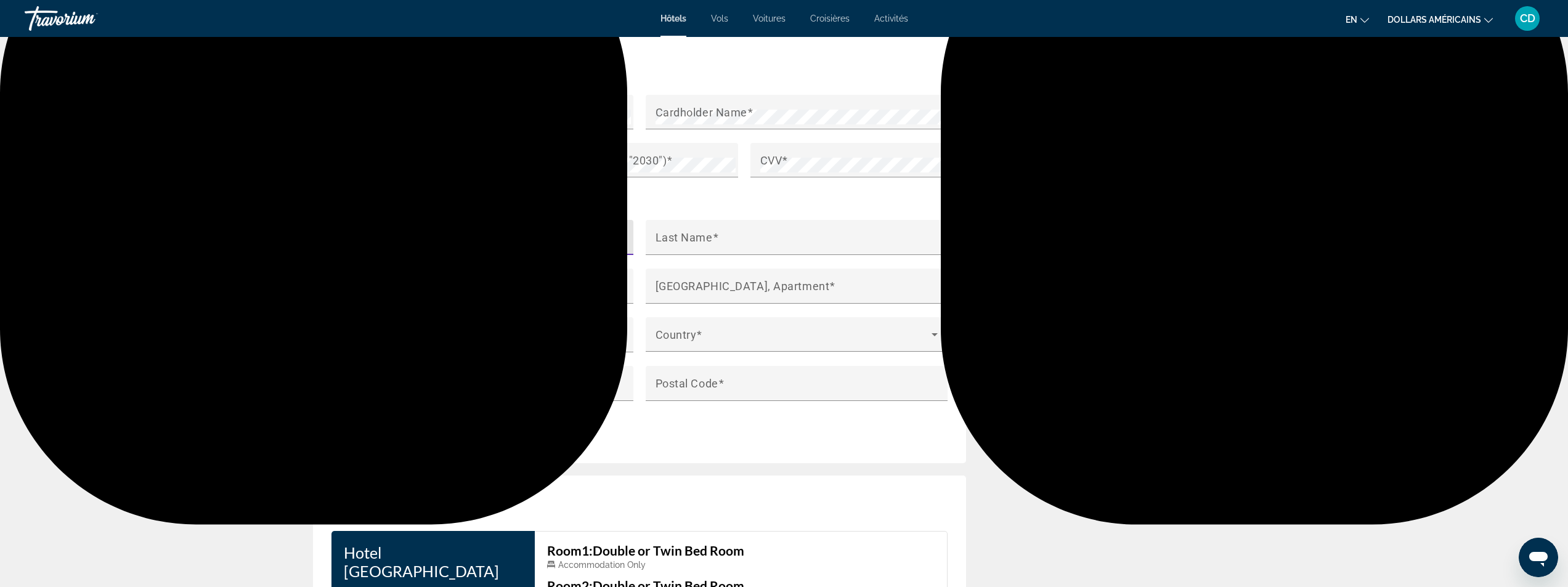
click at [426, 236] on input "First Name" at bounding box center [486, 242] width 290 height 15
type input "*********"
type input "**********"
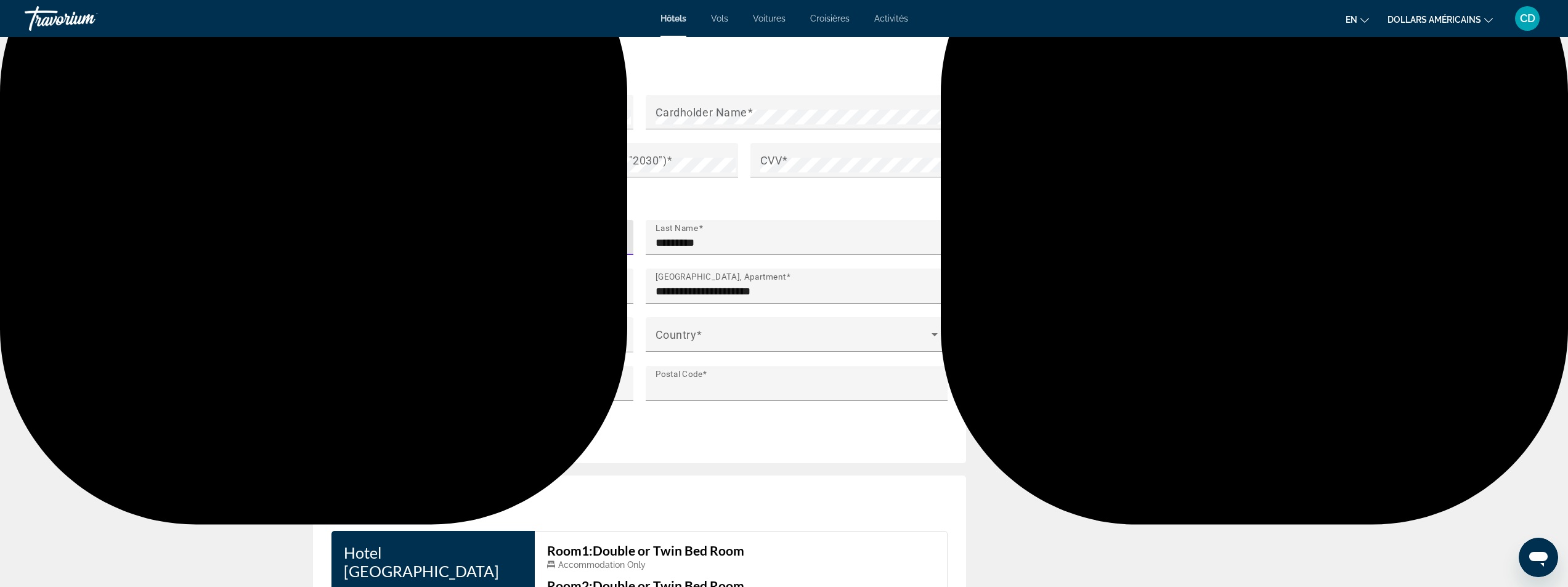
type input "**********"
type input "***"
type input "*****"
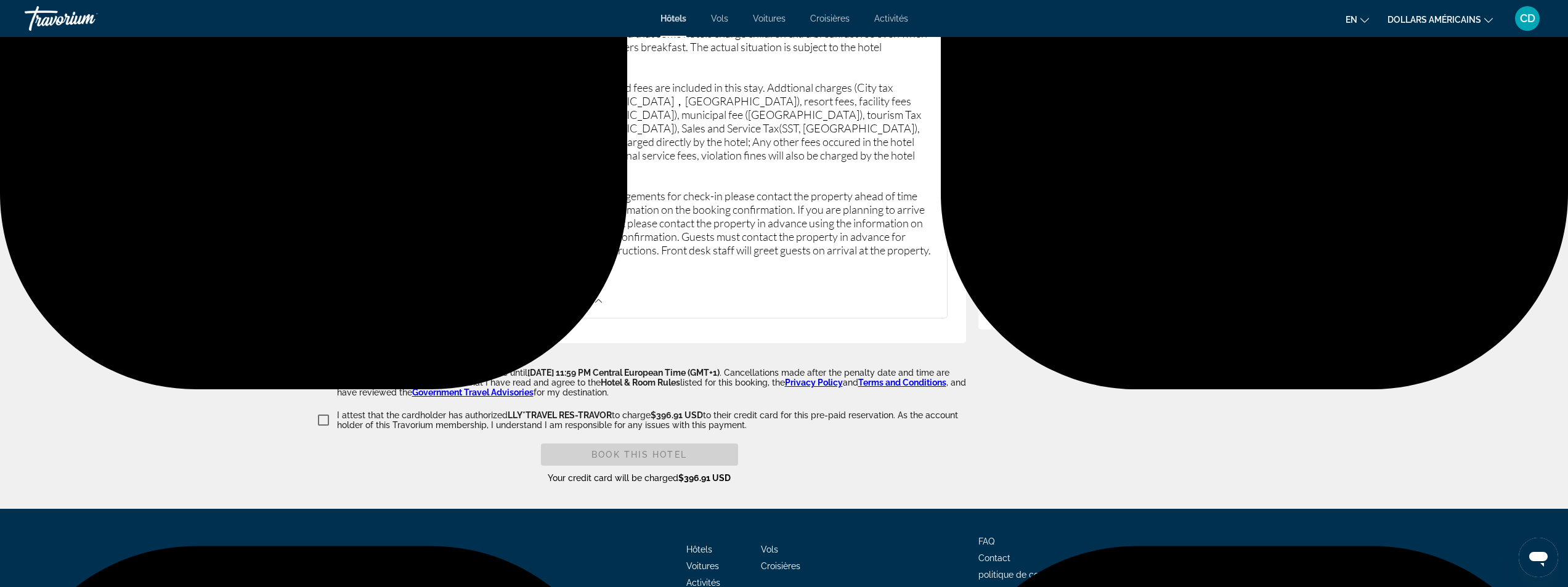
scroll to position [2082, 0]
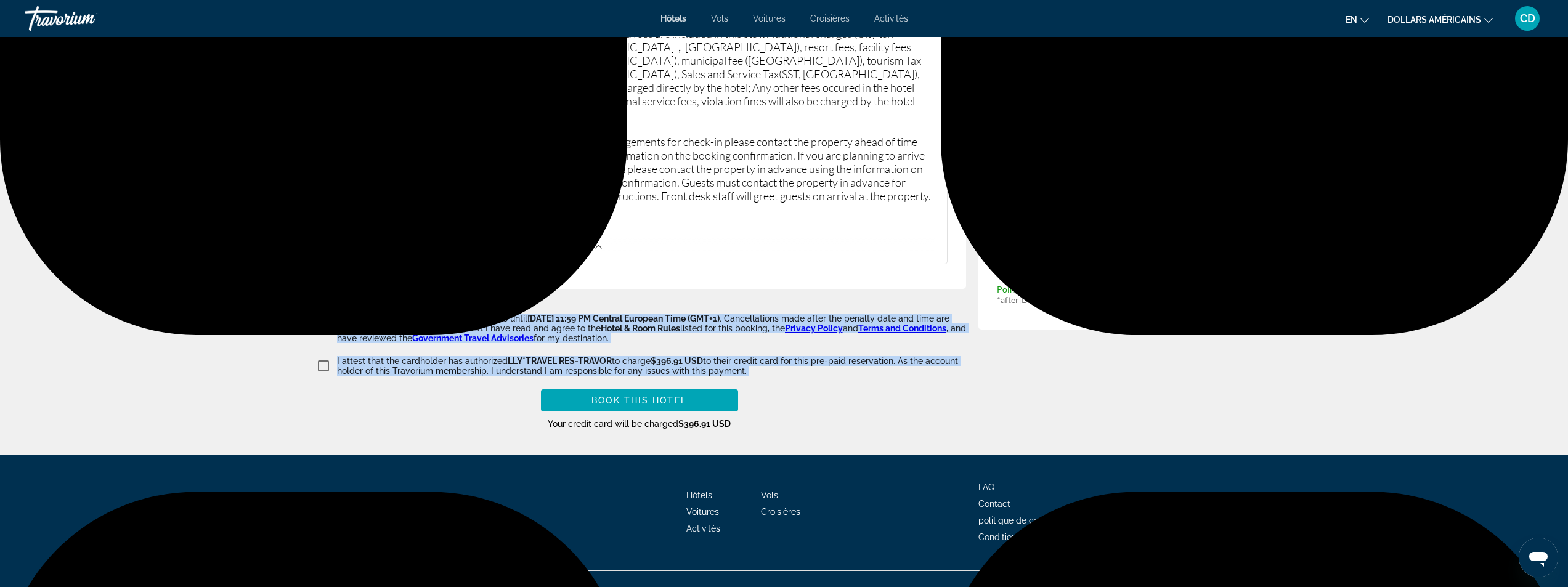
drag, startPoint x: 788, startPoint y: 357, endPoint x: 339, endPoint y: 299, distance: 452.7
click at [339, 313] on div "I understand this reservation is refundable until November 9, 2025 at 11:59 PM …" at bounding box center [640, 372] width 653 height 116
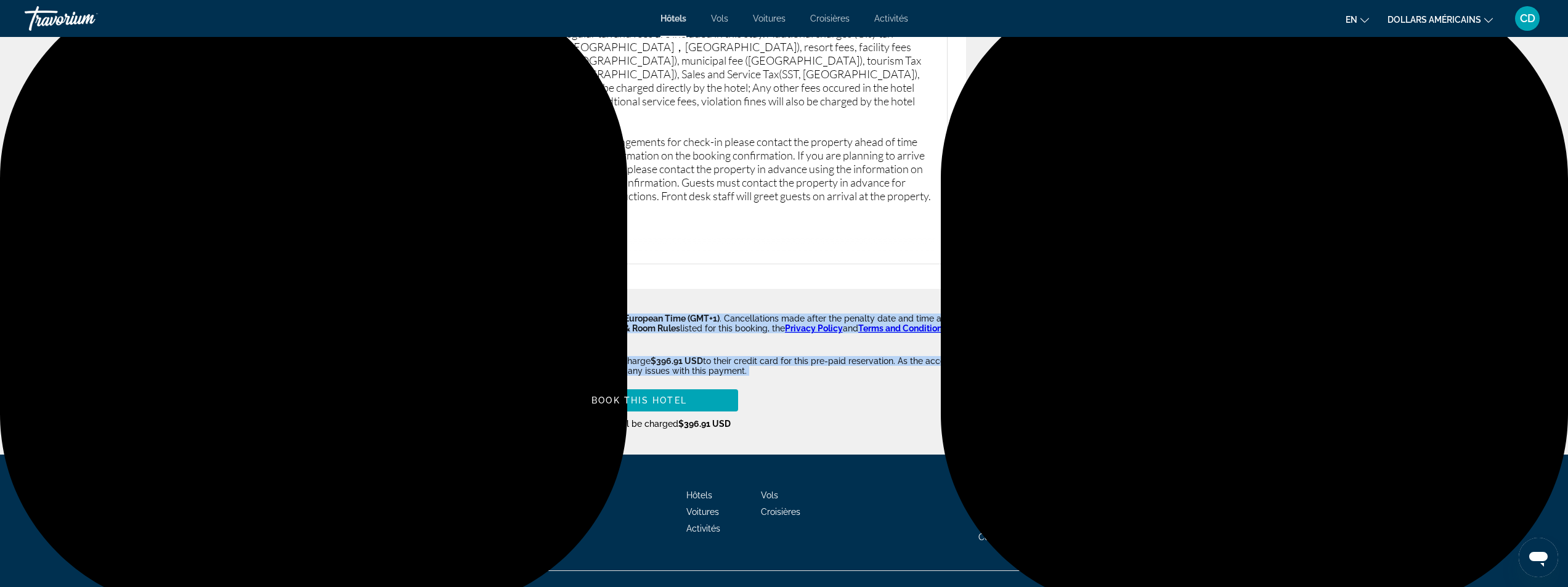
copy div "understand this reservation is refundable until November 9, 2025 at 11:59 PM Ce…"
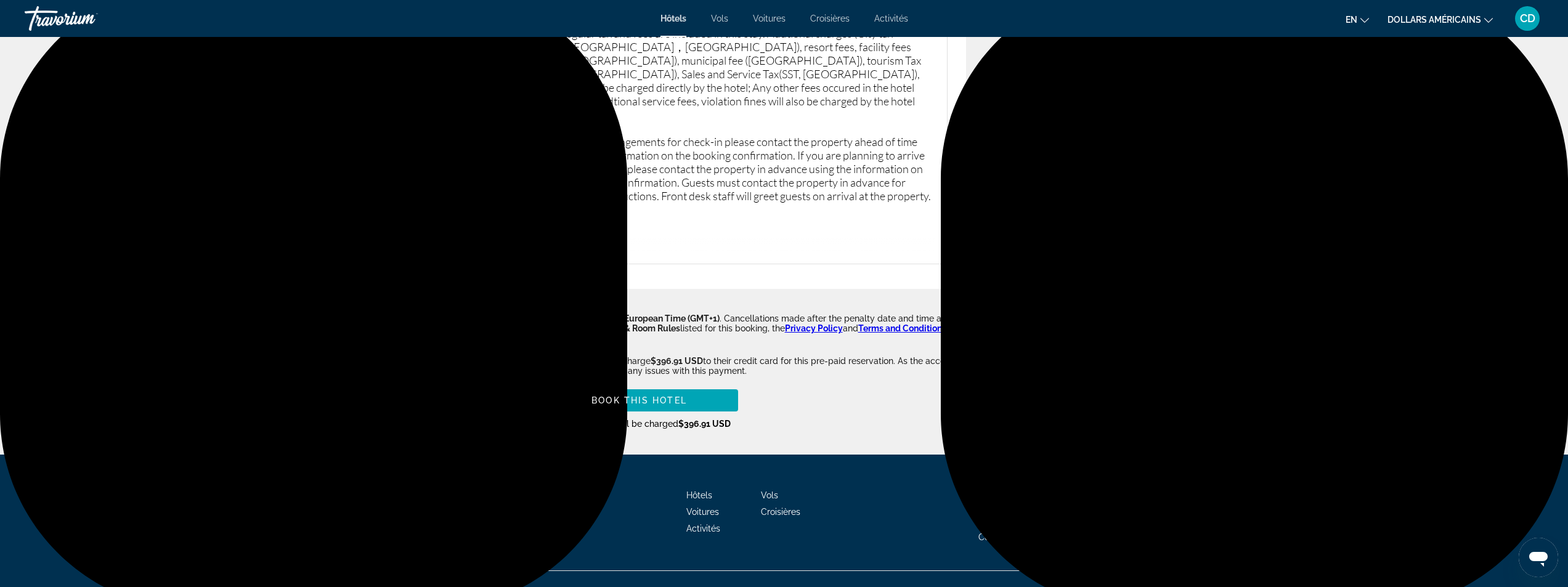
drag, startPoint x: 545, startPoint y: 145, endPoint x: 887, endPoint y: 202, distance: 346.7
copy div "This rate is refundable until November 9, 2025 at 11:59 PM Central European Tim…"
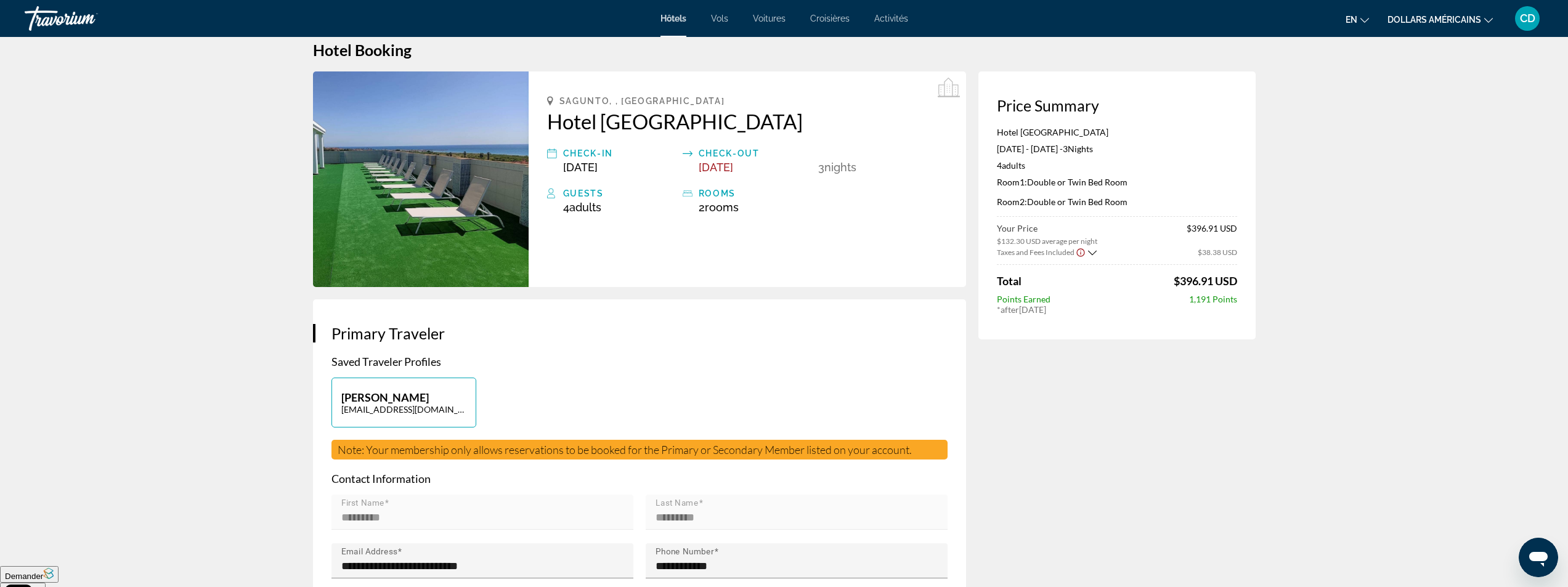
scroll to position [0, 0]
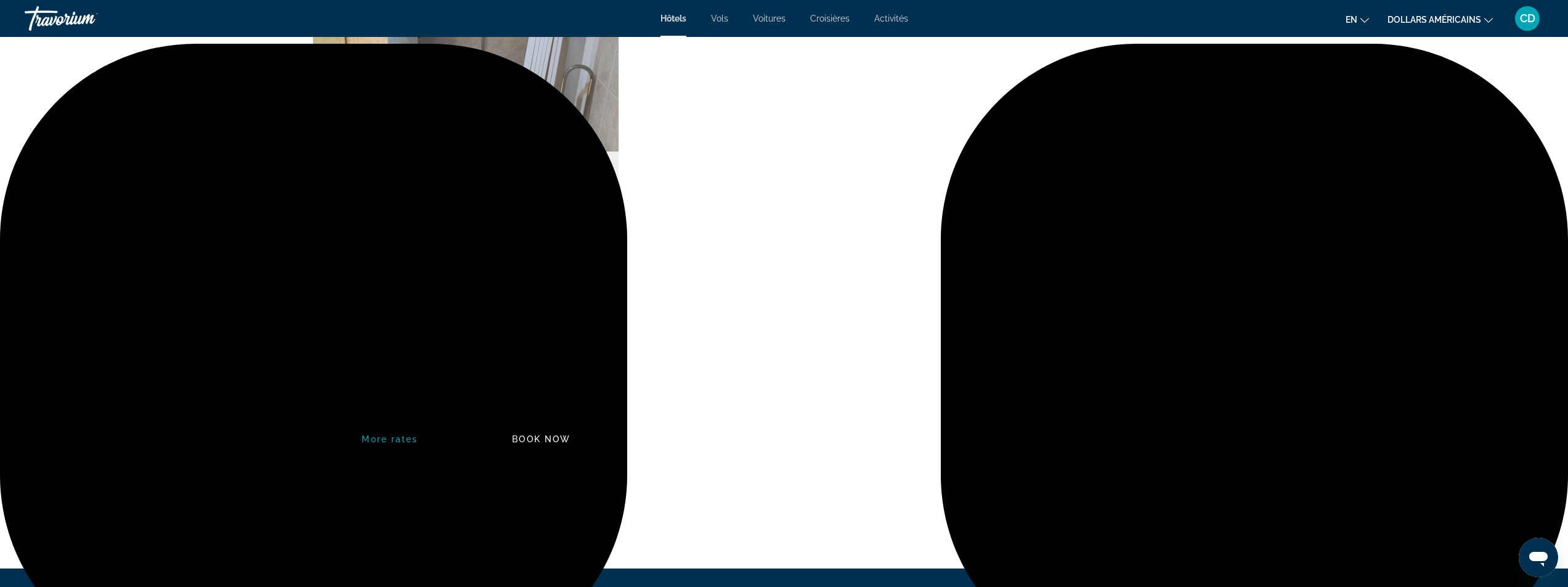
scroll to position [1724, 0]
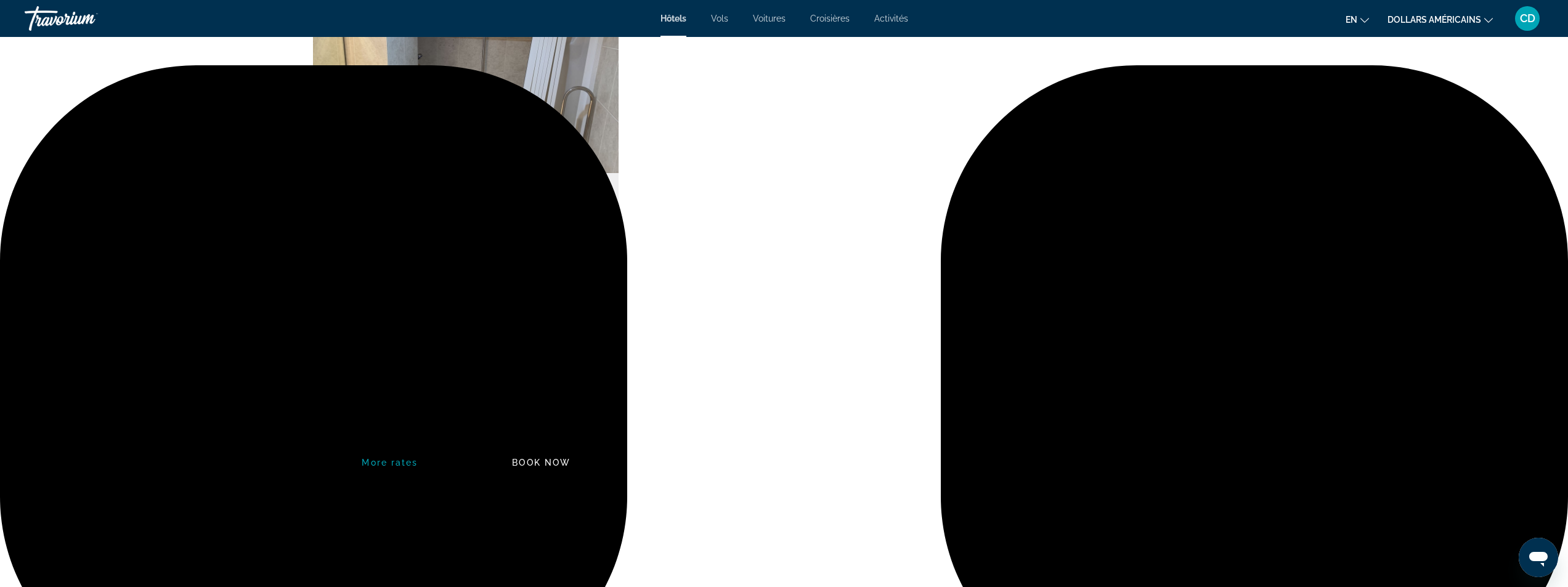
click at [372, 220] on span "Additional Room Details" at bounding box center [367, 218] width 97 height 10
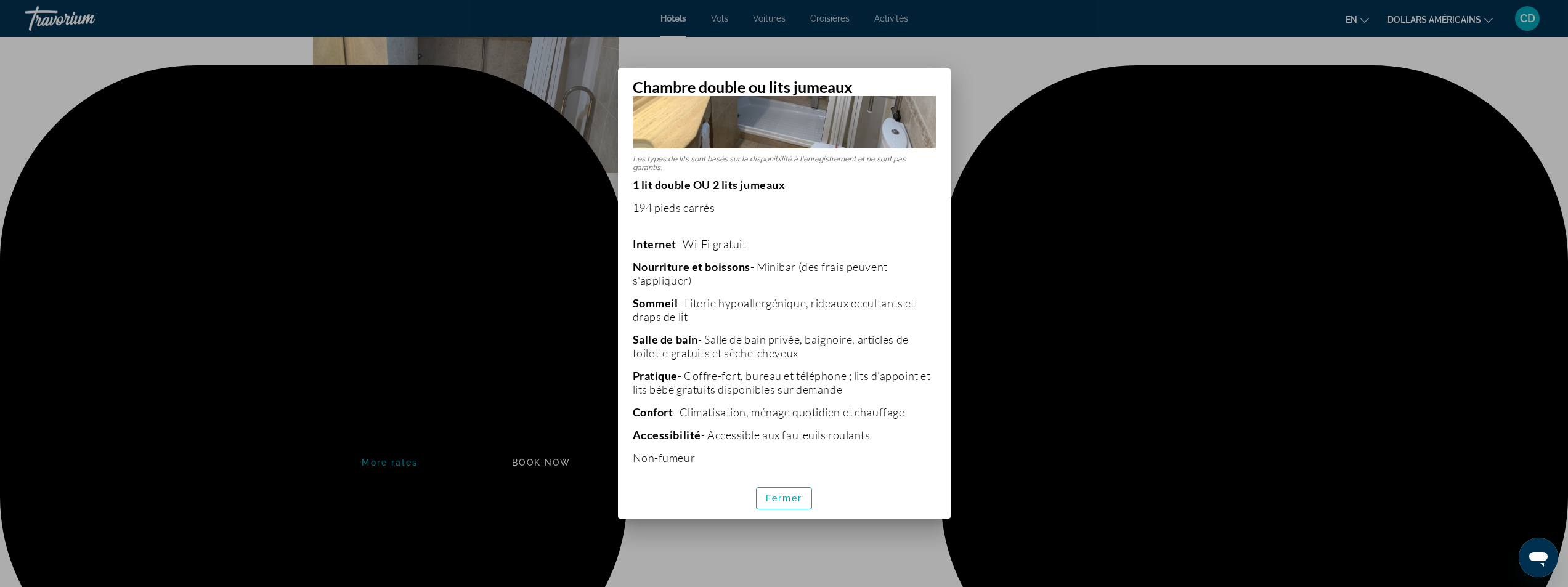
scroll to position [195, 0]
click at [780, 496] on font "Fermer" at bounding box center [784, 498] width 37 height 10
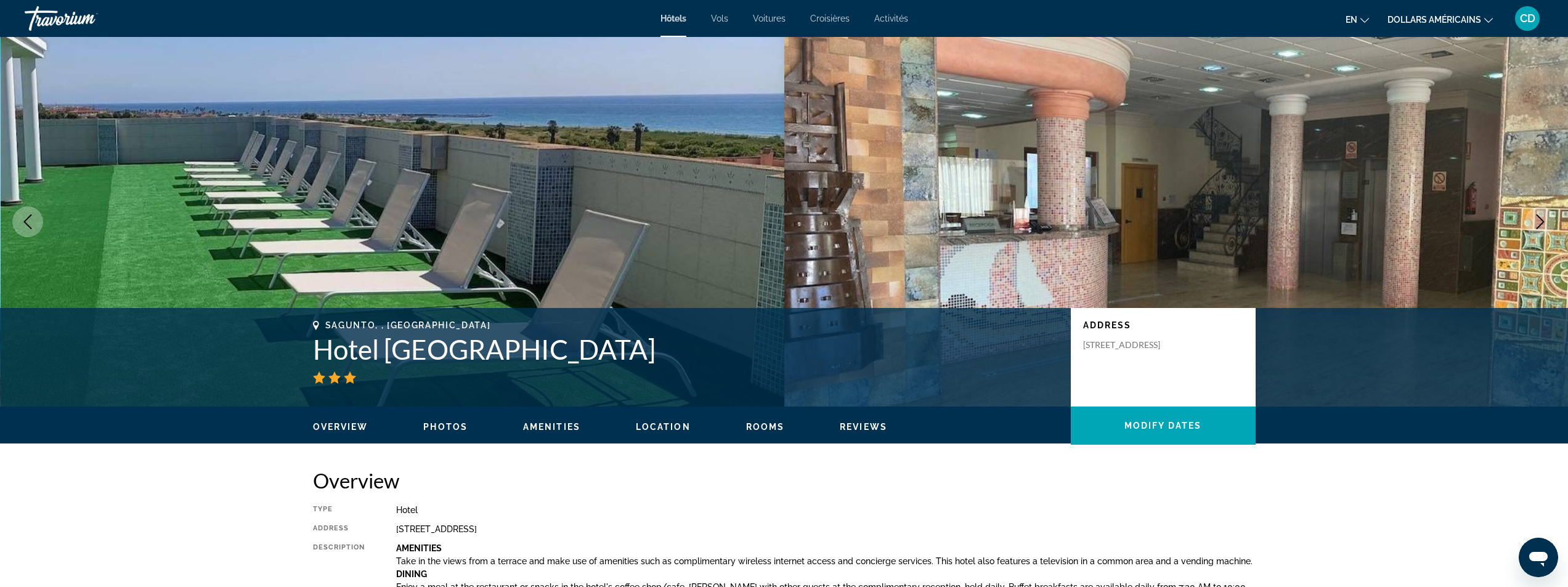
scroll to position [1724, 0]
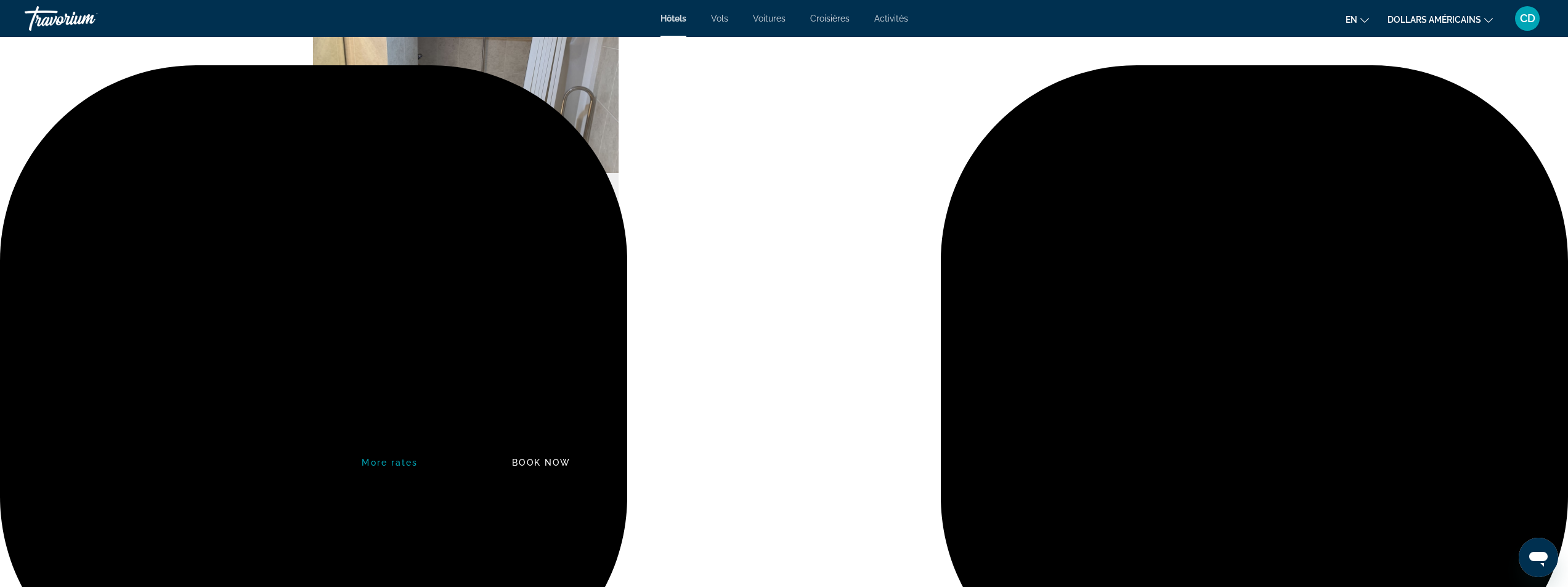
click at [401, 333] on span "Important Information" at bounding box center [394, 334] width 119 height 8
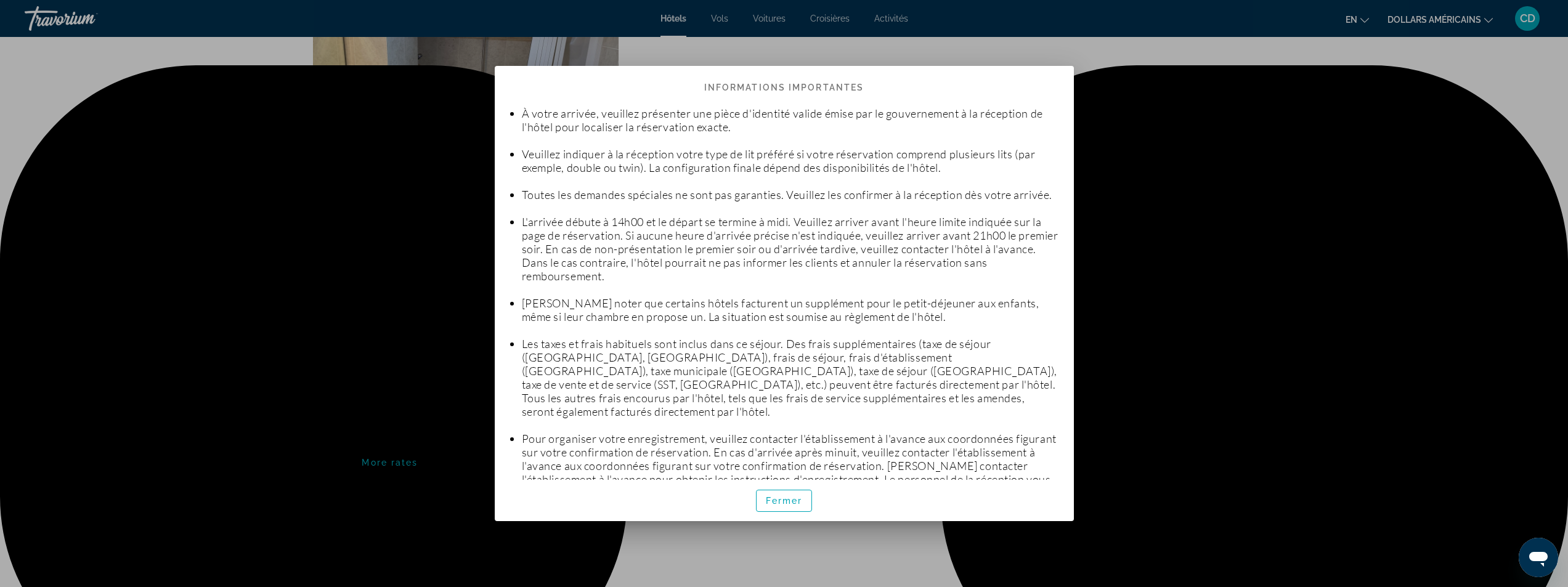
scroll to position [62, 0]
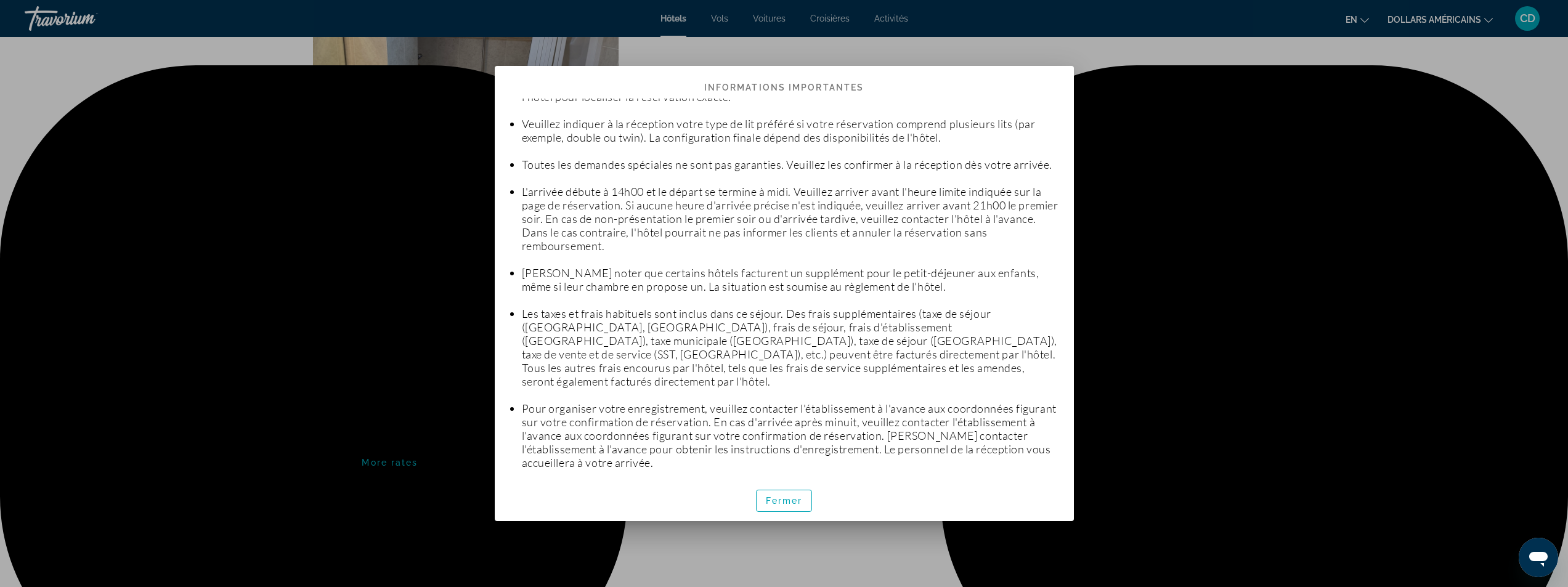
click at [336, 421] on div at bounding box center [784, 293] width 1568 height 587
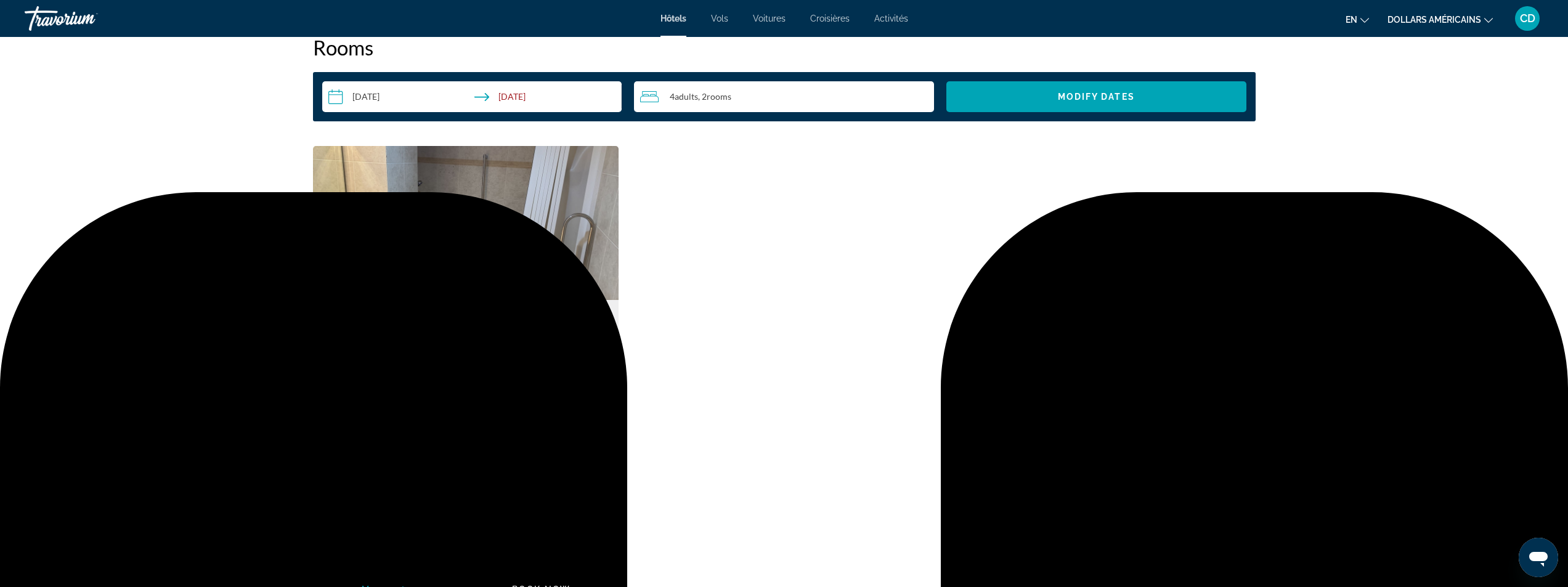
scroll to position [1601, 0]
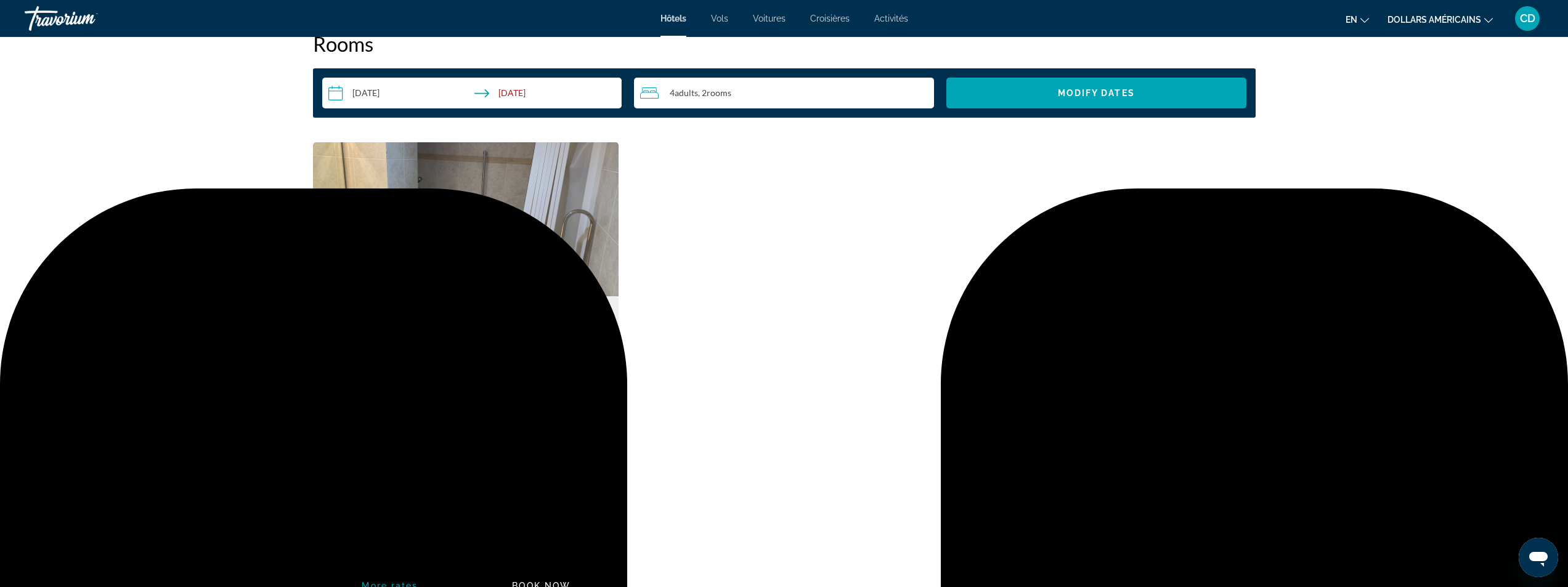
click at [384, 399] on span "Additional Room Details" at bounding box center [367, 398] width 97 height 10
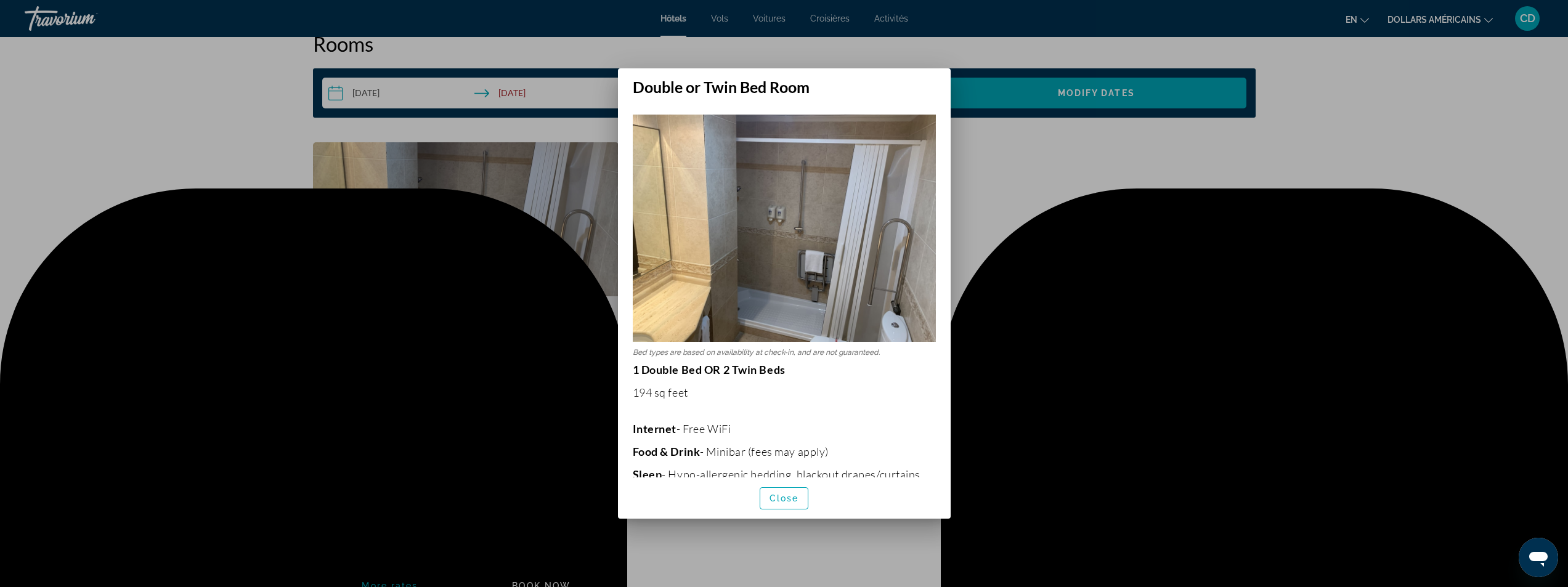
scroll to position [0, 0]
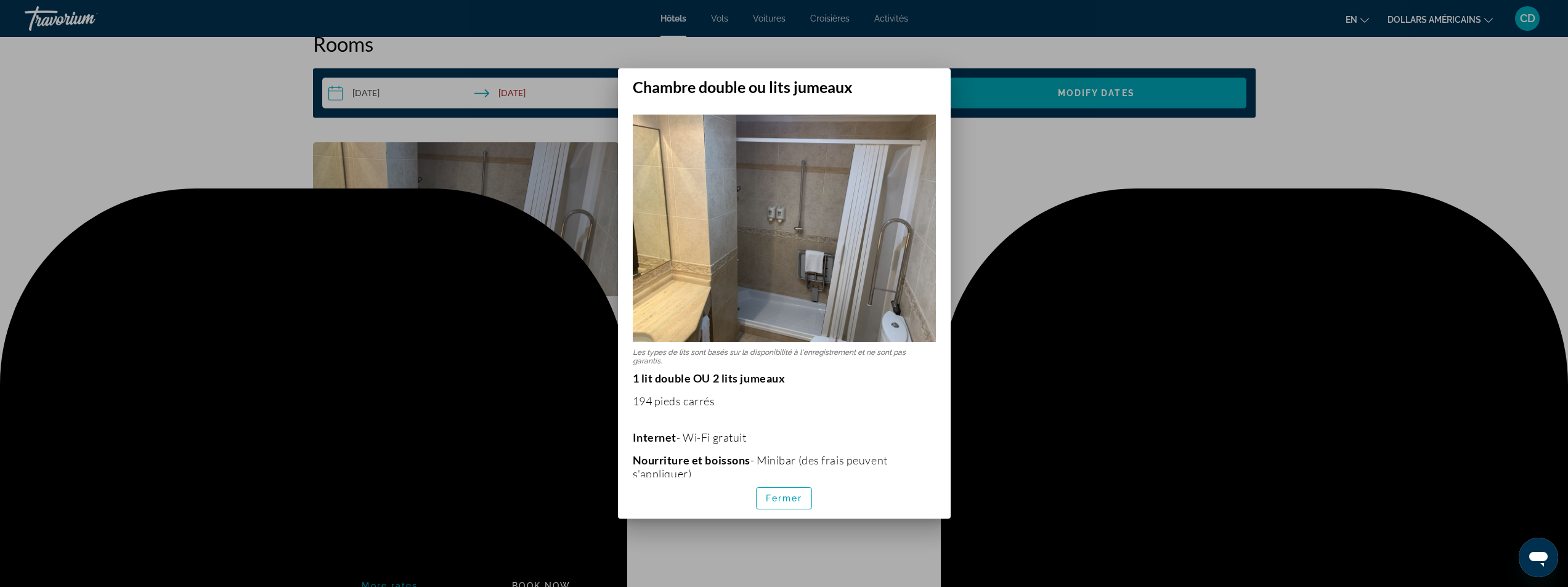
click at [441, 439] on div at bounding box center [784, 293] width 1568 height 587
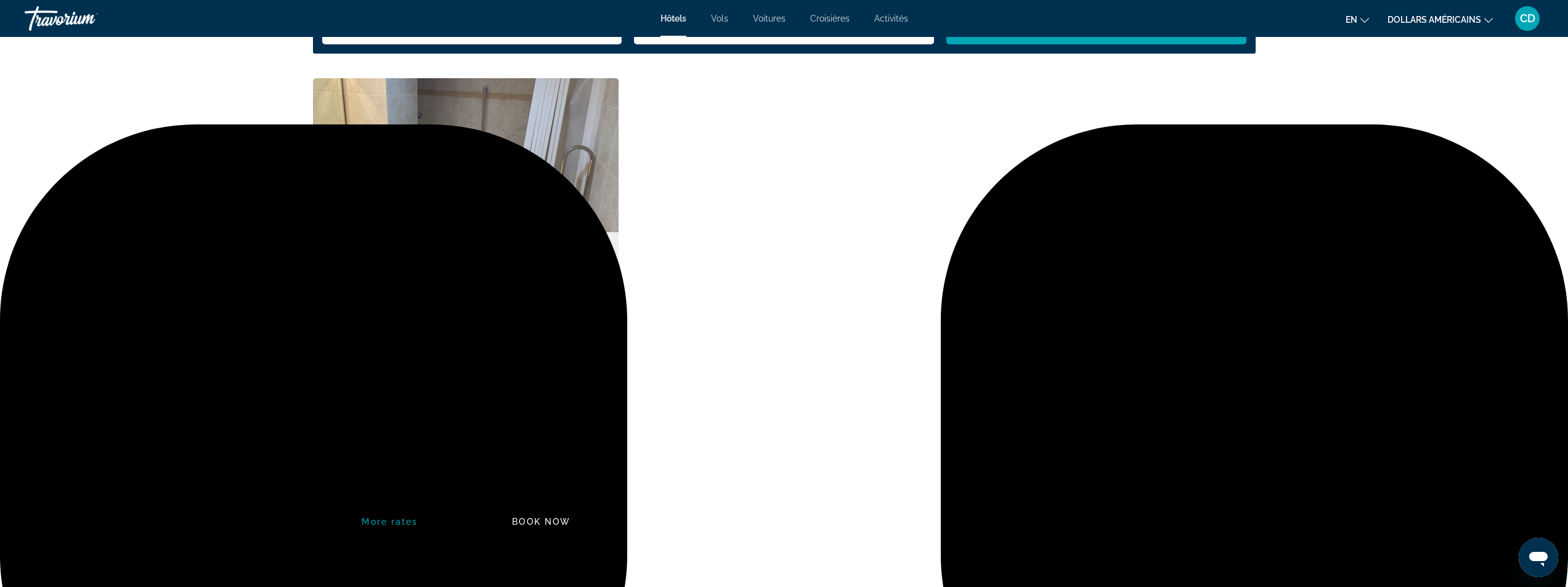
scroll to position [1724, 0]
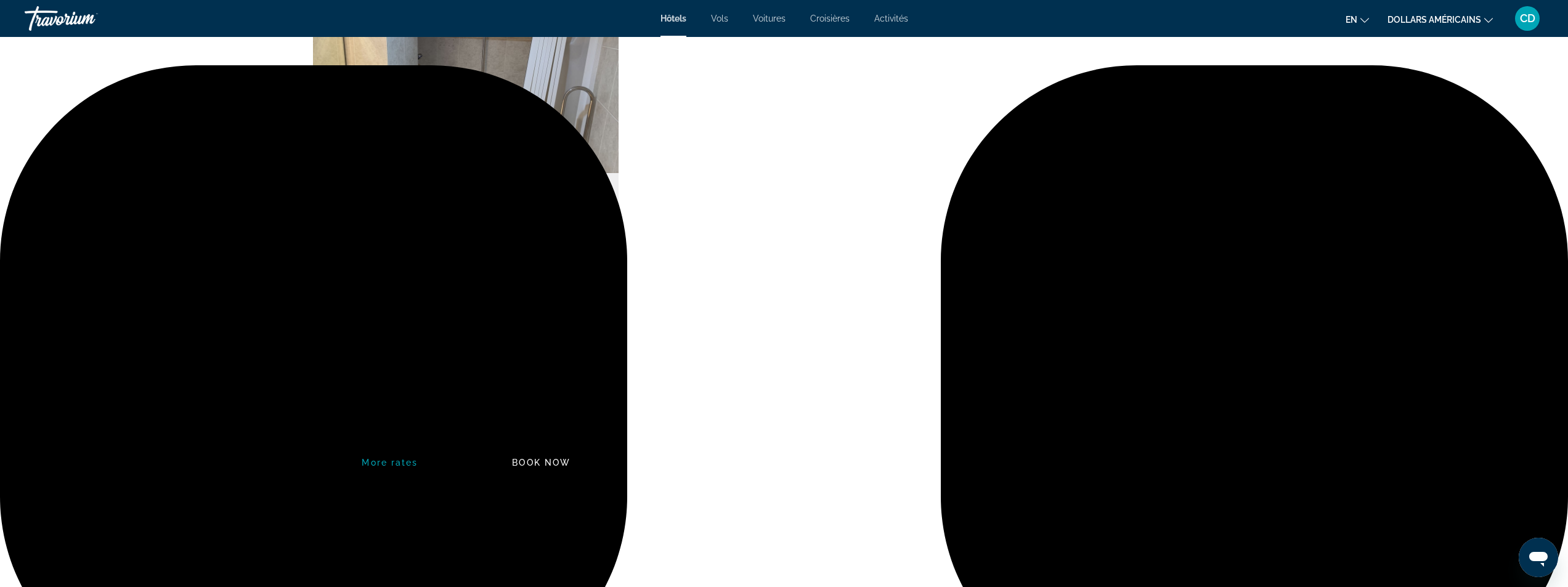
click at [491, 411] on icon "Show Taxes and Fees disclaimer" at bounding box center [489, 413] width 9 height 9
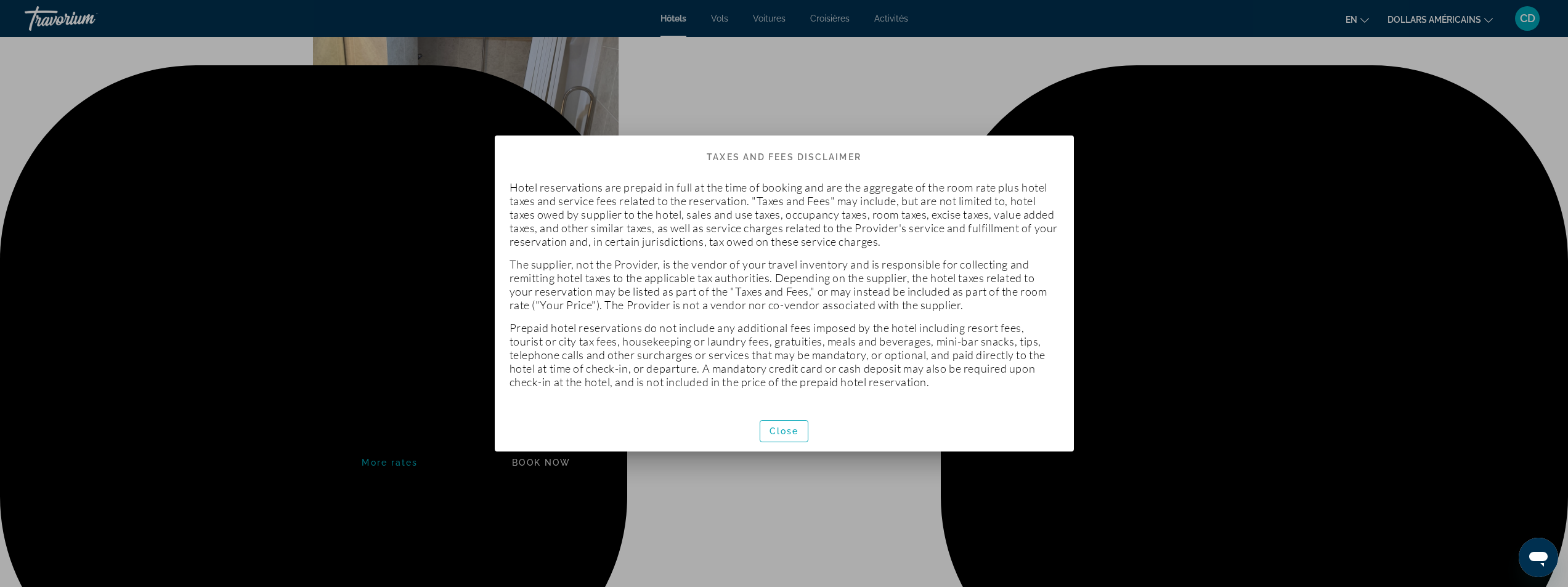
scroll to position [0, 0]
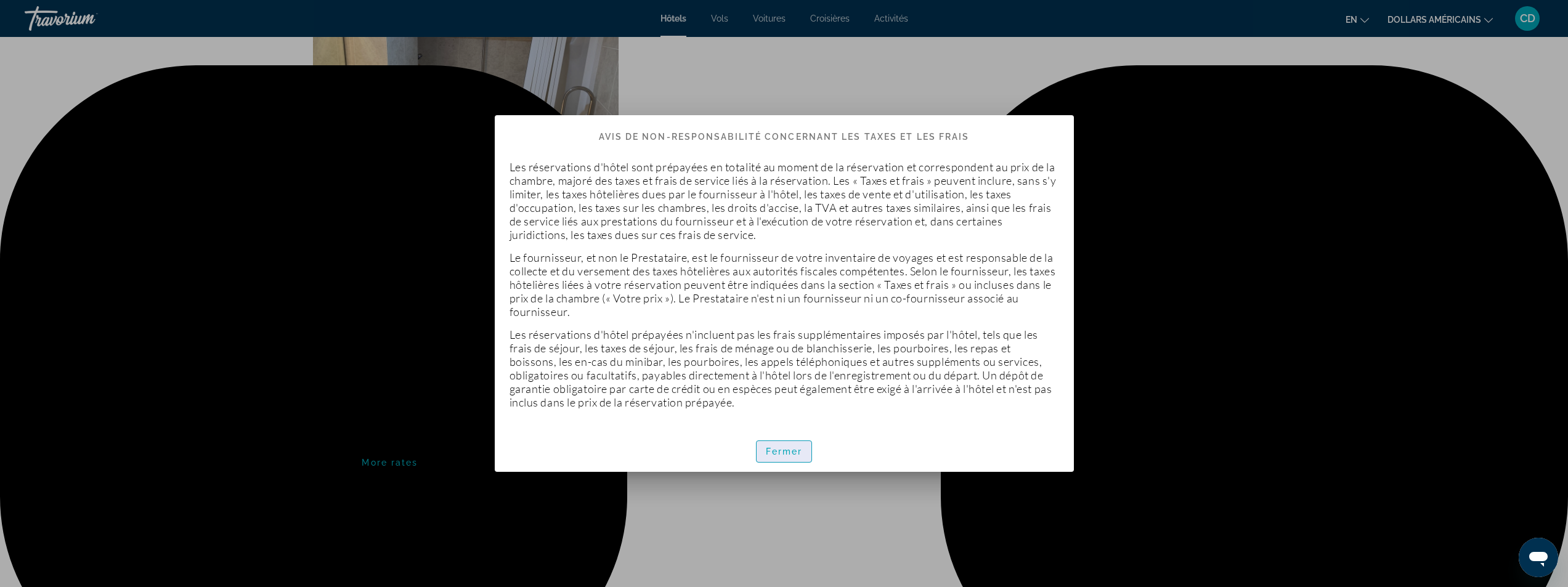
click at [794, 452] on font "Fermer" at bounding box center [784, 451] width 37 height 10
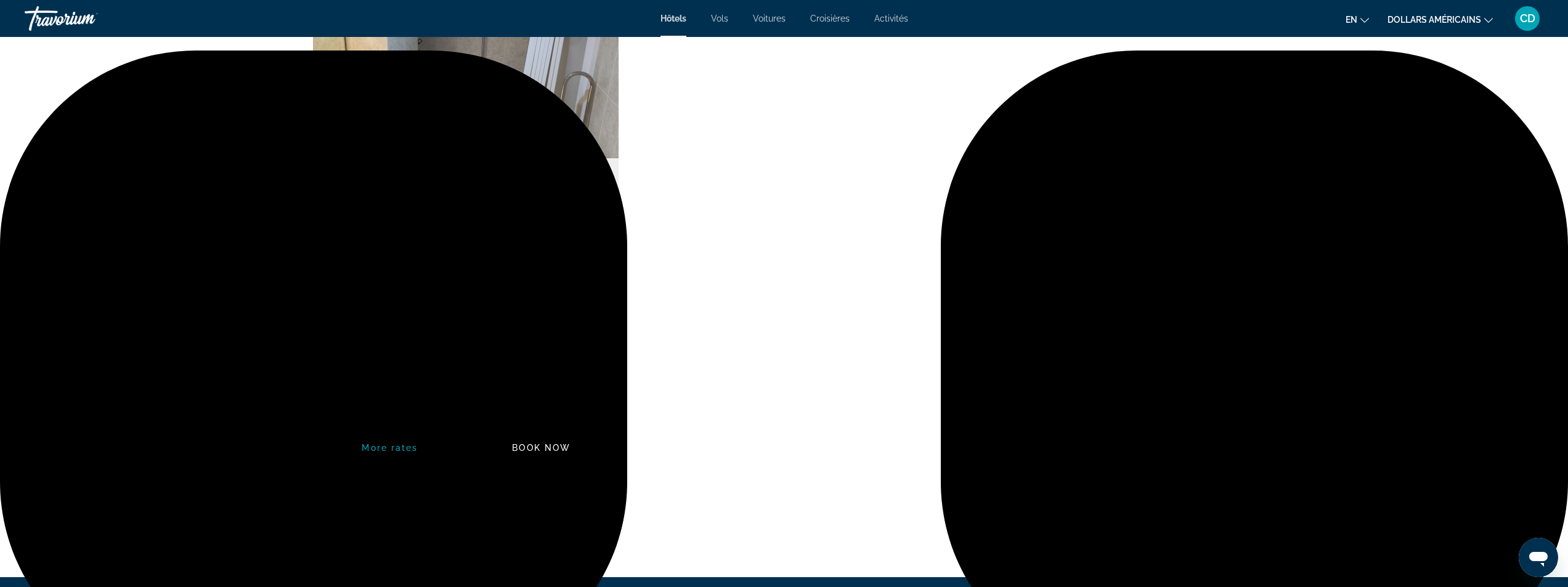
scroll to position [1724, 0]
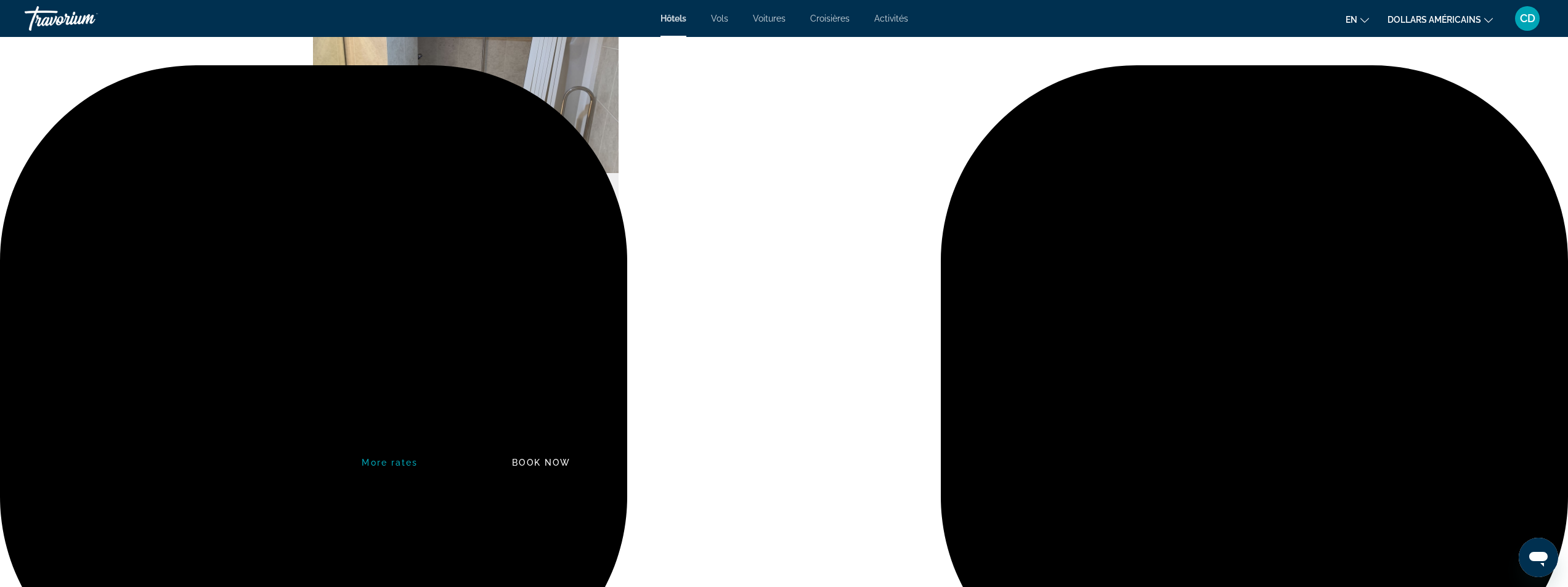
click at [1363, 18] on icon "Changer de langue" at bounding box center [1365, 20] width 9 height 9
click at [1342, 77] on font "Français" at bounding box center [1334, 81] width 34 height 10
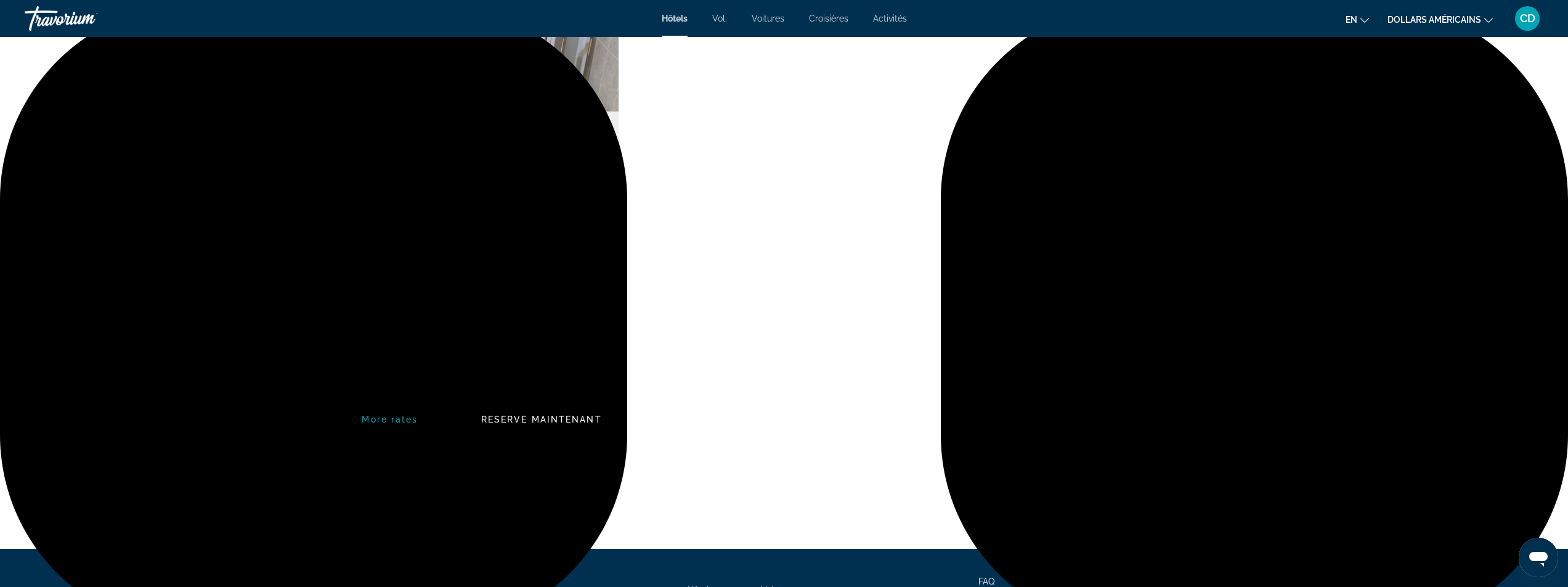
click at [535, 418] on span "Reserve maintenant" at bounding box center [542, 419] width 121 height 10
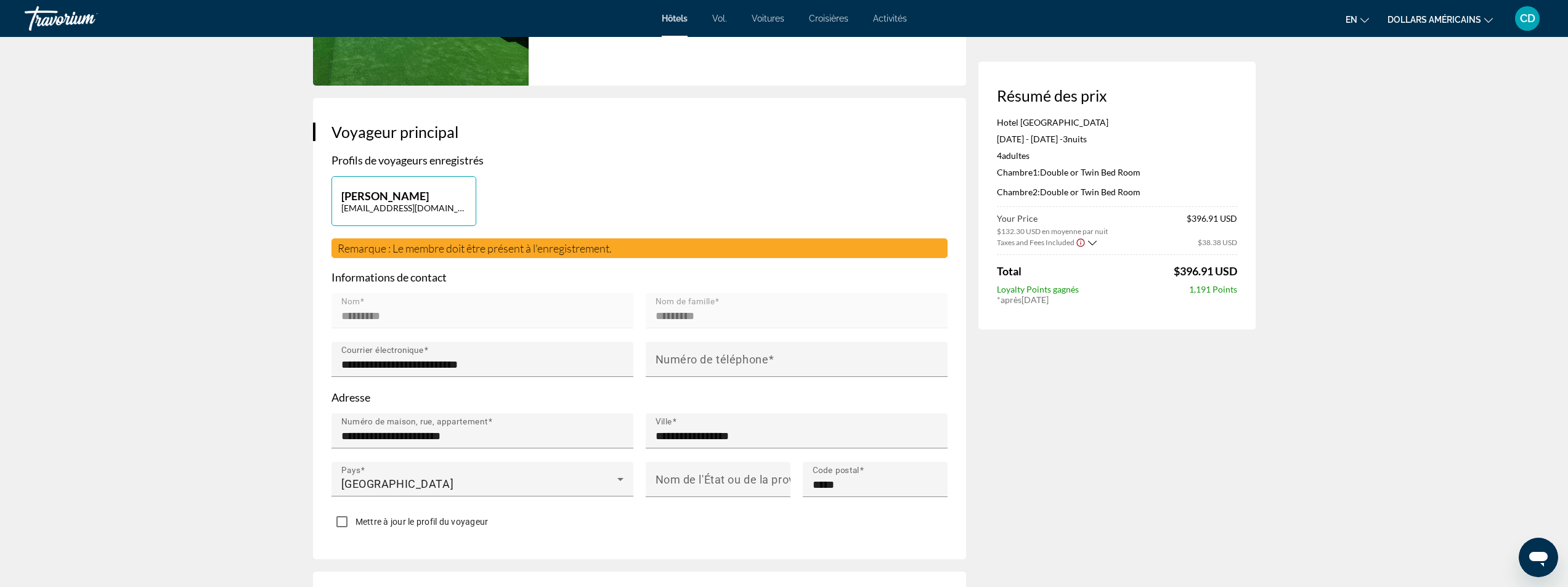
scroll to position [185, 0]
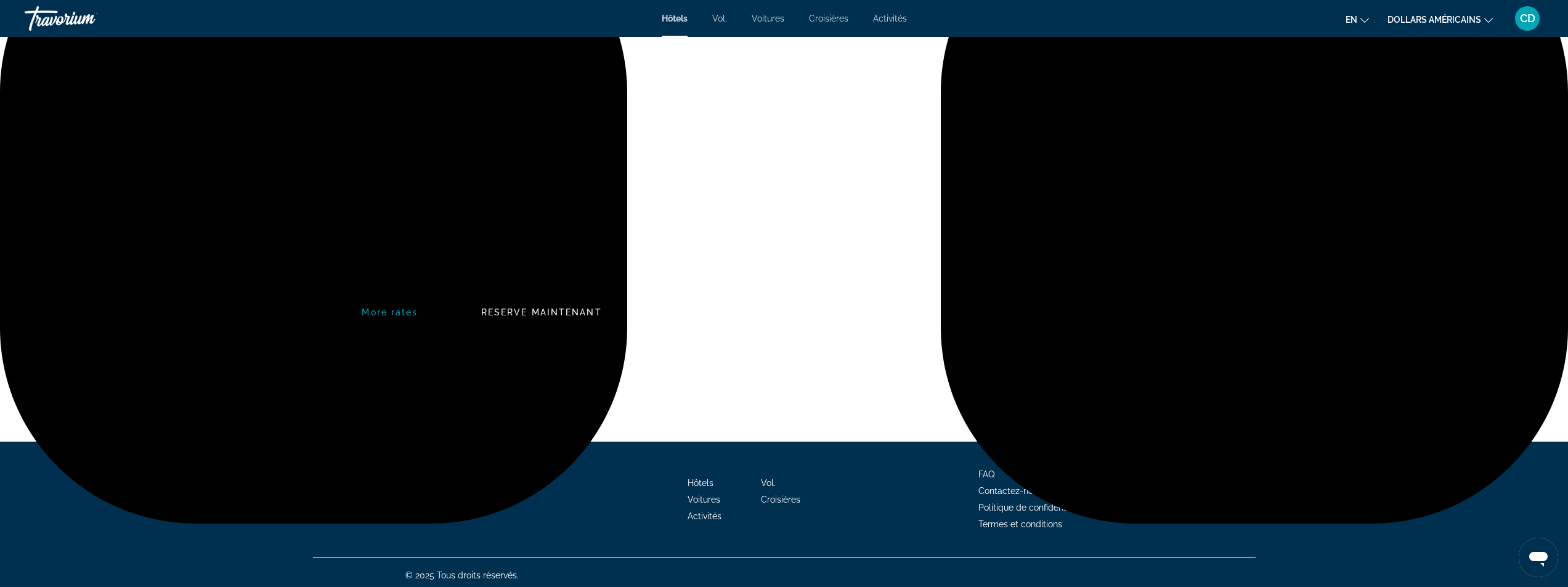
scroll to position [1899, 0]
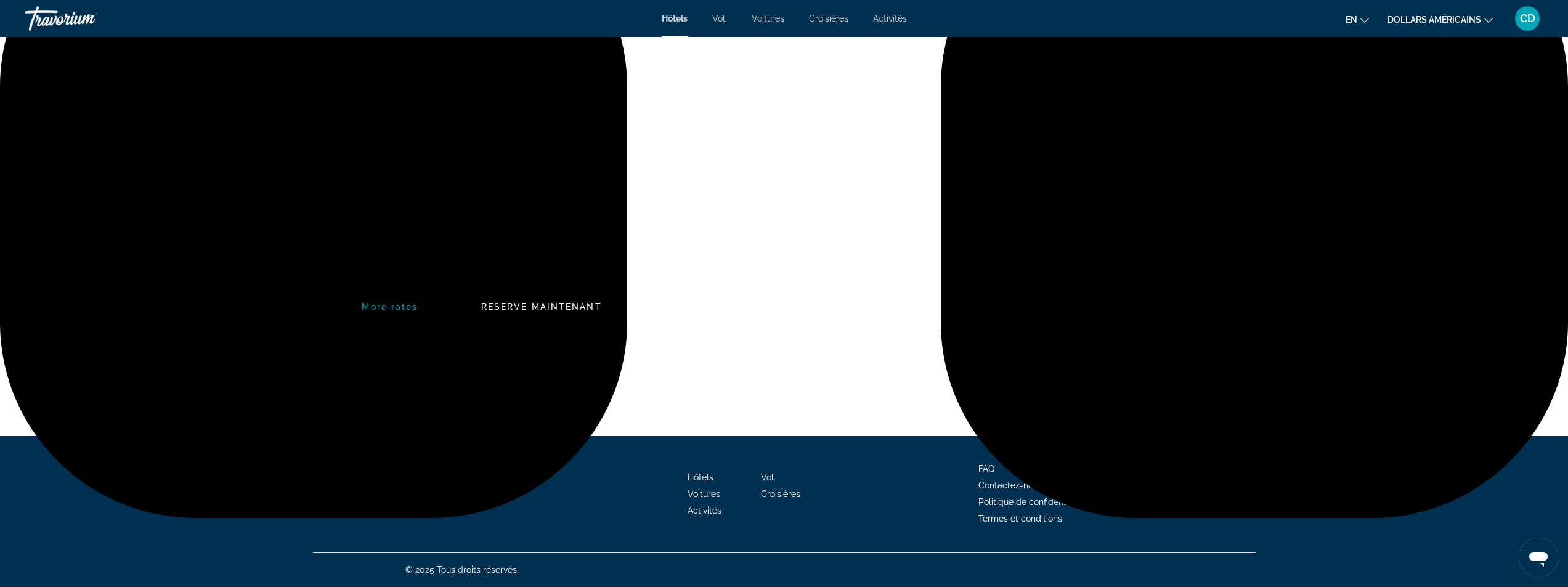
click at [531, 303] on span "Reserve maintenant" at bounding box center [542, 307] width 121 height 10
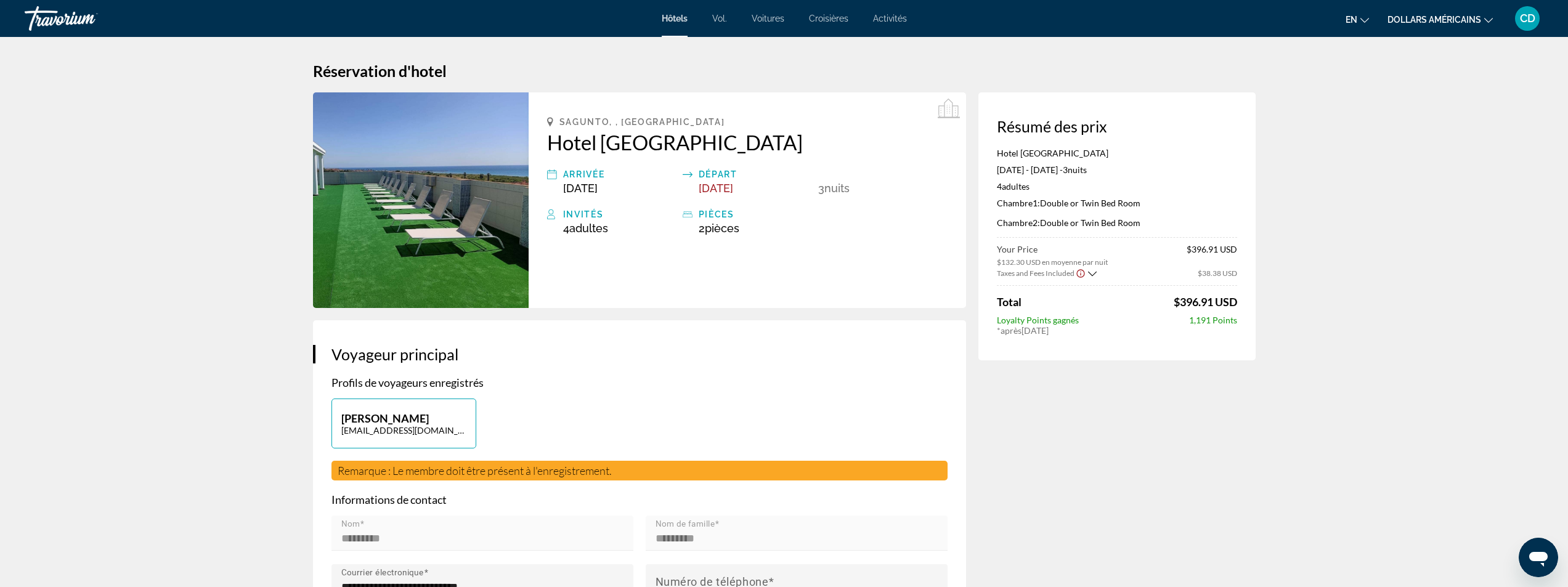
click at [1080, 274] on icon "Show Taxes and Fees disclaimer" at bounding box center [1081, 273] width 10 height 11
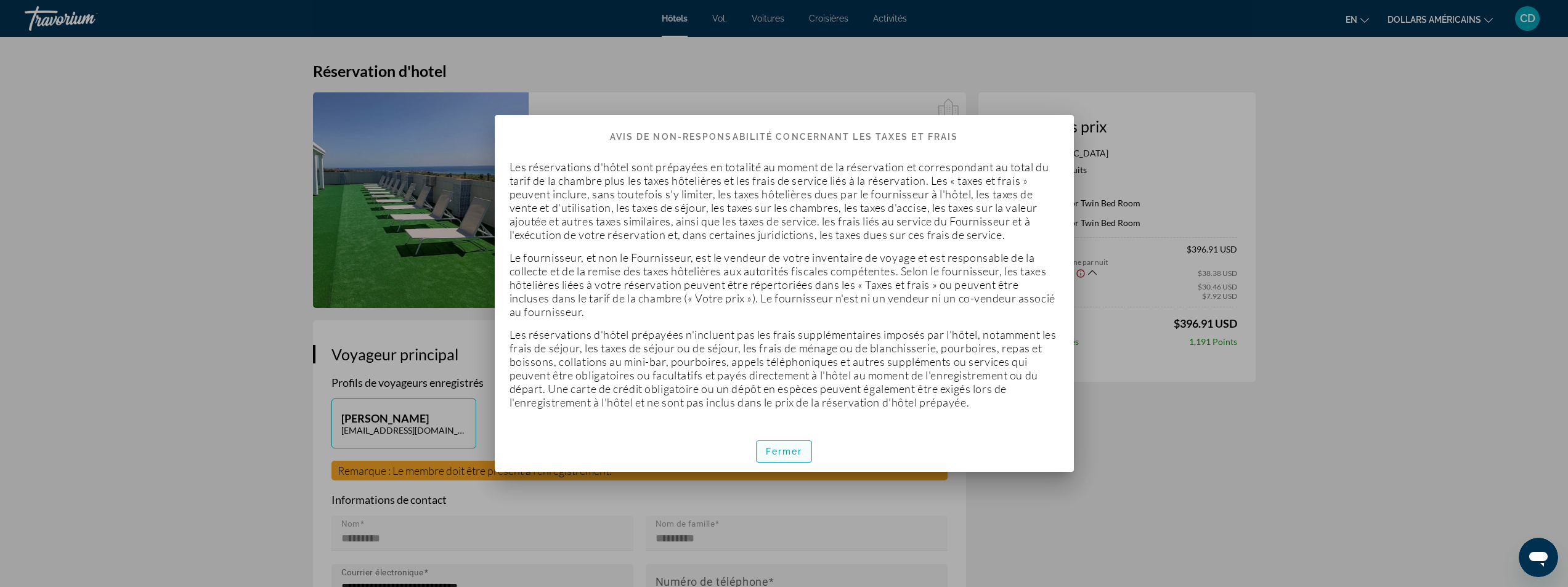
click at [783, 448] on font "Fermer" at bounding box center [784, 451] width 37 height 10
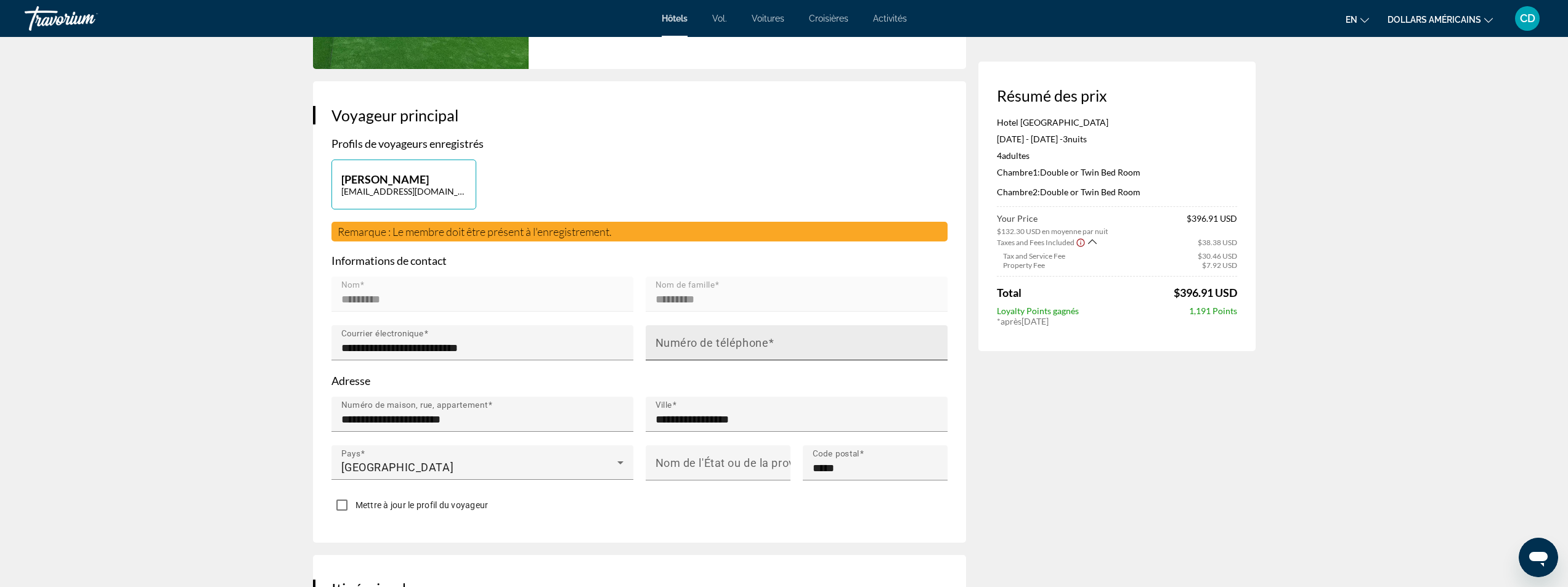
scroll to position [246, 0]
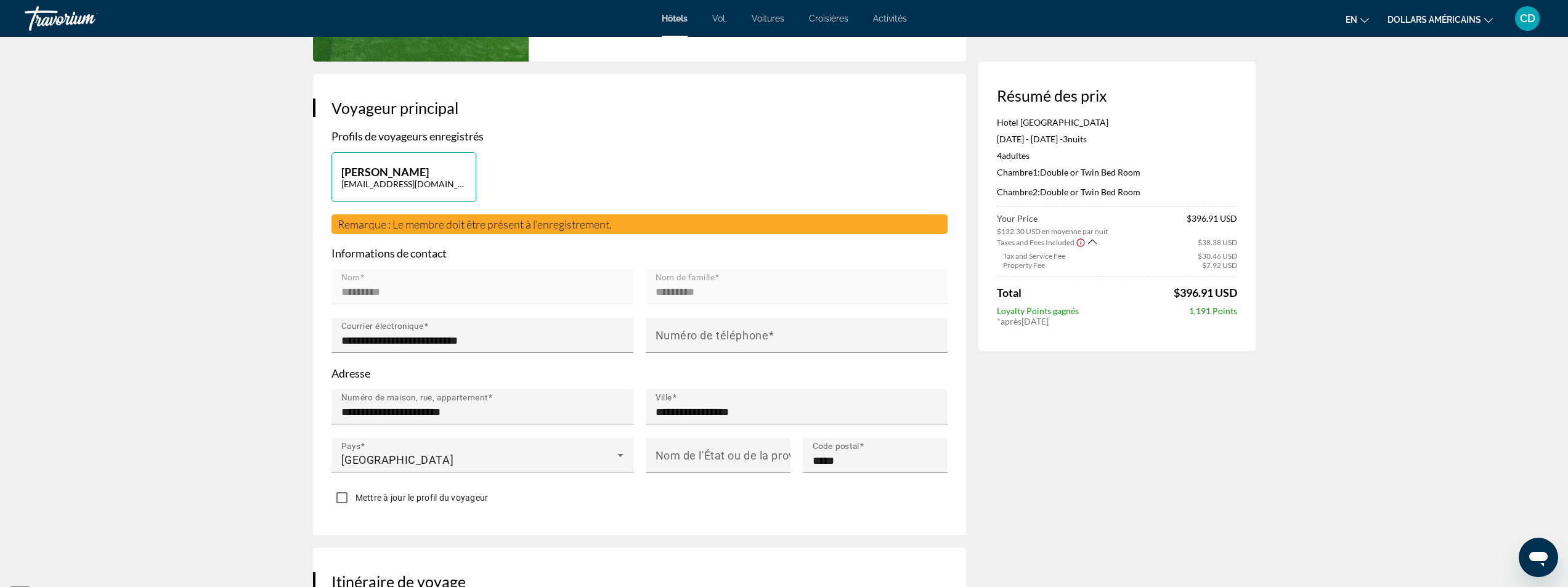
click at [656, 174] on div "Christine Dominguez christineheraclea@gmail.com" at bounding box center [640, 184] width 629 height 62
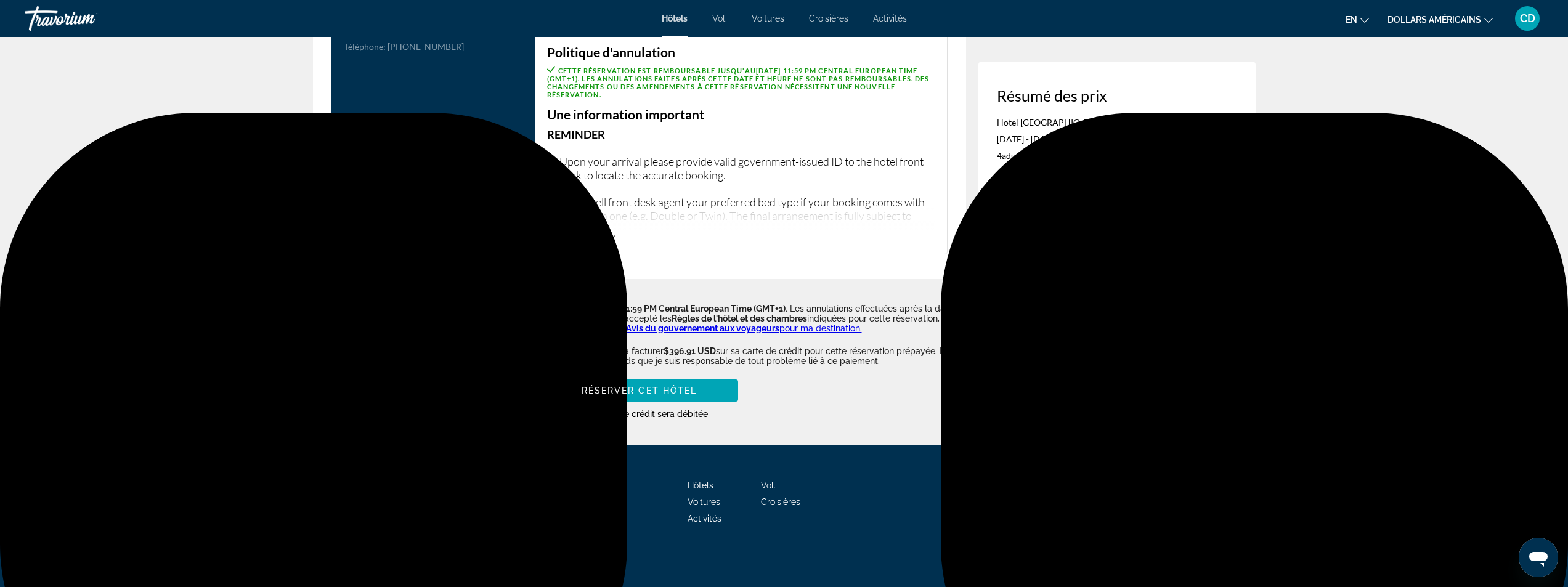
scroll to position [1680, 0]
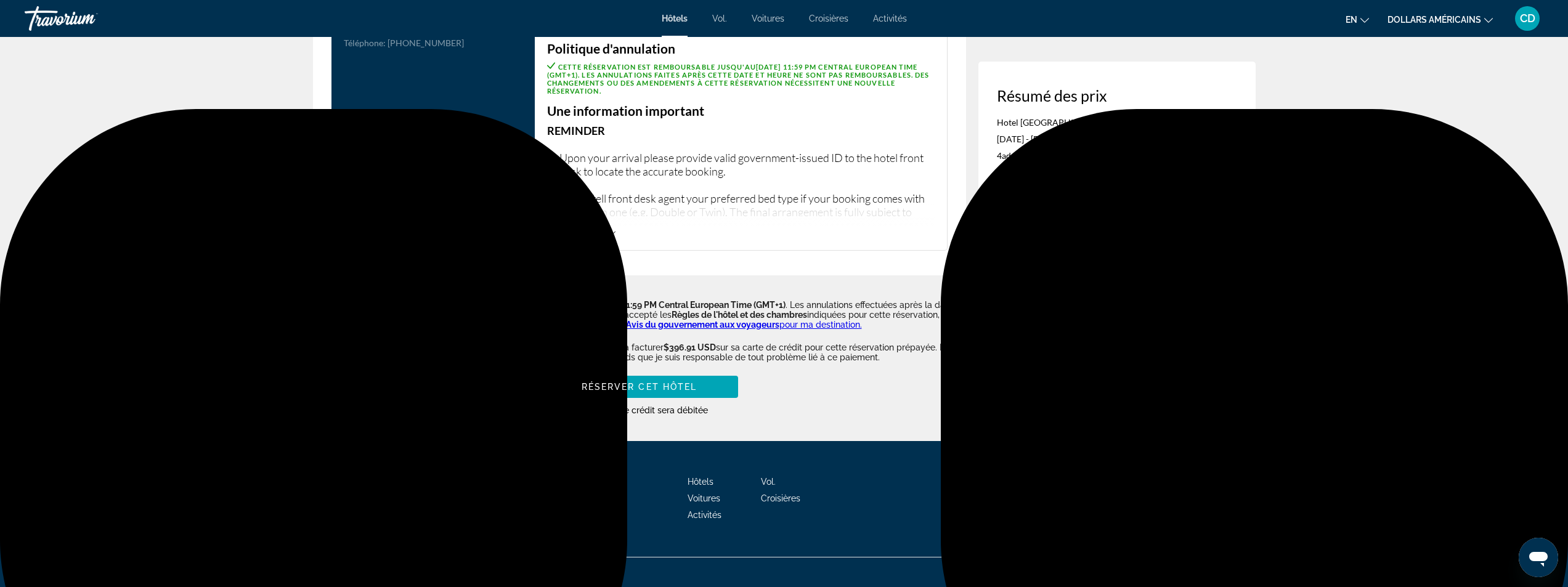
click at [1485, 18] on icon "Changer de devise" at bounding box center [1489, 20] width 9 height 9
click at [1453, 108] on button "EUR (€)" at bounding box center [1453, 113] width 61 height 16
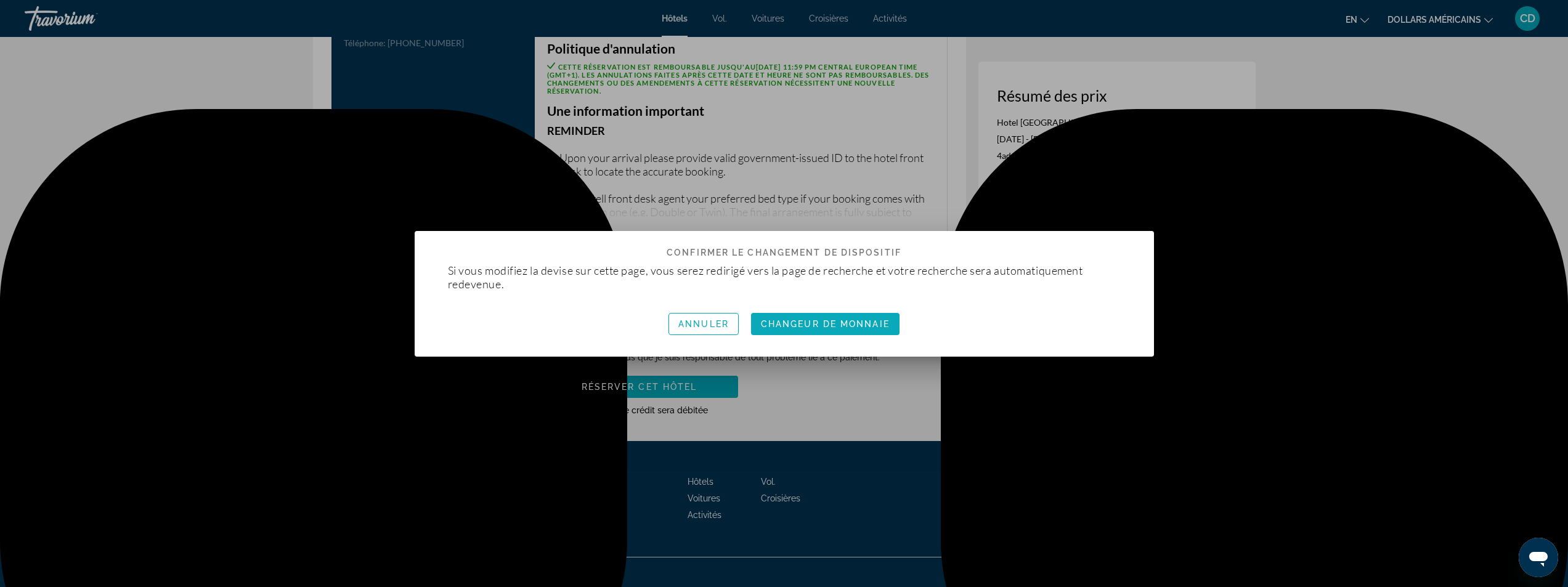
click at [838, 320] on font "Changeur de monnaie" at bounding box center [825, 324] width 128 height 10
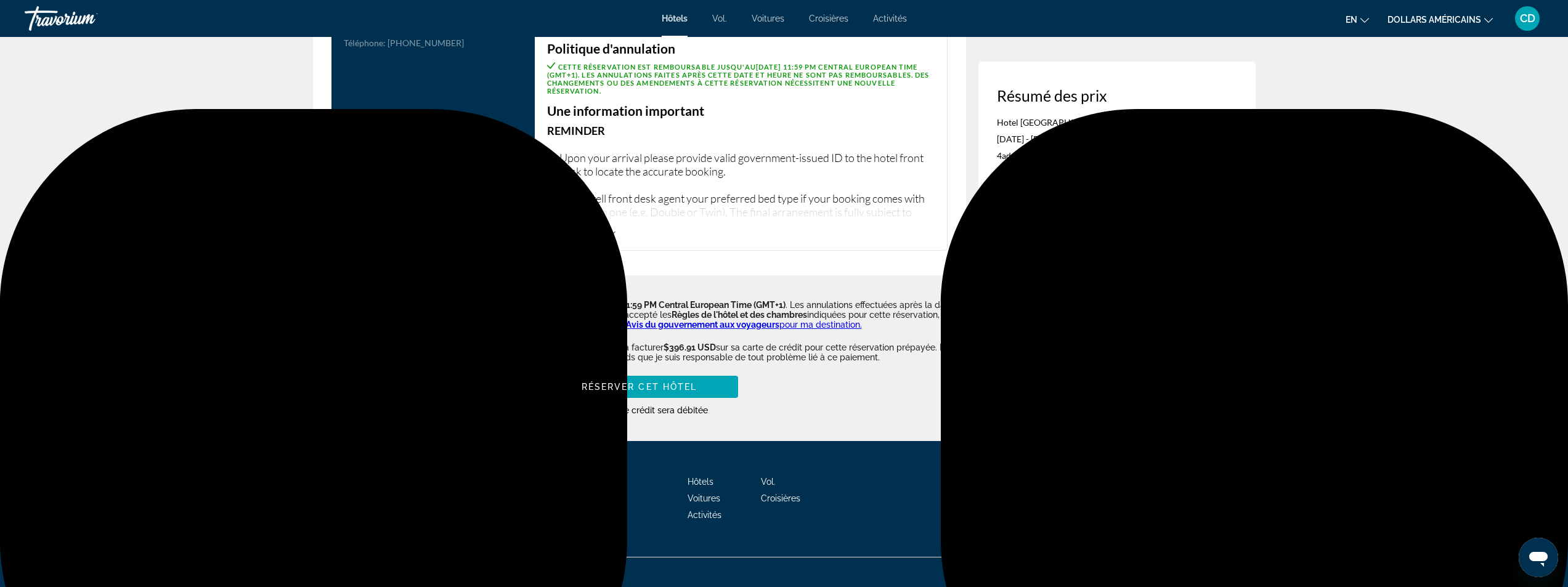
scroll to position [1680, 0]
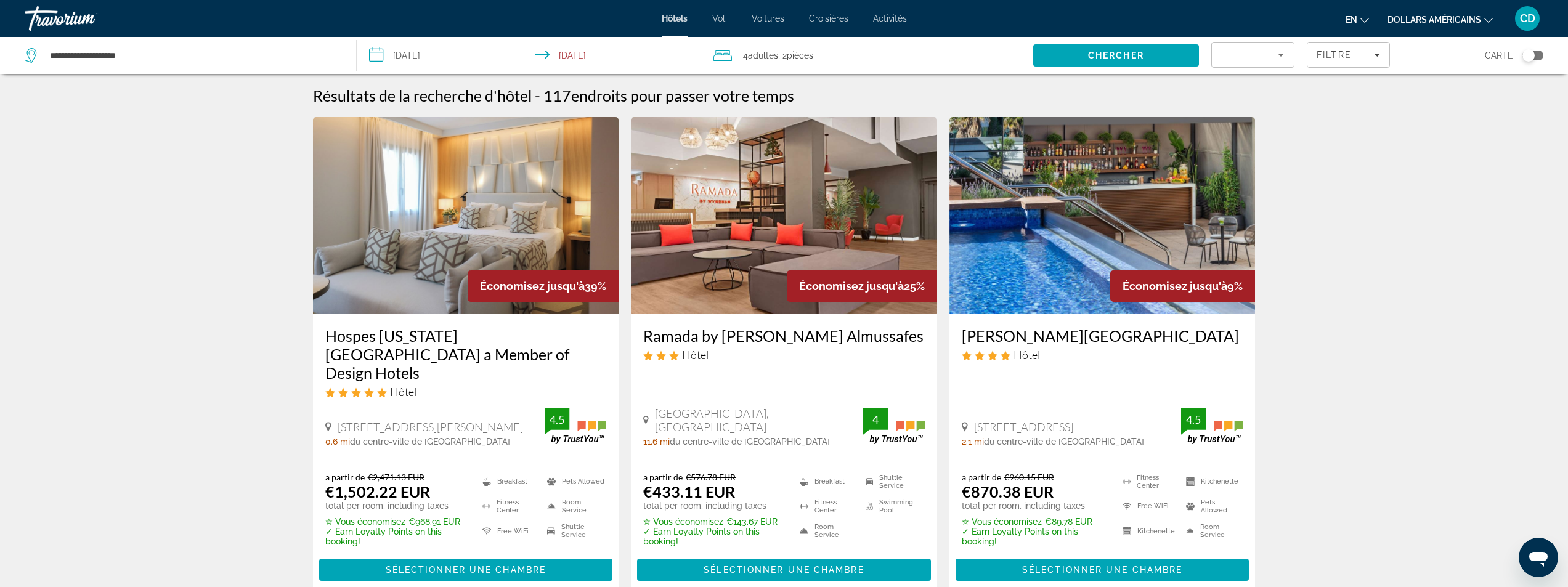
click at [1487, 19] on icon "Changer de devise" at bounding box center [1489, 20] width 9 height 9
click at [1450, 111] on button "EUR (€)" at bounding box center [1453, 113] width 61 height 16
click at [1485, 23] on button "dollars américains USD ($) MXN (Mex$) CAD (Can$) GBP (£) EUR (€) AUD (A$) NZD (…" at bounding box center [1440, 19] width 105 height 18
click at [1445, 111] on button "EUR (€)" at bounding box center [1453, 113] width 61 height 16
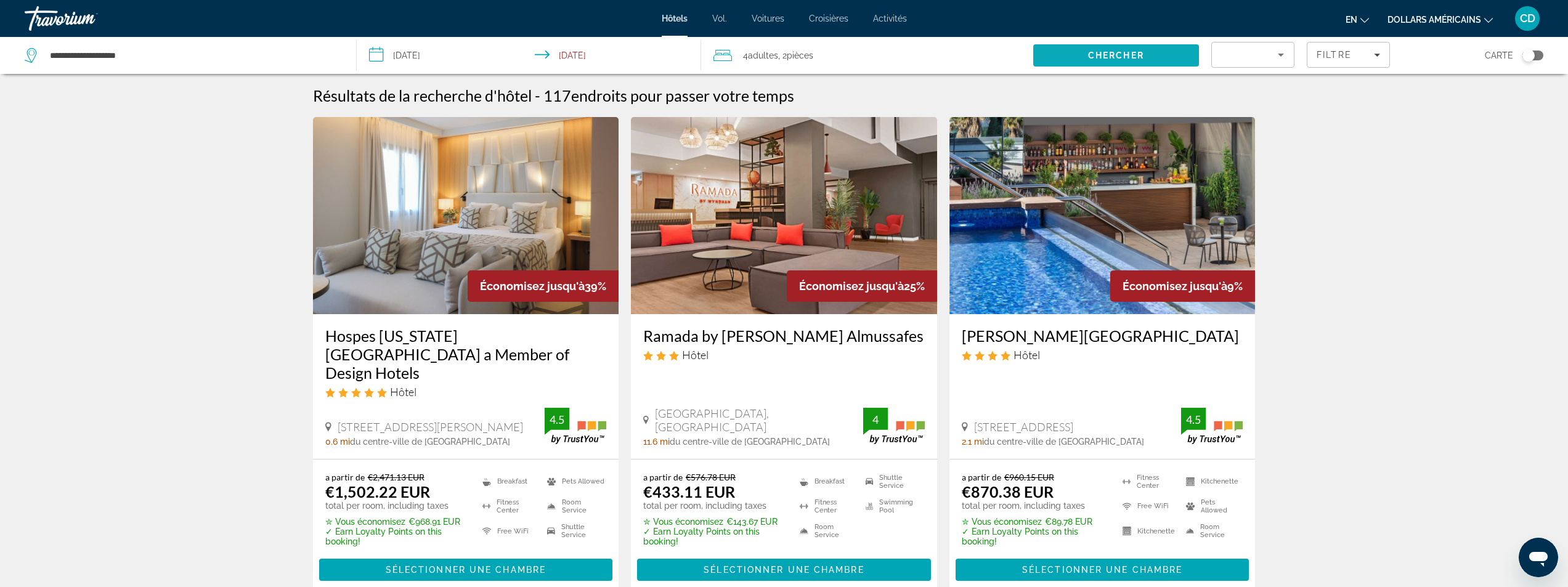
click at [1092, 58] on span "Chercher" at bounding box center [1116, 56] width 56 height 10
click at [1286, 59] on icon "Sort by" at bounding box center [1281, 54] width 15 height 15
click at [1231, 156] on font "Prix ​​le plus bas" at bounding box center [1250, 161] width 57 height 10
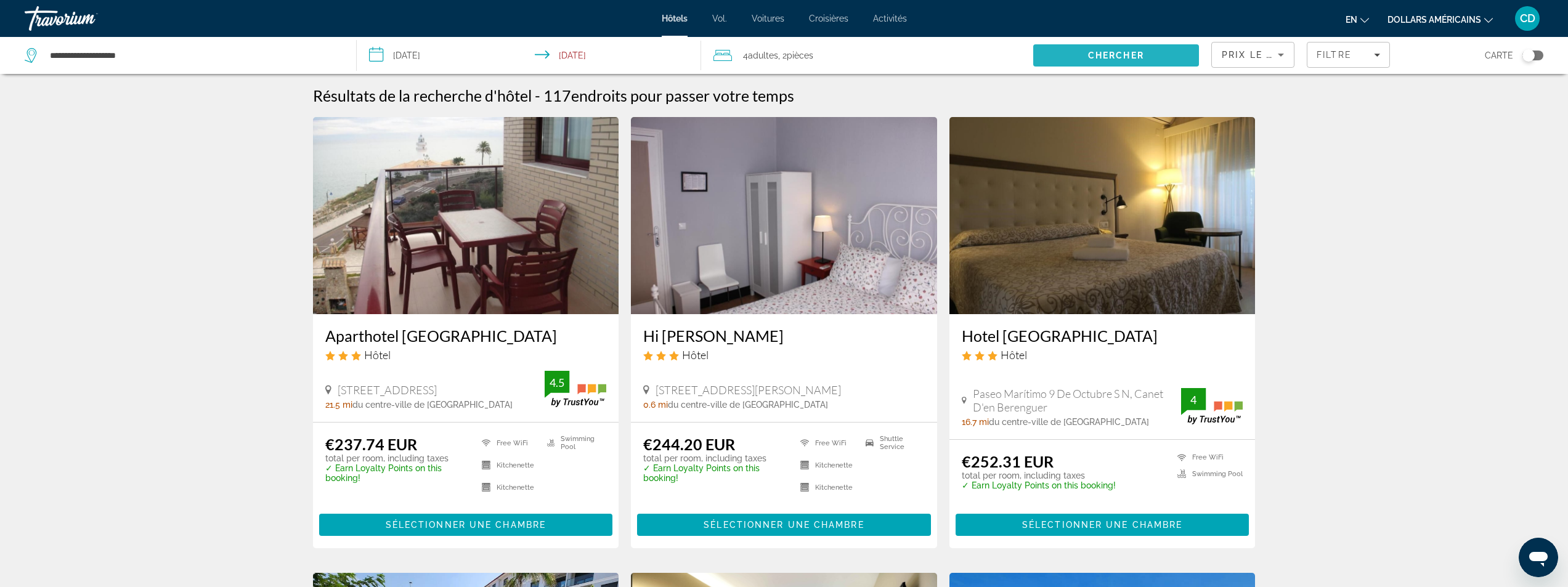
click at [1130, 57] on span "Chercher" at bounding box center [1116, 56] width 56 height 10
click at [1098, 55] on span "Chercher" at bounding box center [1116, 56] width 56 height 10
click at [1106, 59] on span "Chercher" at bounding box center [1116, 56] width 56 height 10
click at [1276, 58] on icon "Sort by" at bounding box center [1281, 54] width 15 height 15
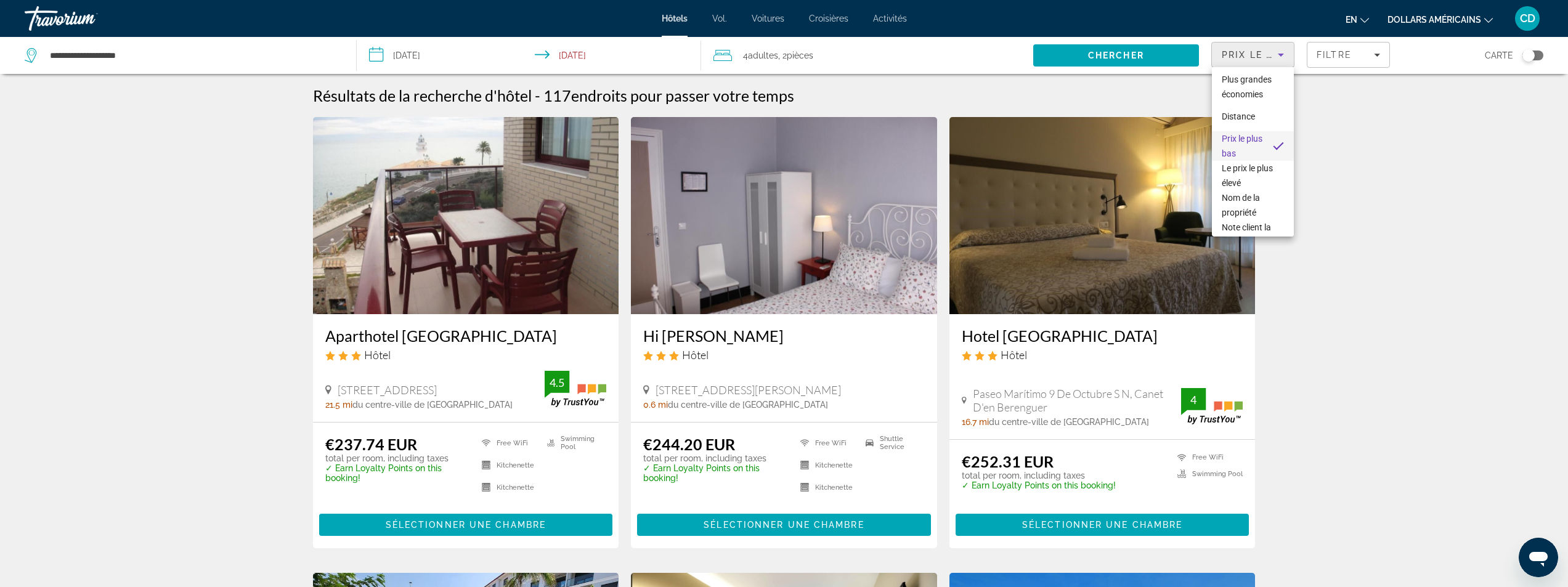
click at [1398, 135] on div at bounding box center [784, 293] width 1568 height 587
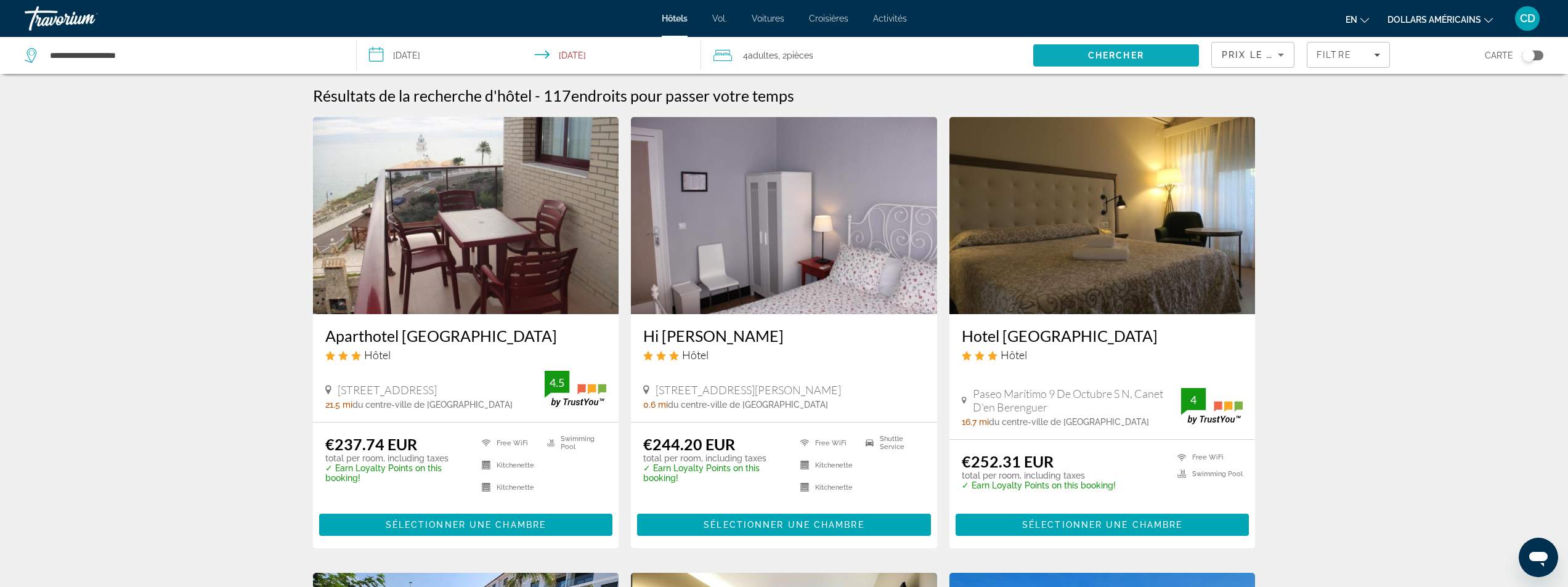
click at [1136, 52] on span "Chercher" at bounding box center [1116, 56] width 56 height 10
click at [540, 260] on img "Contenu principal" at bounding box center [466, 215] width 306 height 197
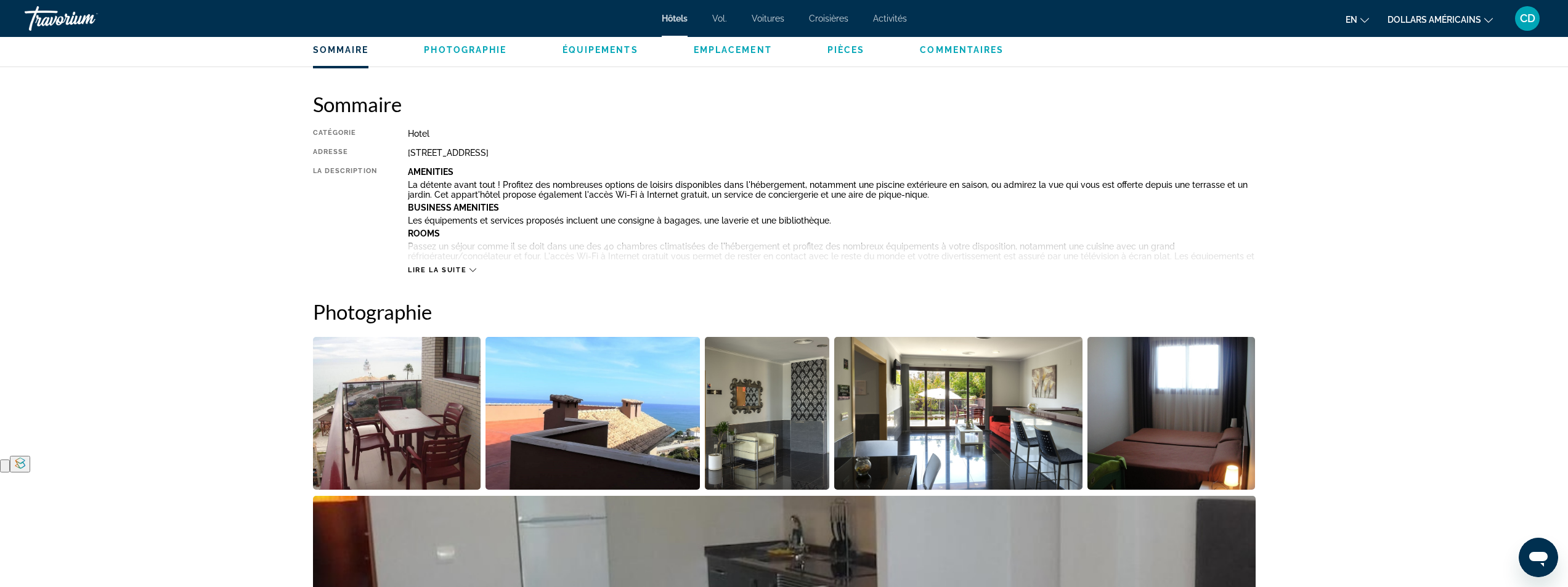
scroll to position [369, 0]
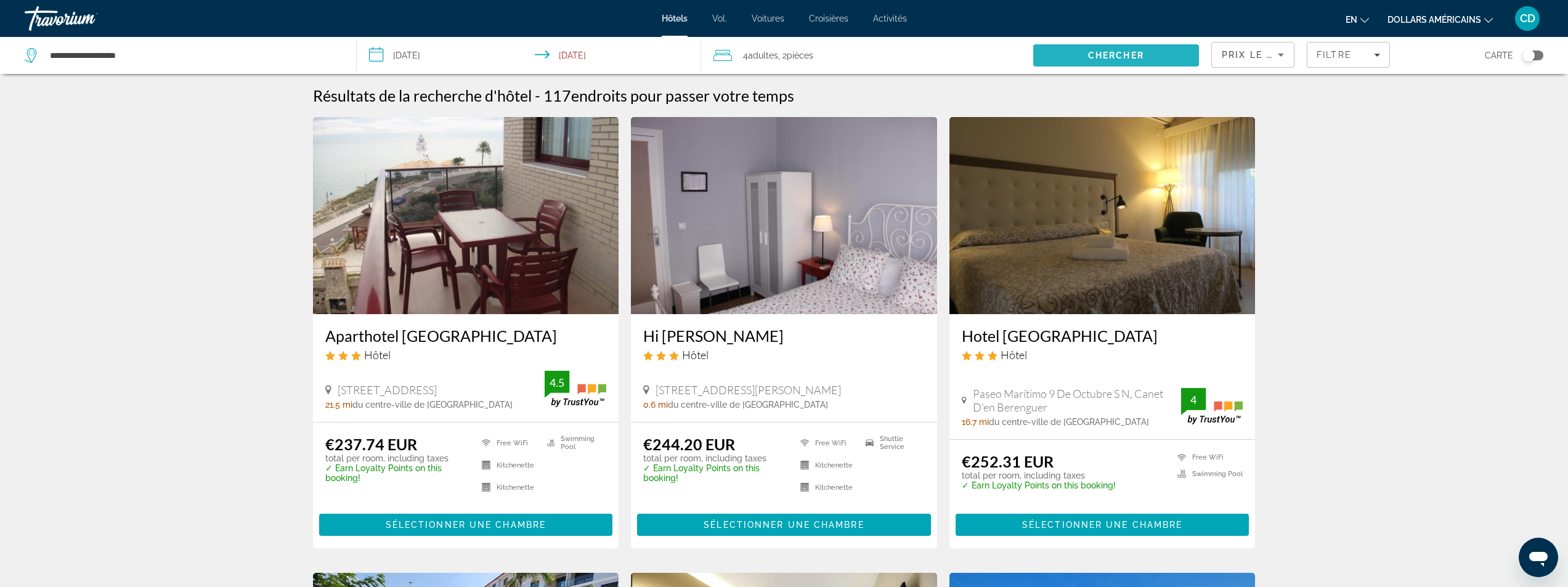
click at [1138, 54] on span "Chercher" at bounding box center [1116, 56] width 56 height 10
click at [1090, 52] on span "Chercher" at bounding box center [1116, 56] width 56 height 10
click at [1094, 51] on span "Chercher" at bounding box center [1116, 56] width 56 height 10
click at [1289, 56] on icon "Sort by" at bounding box center [1281, 54] width 15 height 15
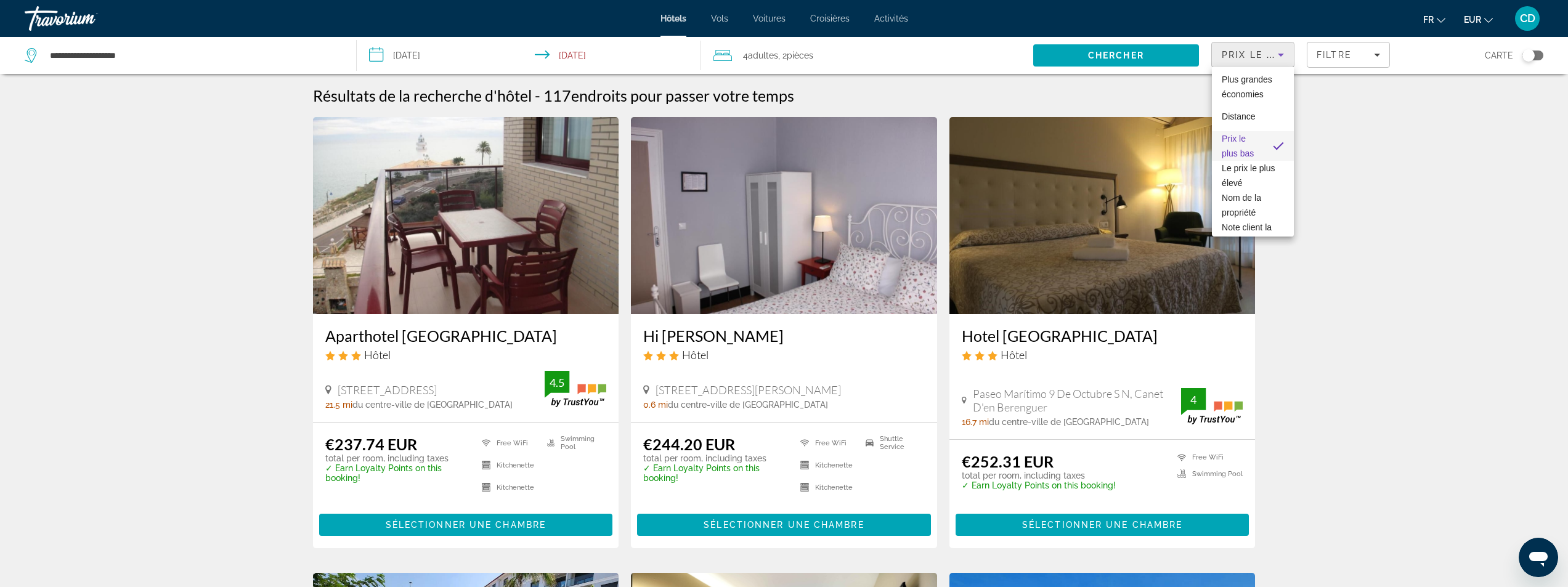
scroll to position [33, 0]
click at [1346, 181] on div at bounding box center [784, 293] width 1568 height 587
click at [1280, 51] on icon "Sort by" at bounding box center [1281, 54] width 15 height 15
click at [1254, 83] on span "Plus grandes économies" at bounding box center [1247, 87] width 51 height 25
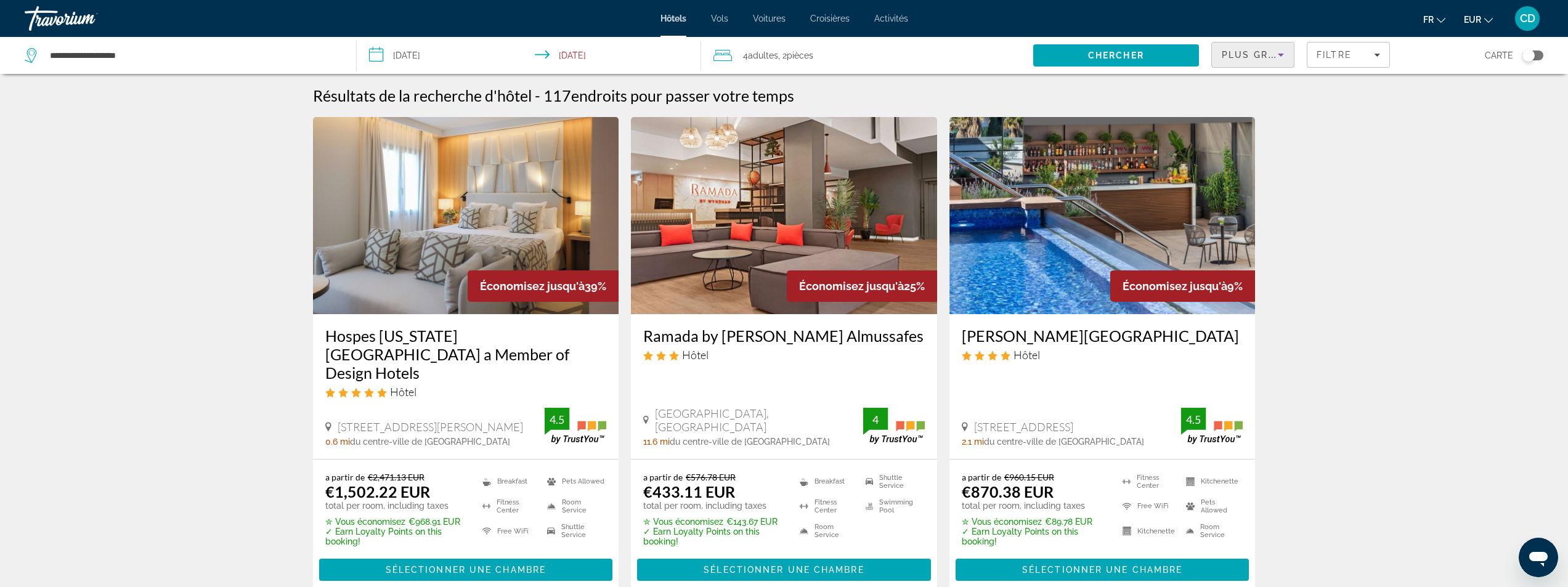
click at [1281, 53] on icon "Sort by" at bounding box center [1281, 54] width 15 height 15
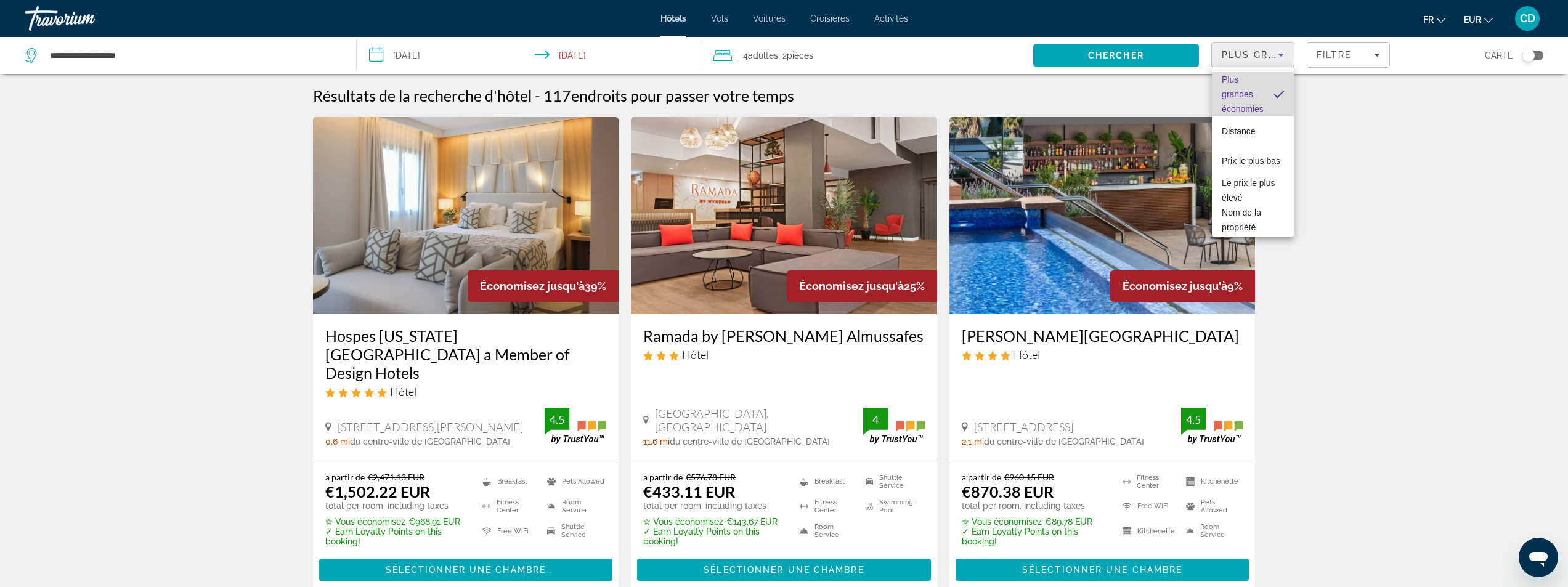
click at [1273, 94] on mat-pseudo-checkbox "Sort by" at bounding box center [1278, 94] width 11 height 11
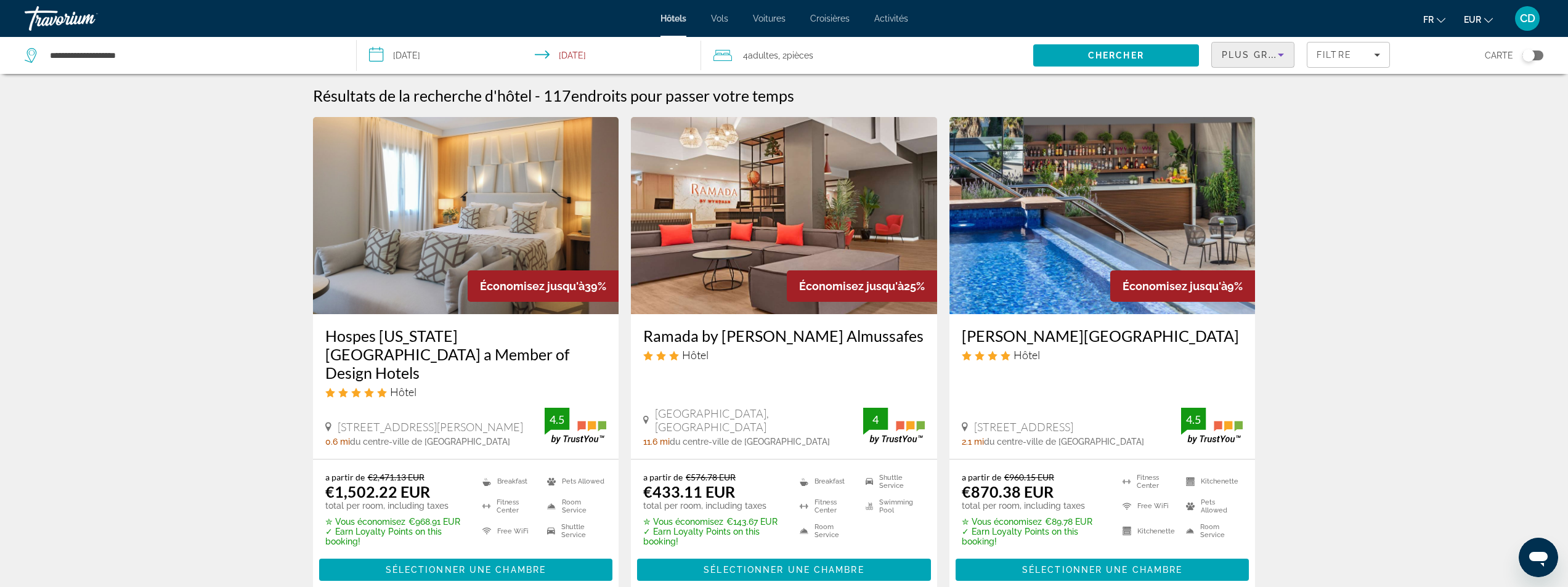
click at [1281, 54] on icon "Sort by" at bounding box center [1281, 55] width 6 height 3
click at [1266, 160] on span "Prix le plus bas" at bounding box center [1251, 160] width 59 height 15
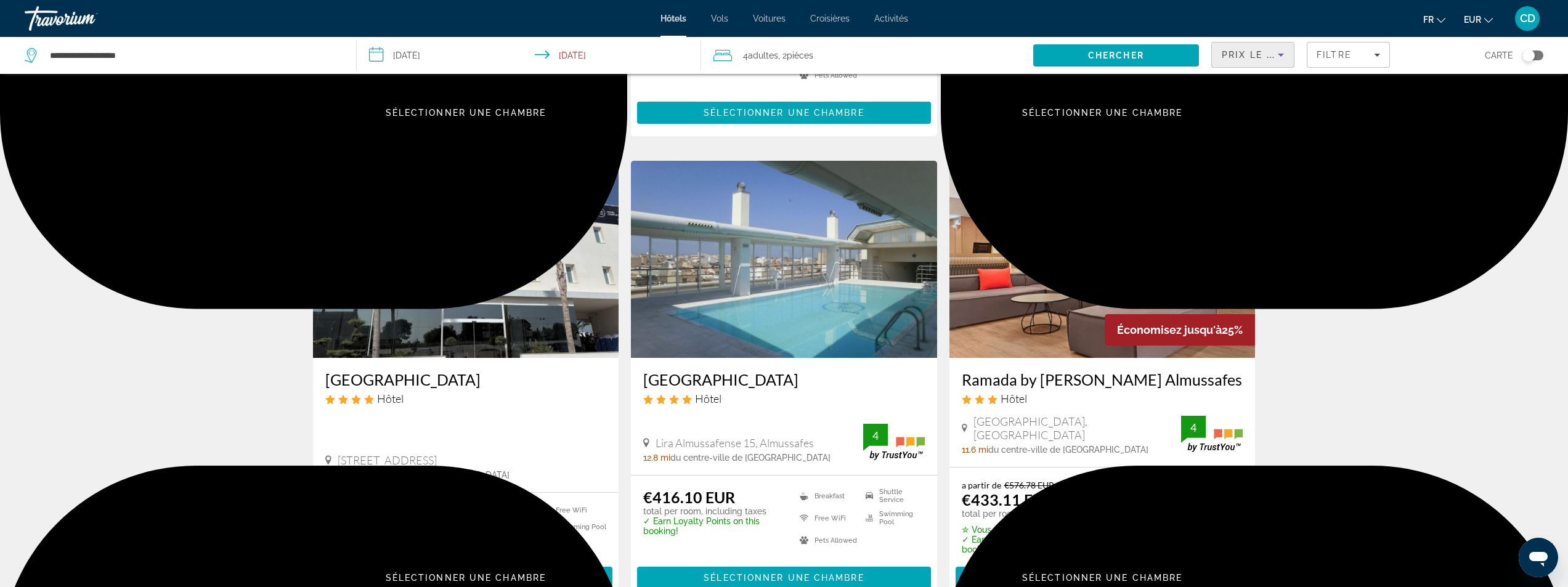
scroll to position [1170, 0]
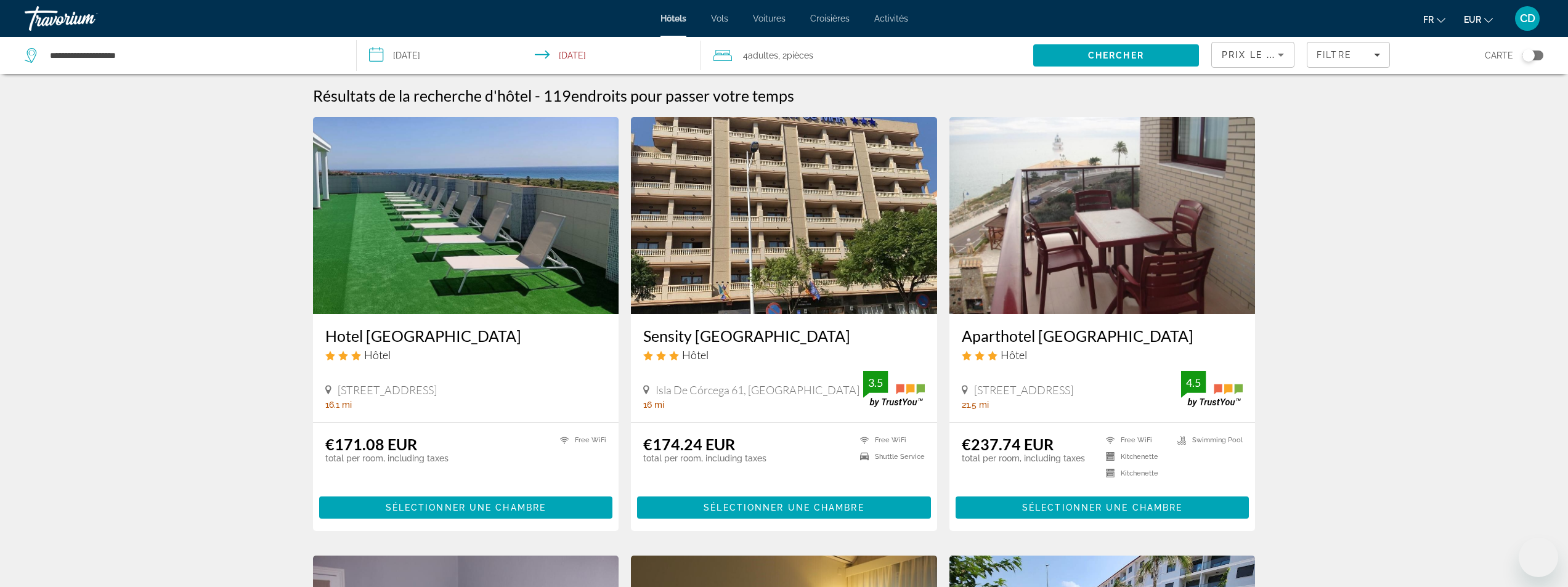
click at [384, 208] on img "Main content" at bounding box center [466, 215] width 306 height 197
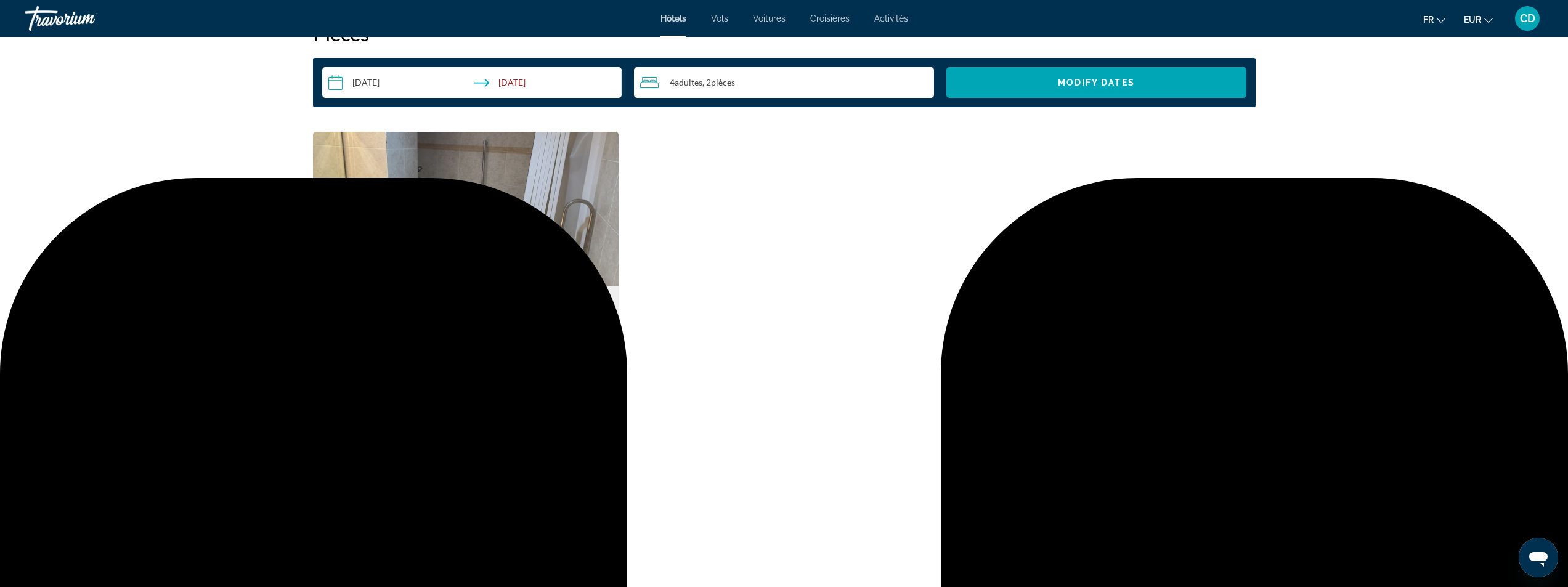
scroll to position [1786, 0]
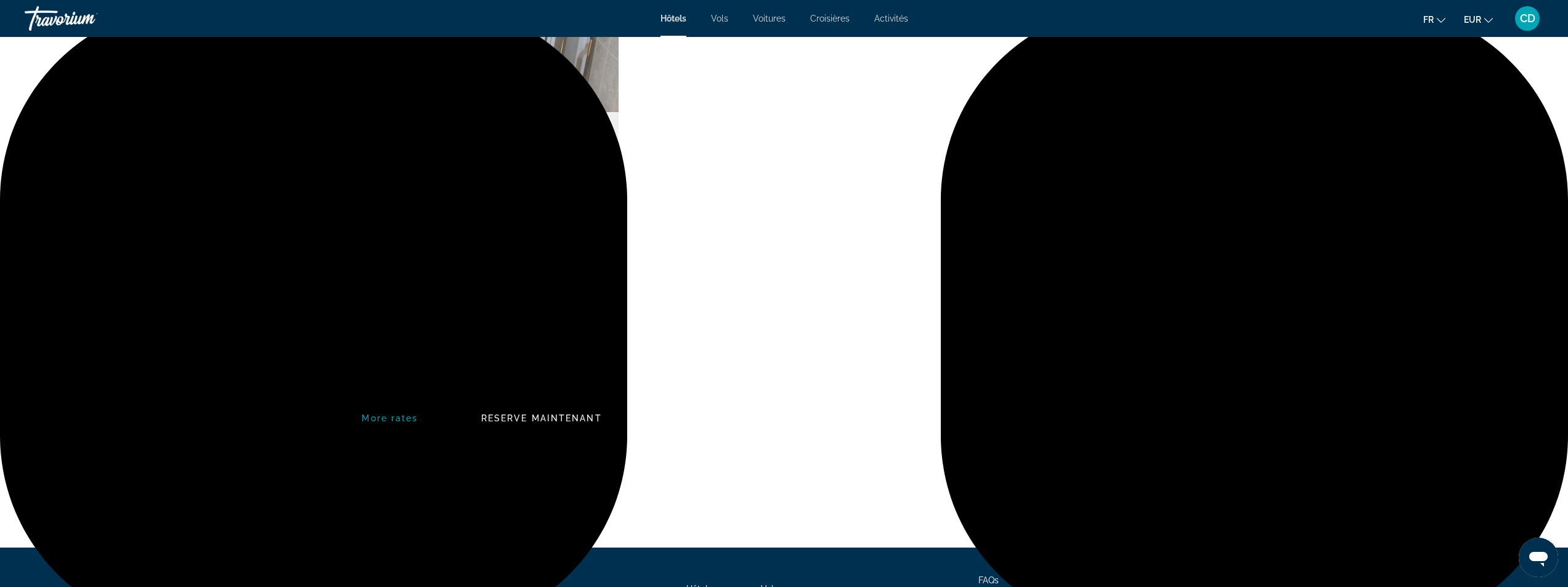
click at [514, 417] on span "Reserve maintenant" at bounding box center [542, 419] width 121 height 10
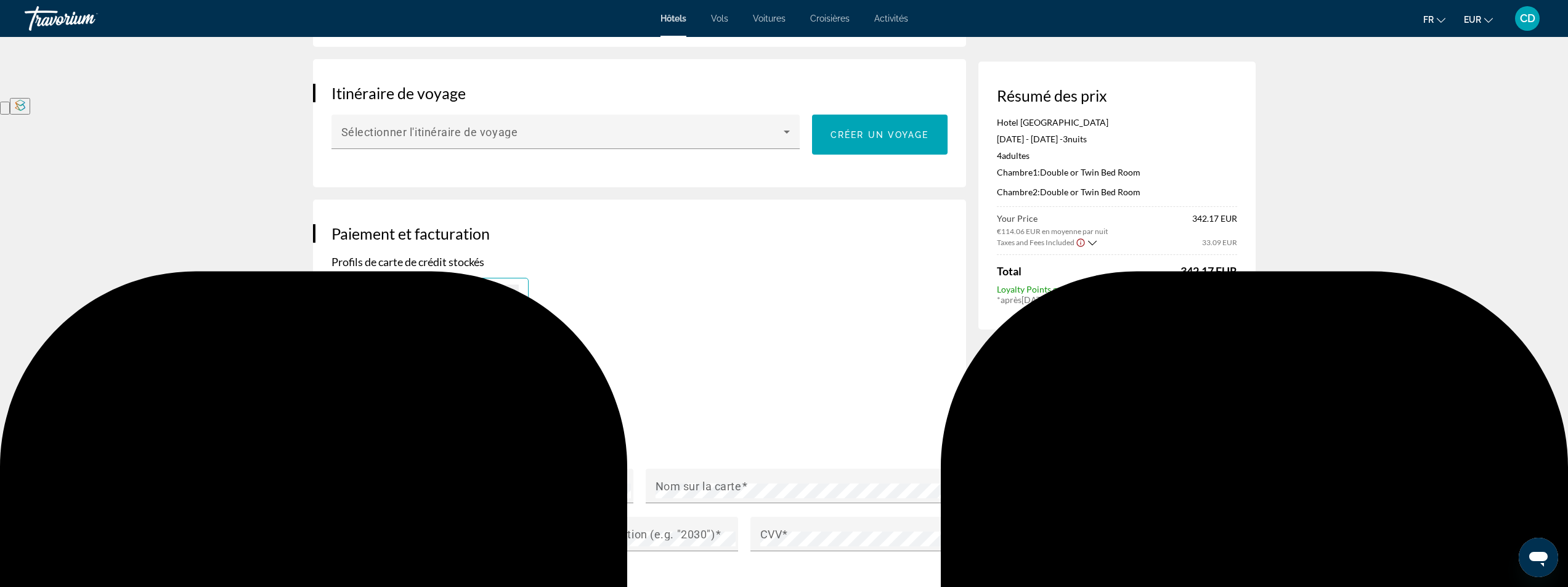
scroll to position [739, 0]
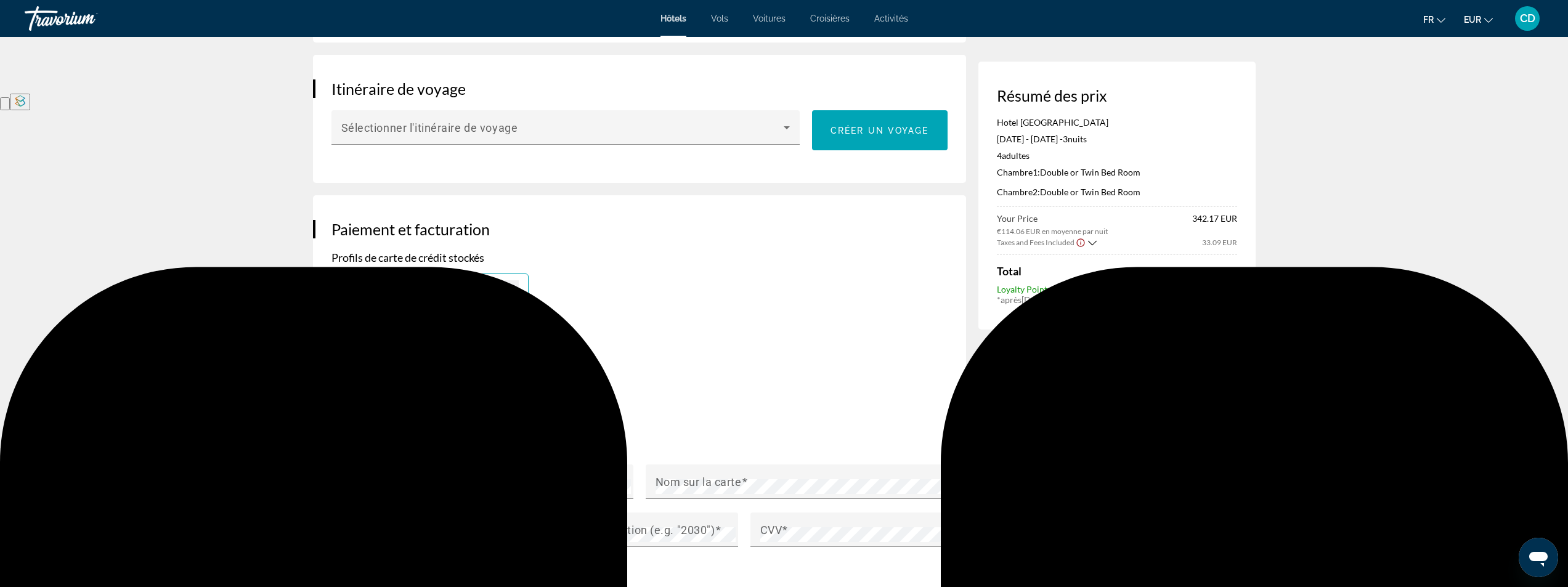
click at [506, 342] on div "Main content" at bounding box center [494, 347] width 49 height 46
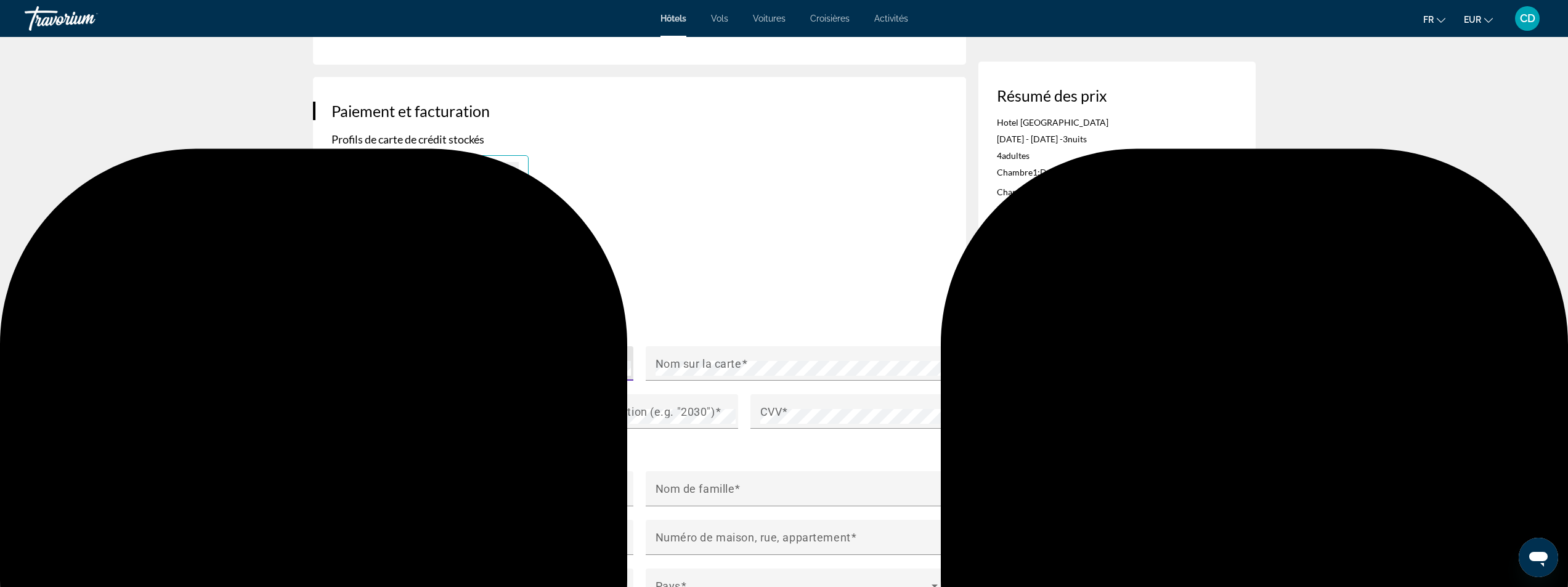
scroll to position [862, 0]
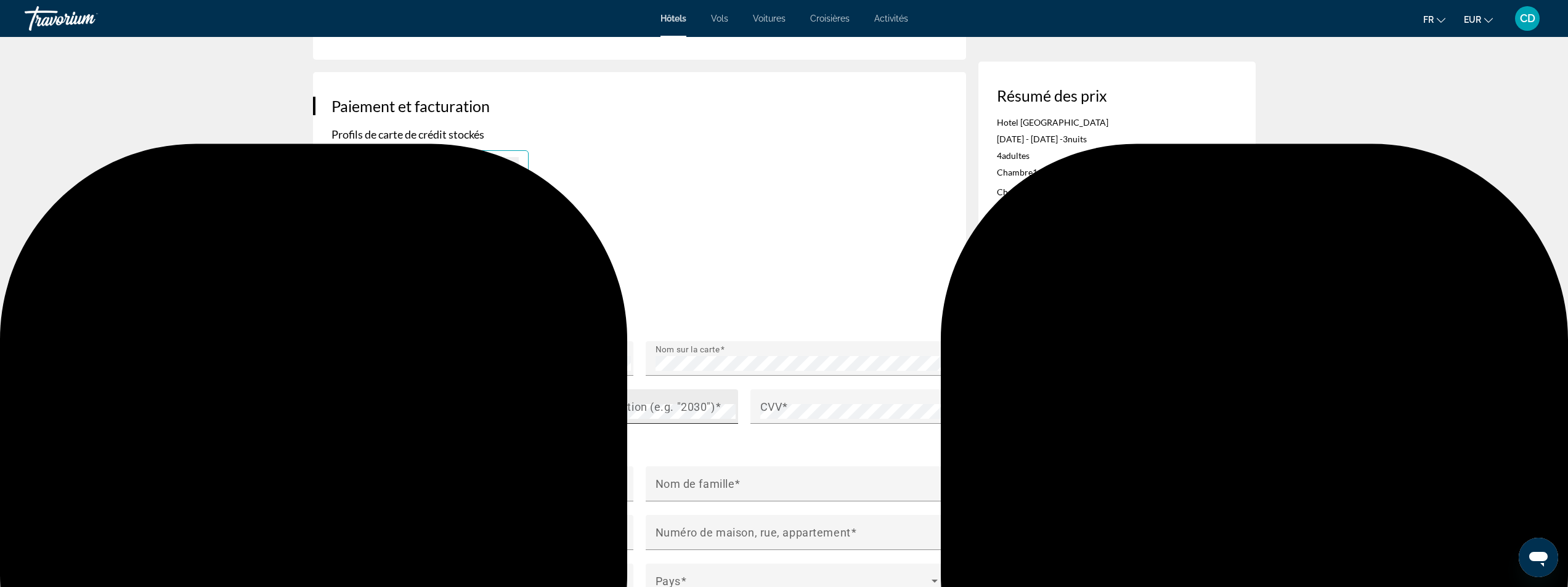
click at [595, 409] on mat-label "Année d'expiration (e.g. "2030")" at bounding box center [633, 406] width 165 height 13
click at [516, 475] on div "Nom" at bounding box center [486, 483] width 290 height 35
type input "*"
type input "*********"
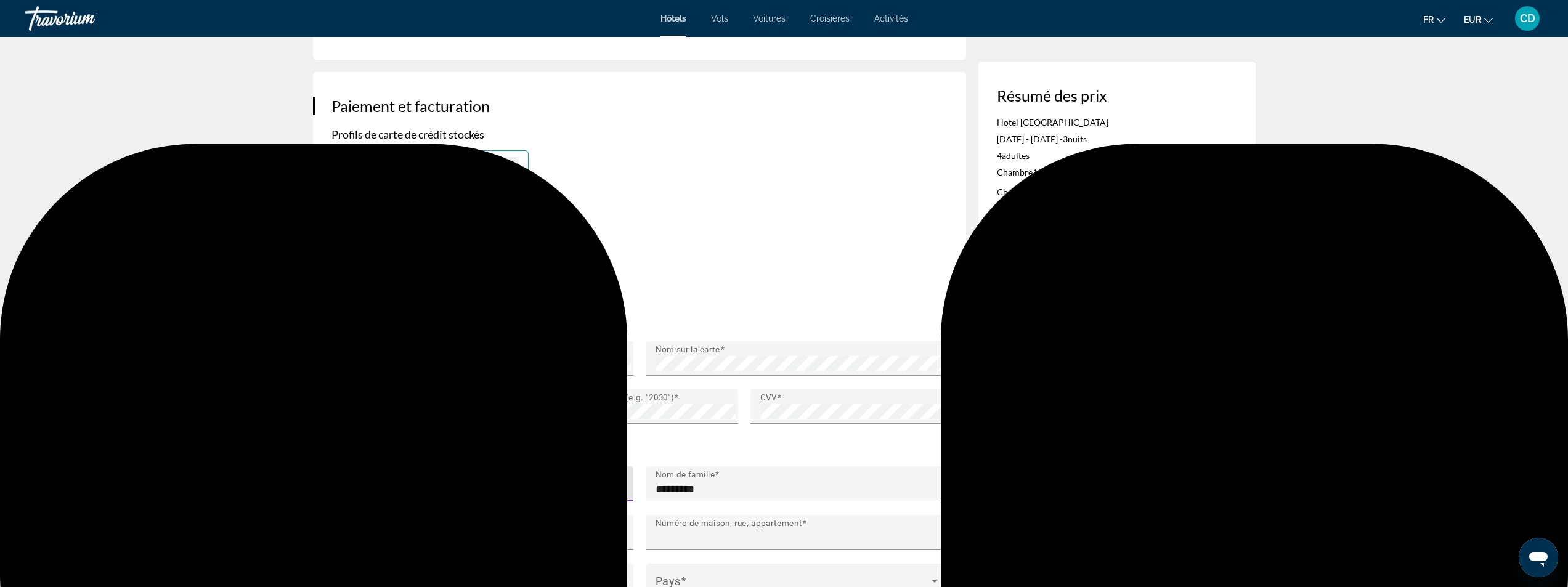
type input "**********"
type input "***"
type input "*****"
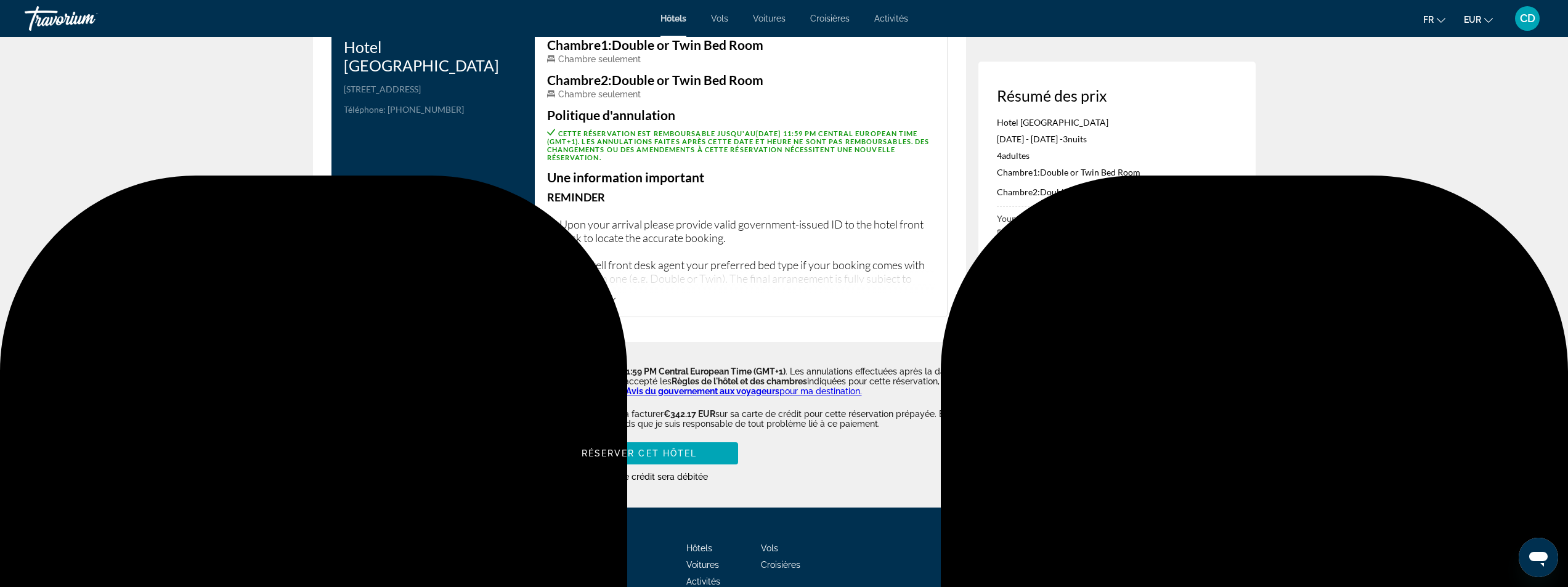
scroll to position [1619, 0]
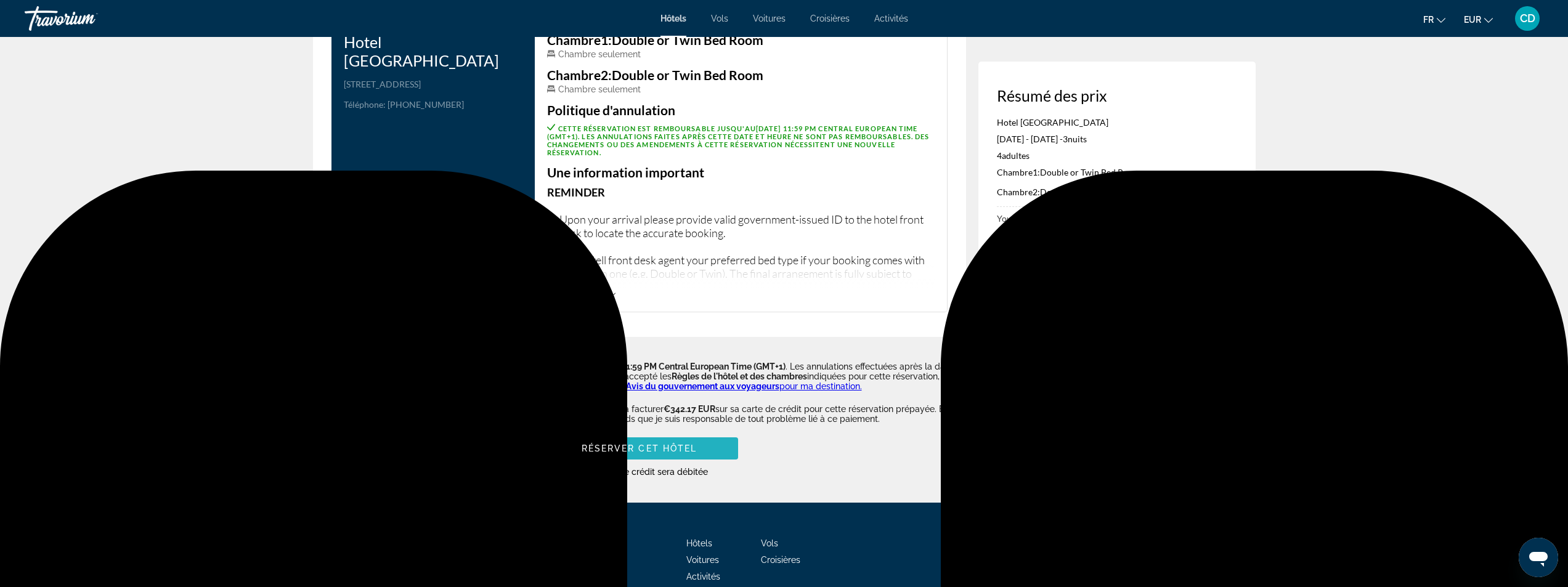
click at [637, 443] on span "Réserver cet hôtel" at bounding box center [640, 448] width 116 height 10
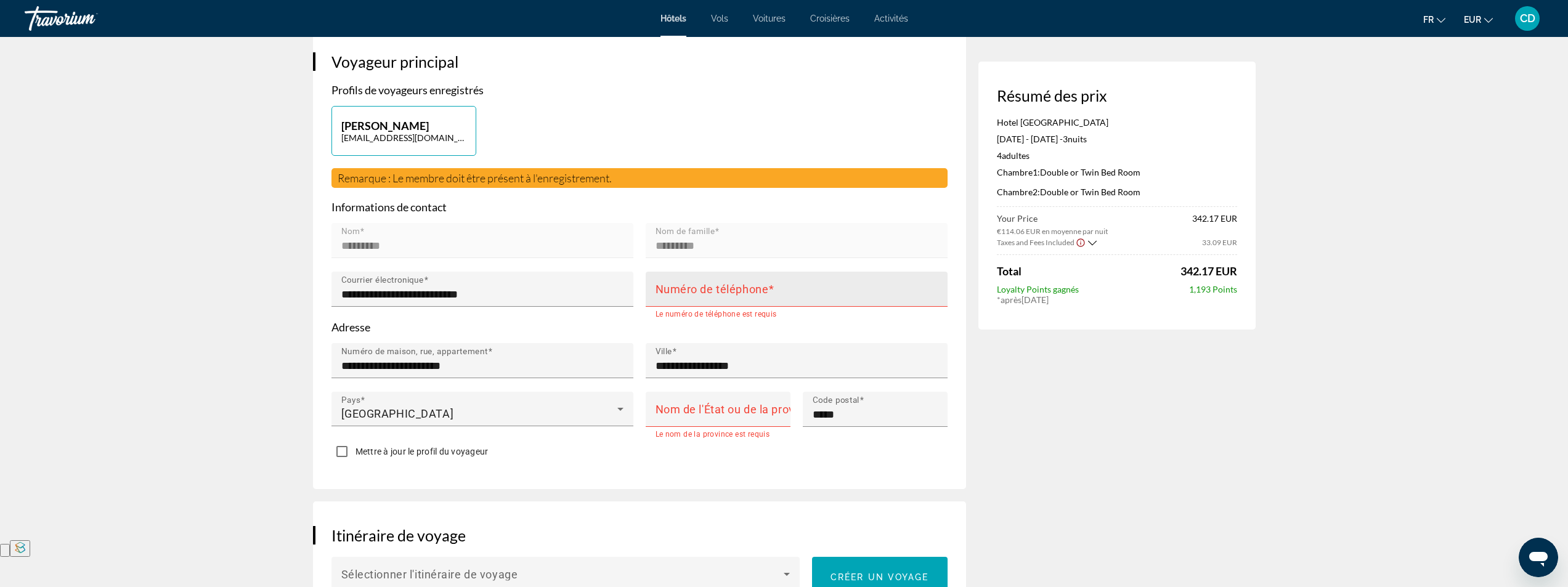
click at [670, 285] on div "Numéro de téléphone" at bounding box center [800, 289] width 290 height 35
click at [695, 290] on input "Numéro de téléphone" at bounding box center [800, 295] width 290 height 15
type input "**********"
type input "***"
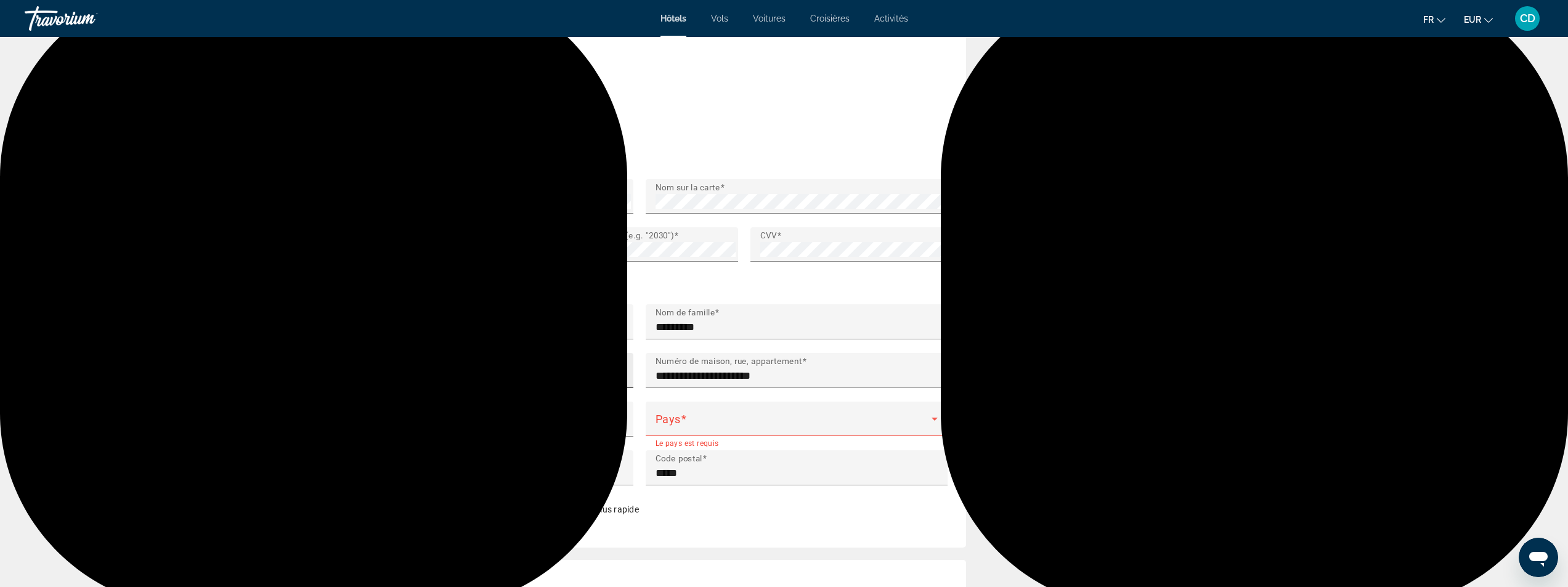
scroll to position [1032, 0]
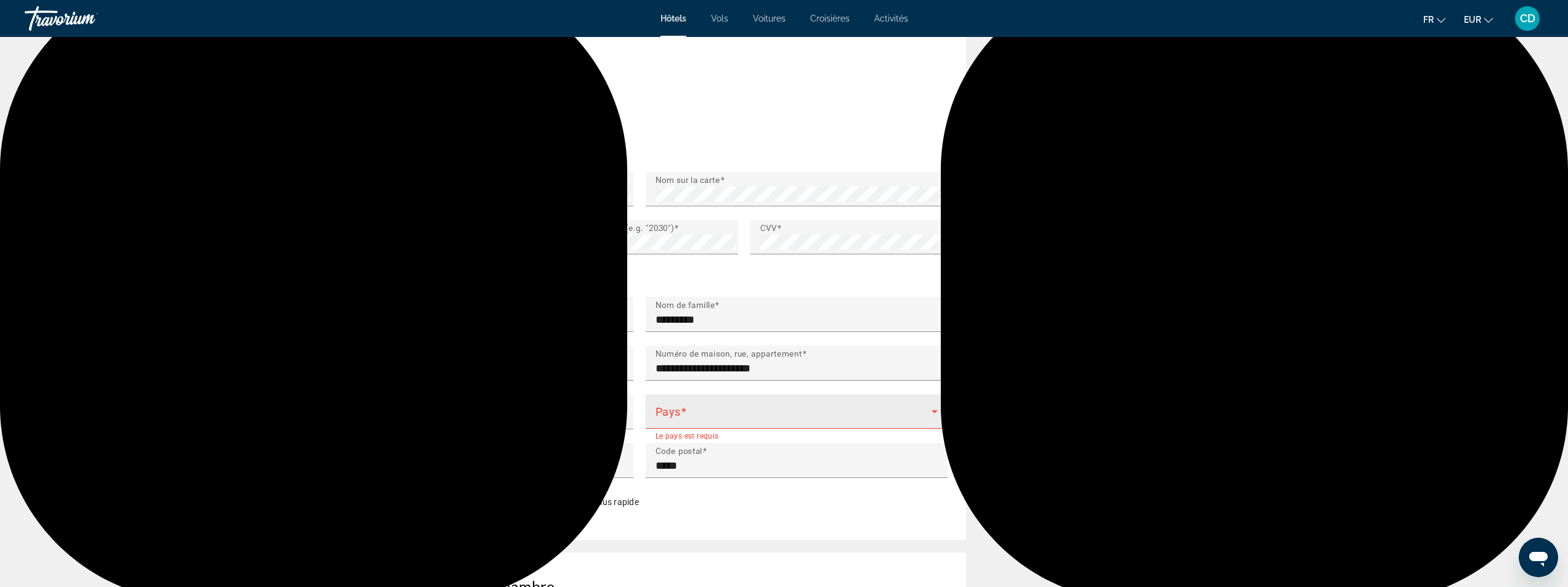
click at [709, 414] on span "Main content" at bounding box center [793, 416] width 276 height 15
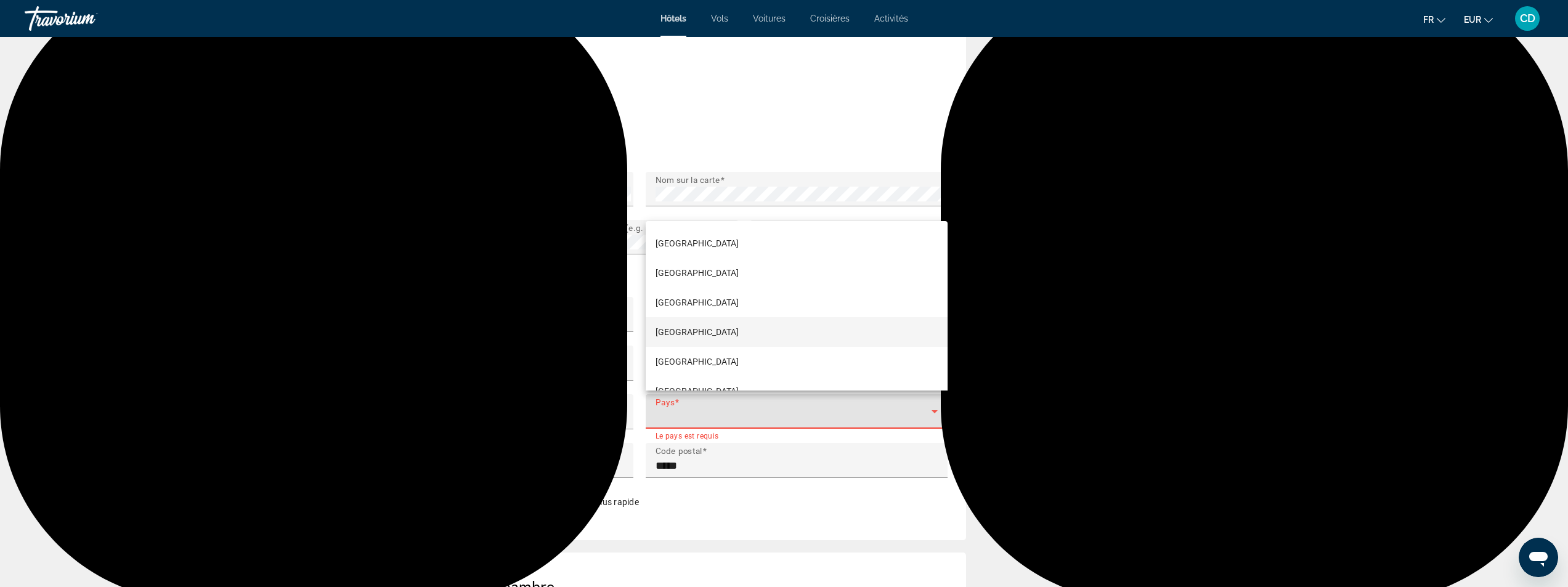
scroll to position [2217, 0]
click at [674, 298] on span "France" at bounding box center [697, 300] width 83 height 15
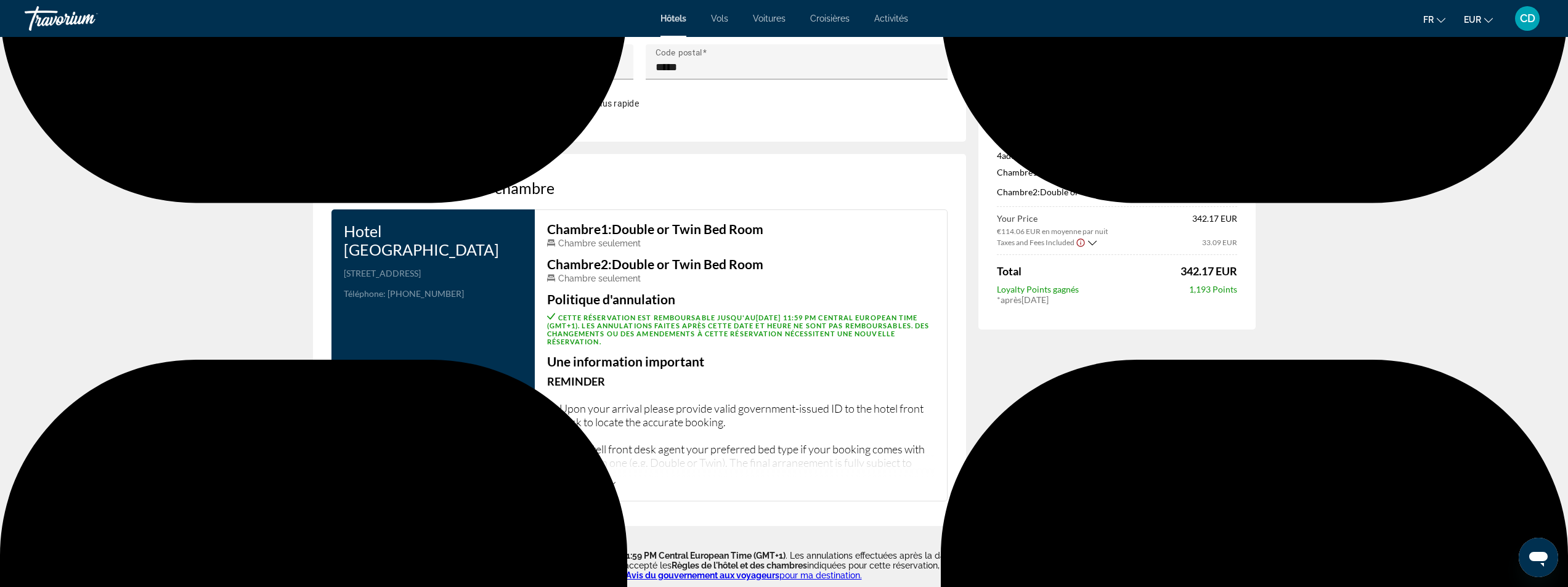
scroll to position [1463, 0]
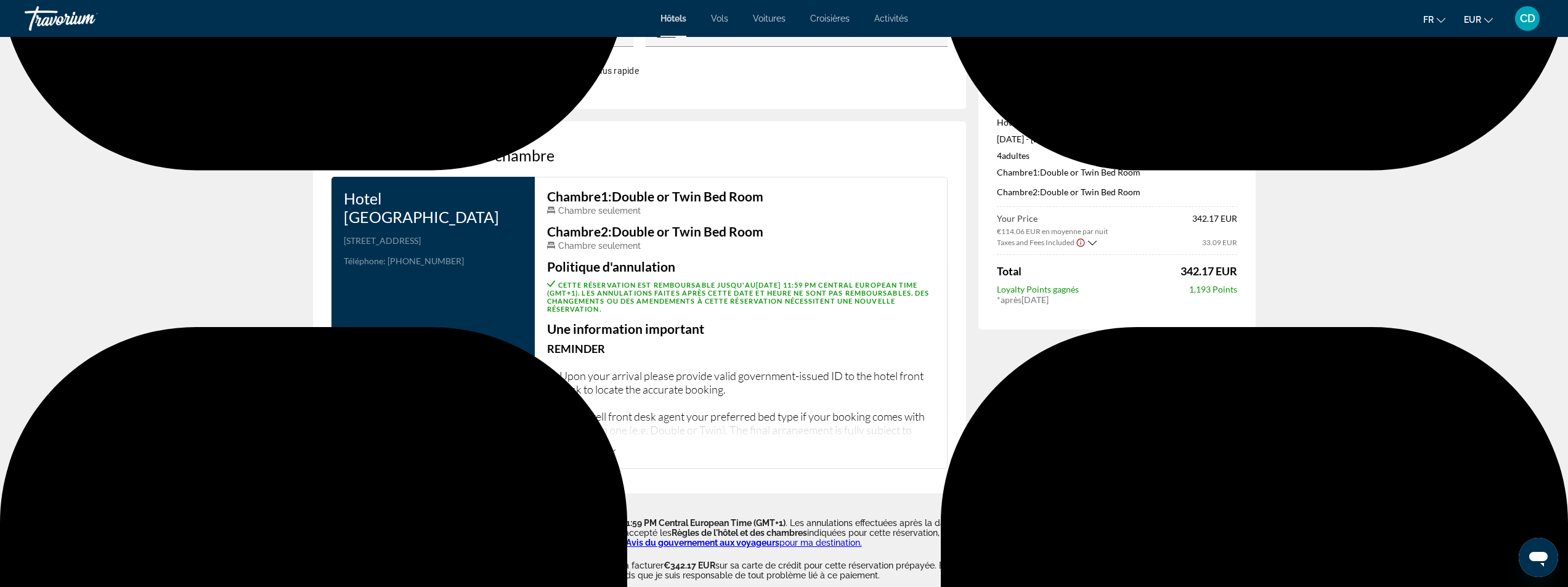
click at [608, 449] on div "Lire la suite" at bounding box center [581, 451] width 68 height 8
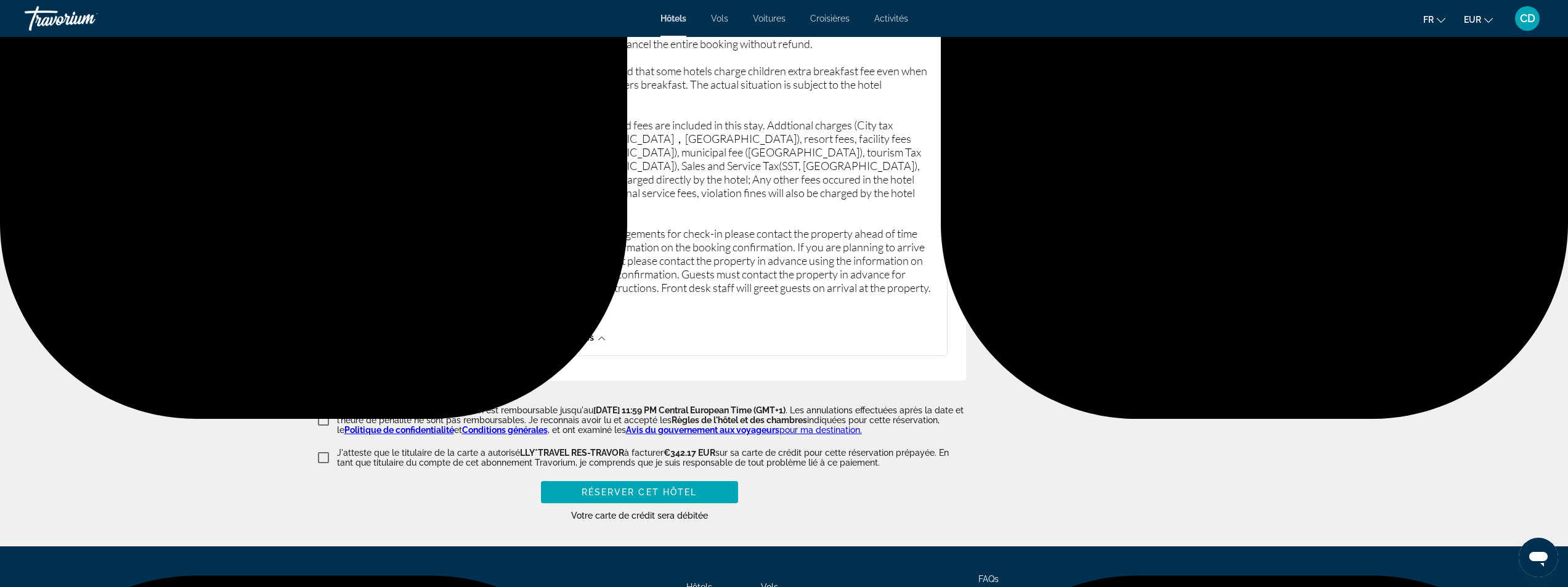
scroll to position [2017, 0]
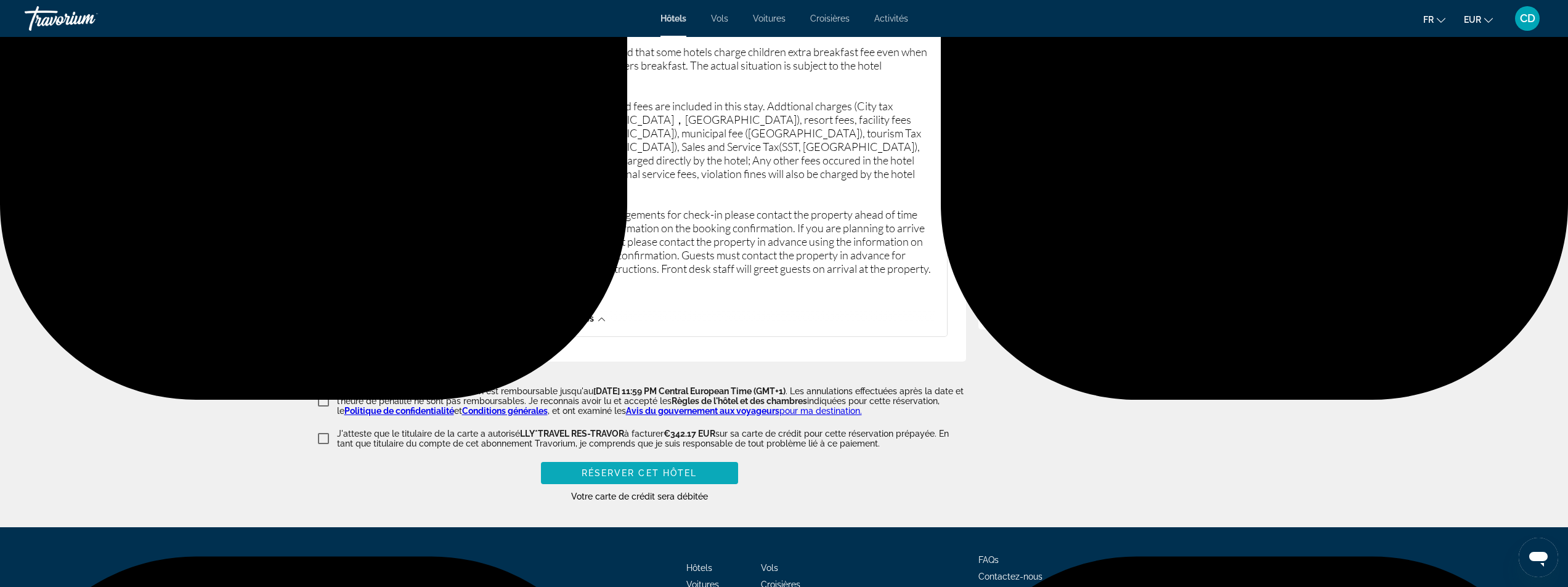
click at [621, 468] on span "Réserver cet hôtel" at bounding box center [640, 473] width 116 height 10
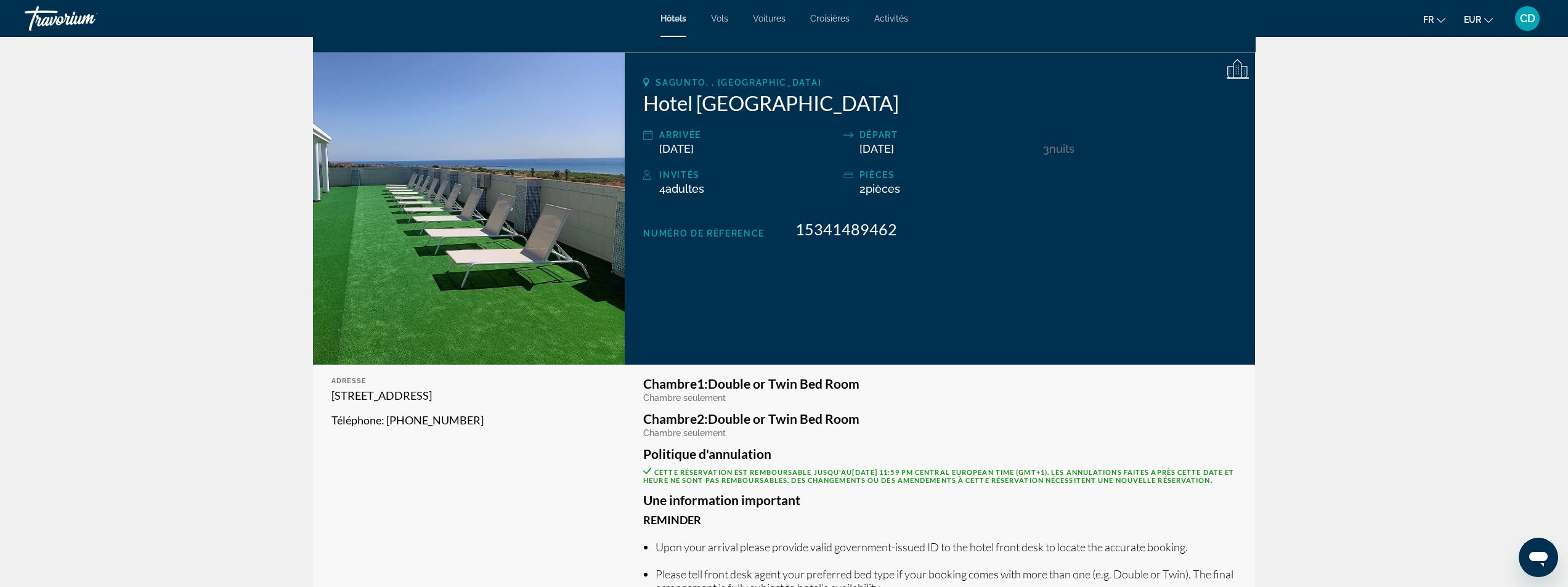
scroll to position [123, 0]
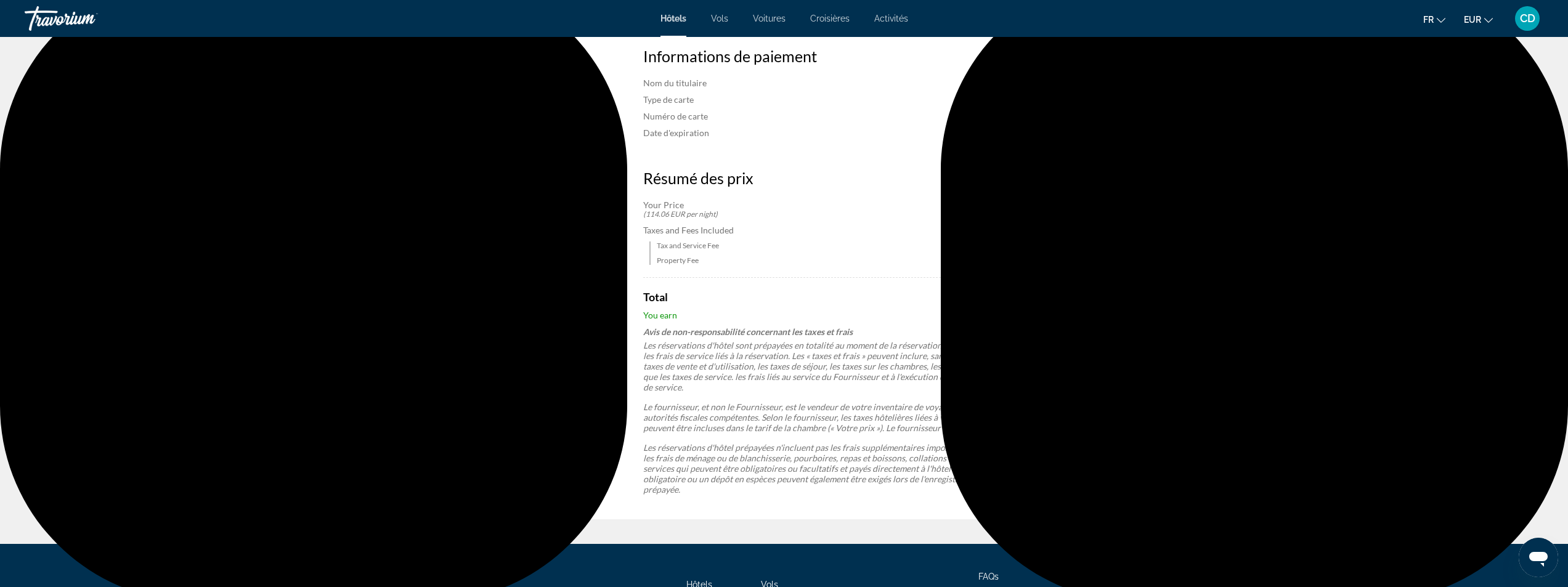
scroll to position [1126, 0]
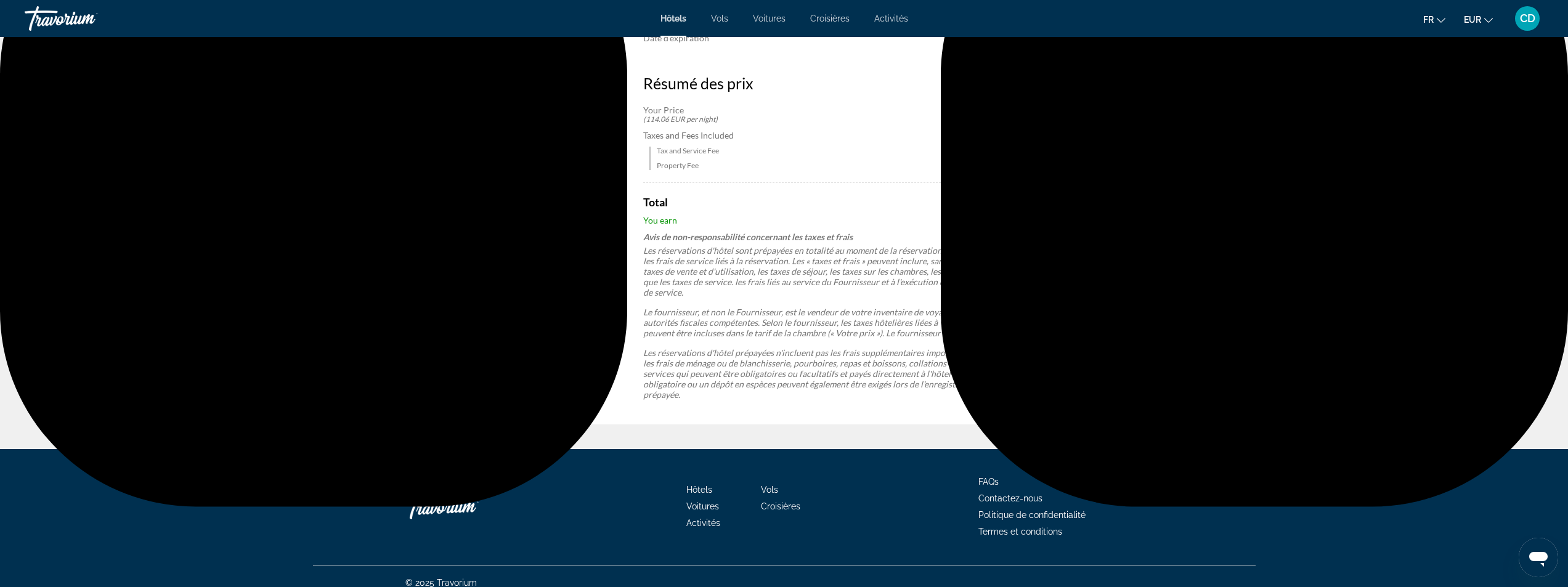
drag, startPoint x: 1322, startPoint y: 390, endPoint x: 1260, endPoint y: 410, distance: 65.1
click at [504, 282] on div "Numéro de facture OTA-291305 Numéro de réference 15341489462" at bounding box center [466, 182] width 306 height 485
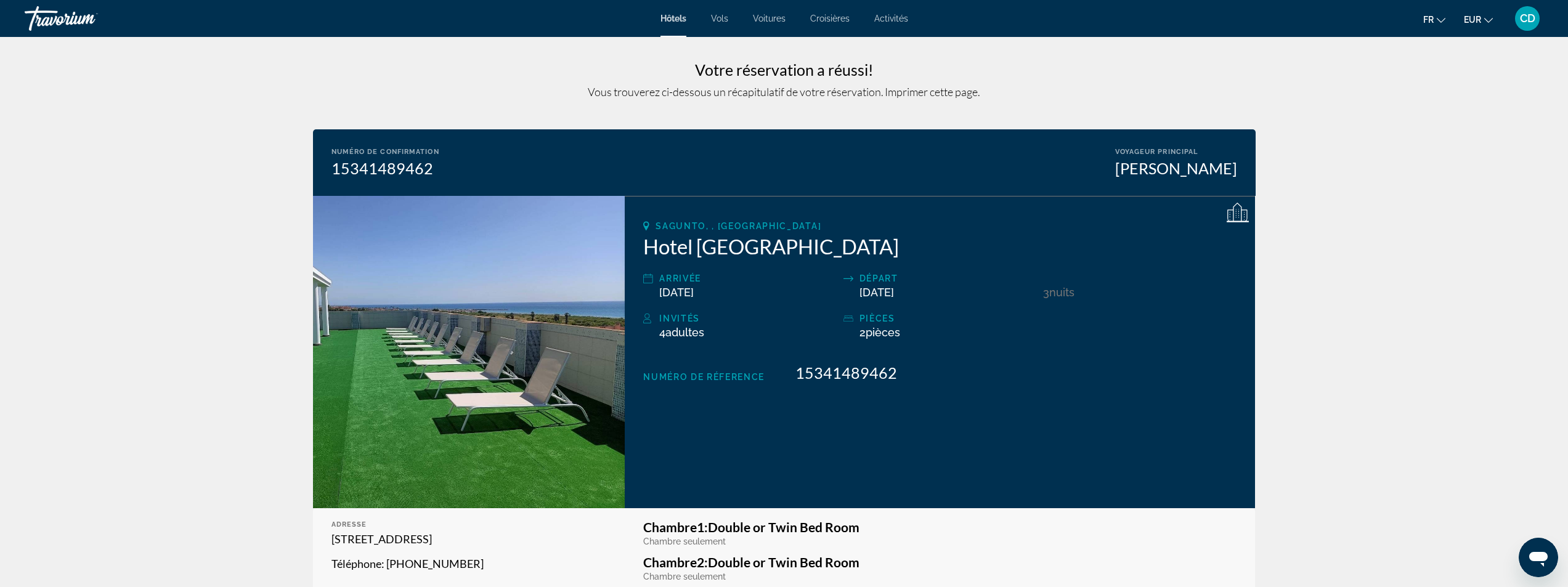
scroll to position [0, 0]
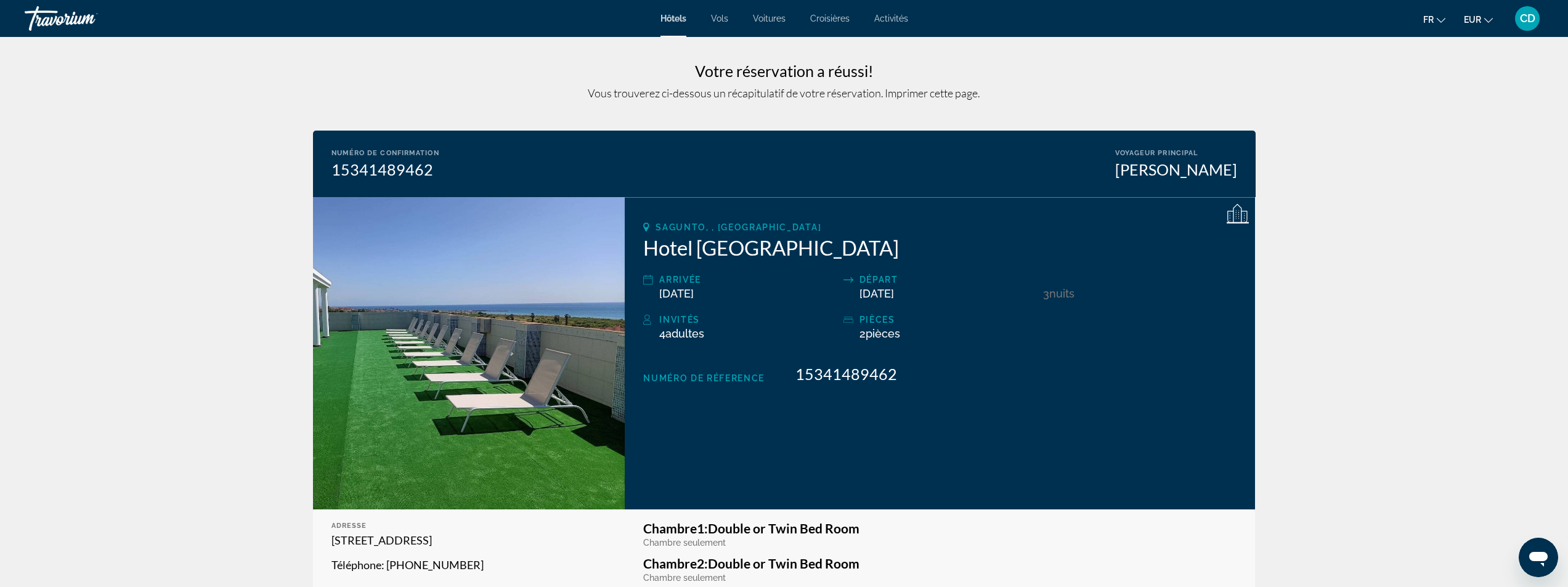
click at [1532, 14] on span "CD" at bounding box center [1527, 18] width 15 height 12
click at [1448, 117] on link "Mon compte" at bounding box center [1452, 119] width 63 height 16
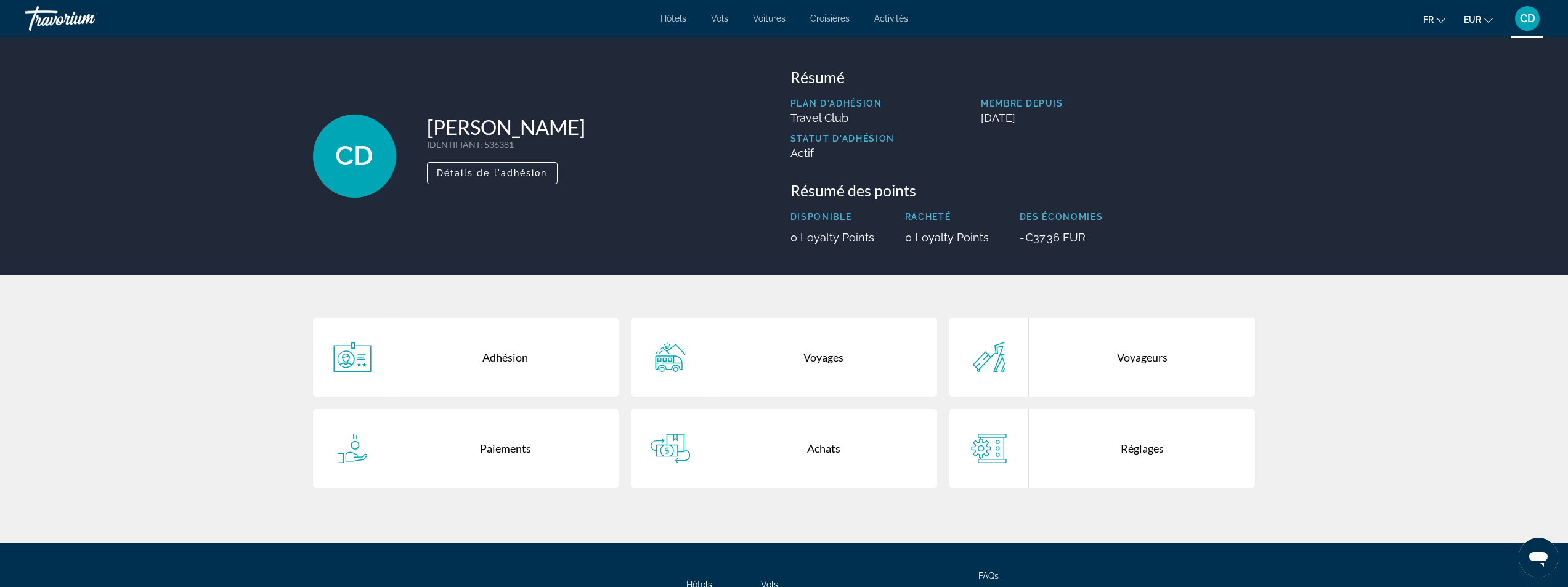
click at [743, 443] on div "Achats" at bounding box center [824, 448] width 226 height 79
